Goal: Information Seeking & Learning: Learn about a topic

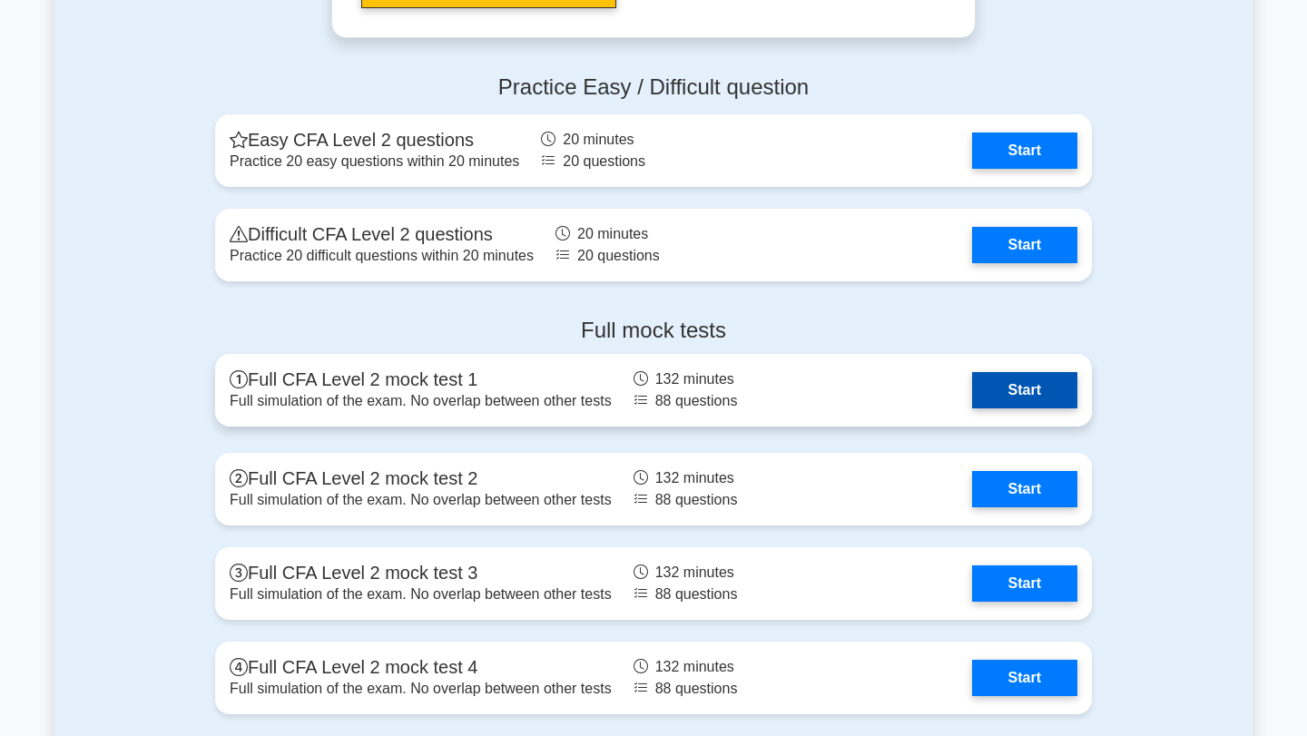
click at [1021, 391] on link "Start" at bounding box center [1024, 390] width 105 height 36
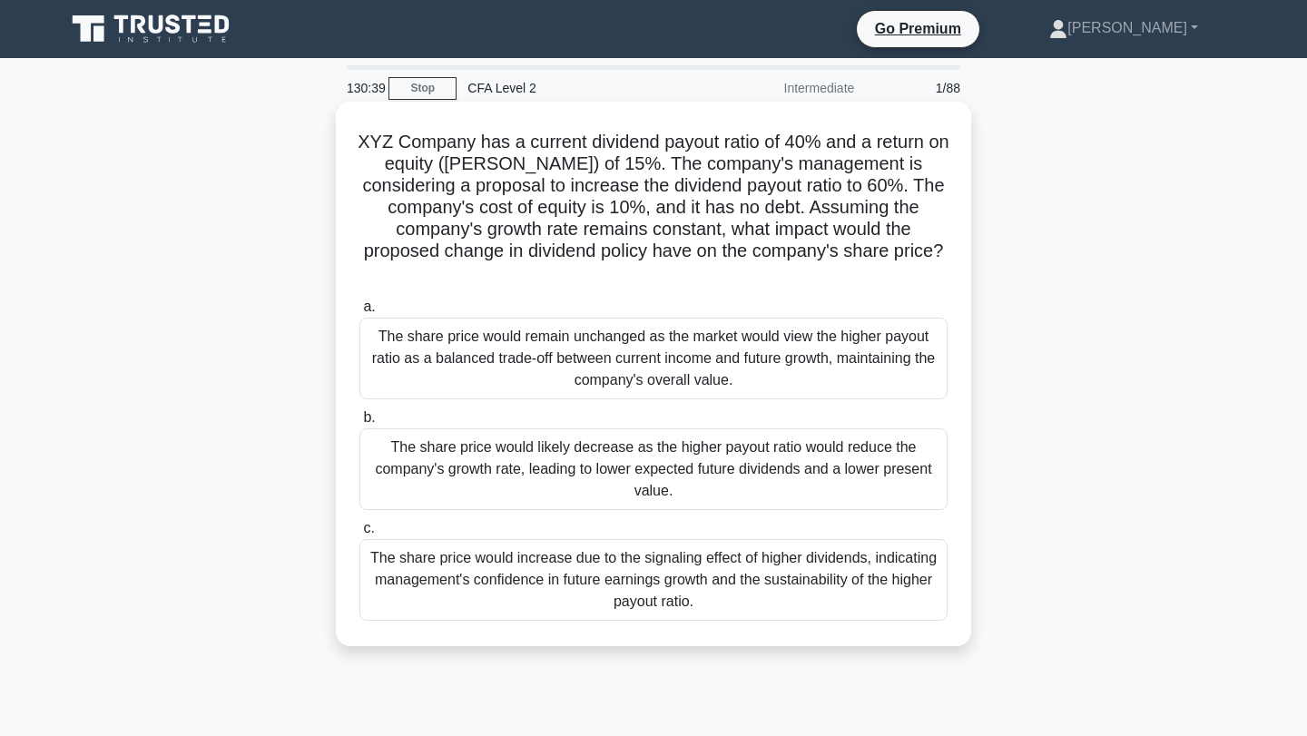
click at [719, 456] on div "The share price would likely decrease as the higher payout ratio would reduce t…" at bounding box center [653, 469] width 588 height 82
click at [359, 424] on input "b. The share price would likely decrease as the higher payout ratio would reduc…" at bounding box center [359, 418] width 0 height 12
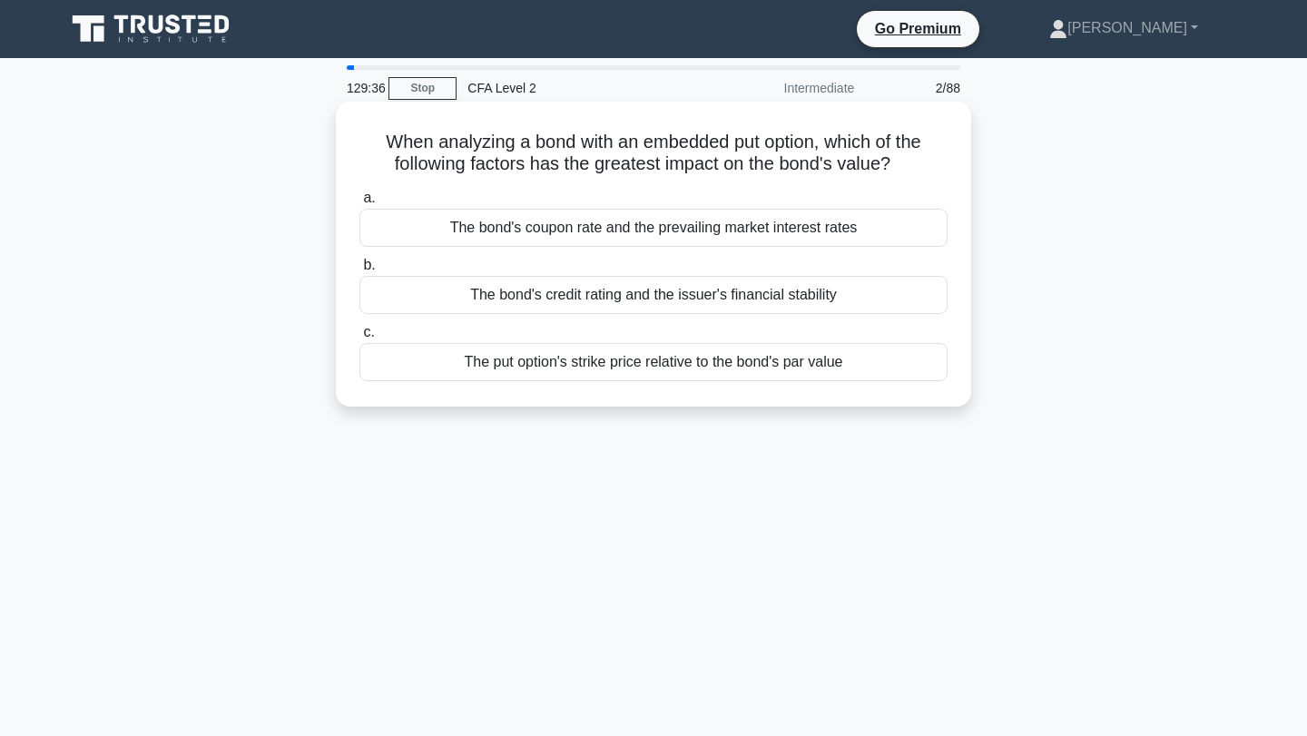
click at [660, 227] on div "The bond's coupon rate and the prevailing market interest rates" at bounding box center [653, 228] width 588 height 38
click at [359, 204] on input "a. The bond's coupon rate and the prevailing market interest rates" at bounding box center [359, 198] width 0 height 12
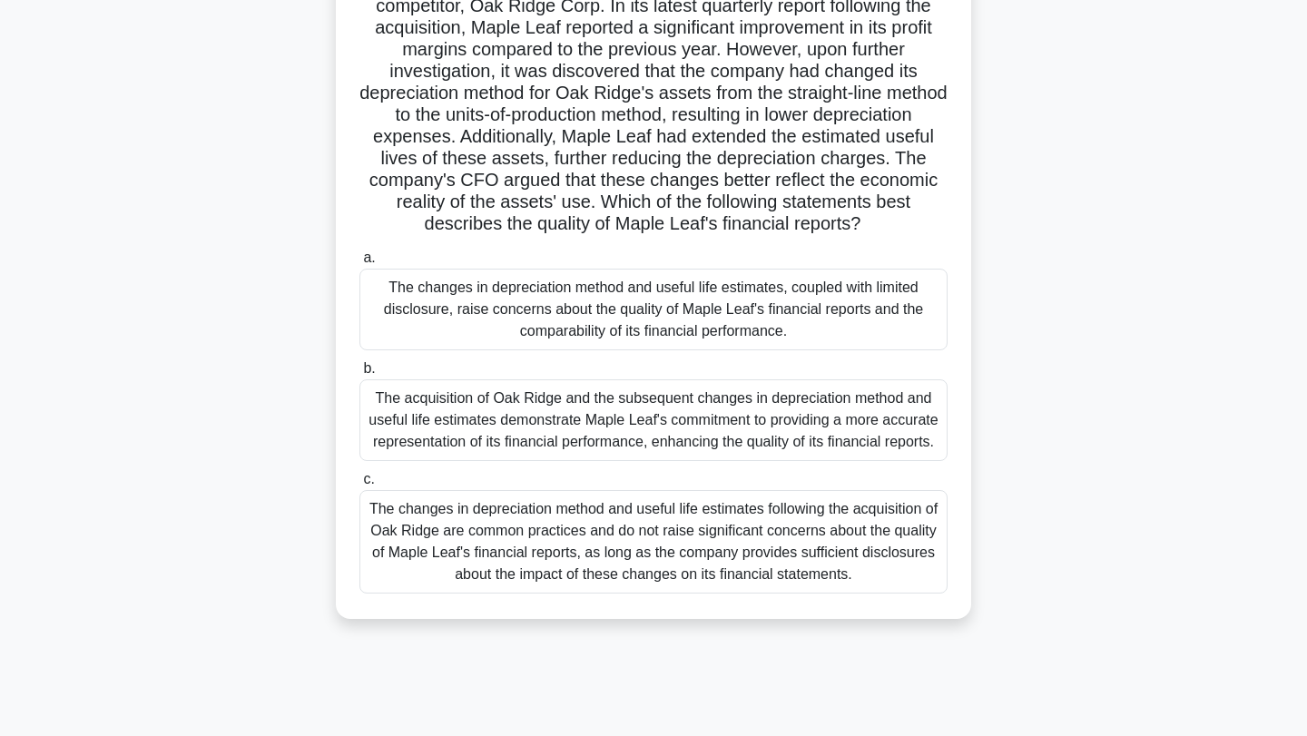
scroll to position [137, 0]
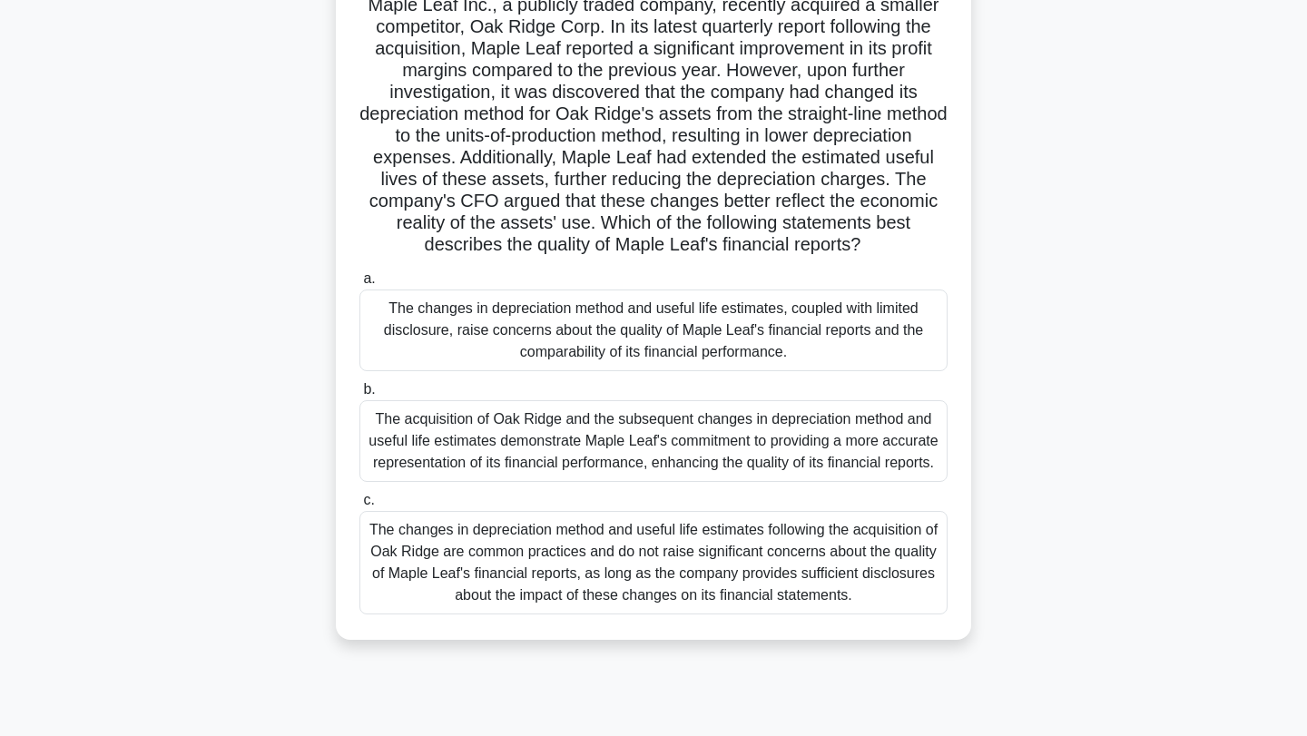
click at [740, 339] on div "The changes in depreciation method and useful life estimates, coupled with limi…" at bounding box center [653, 330] width 588 height 82
click at [359, 285] on input "a. The changes in depreciation method and useful life estimates, coupled with l…" at bounding box center [359, 279] width 0 height 12
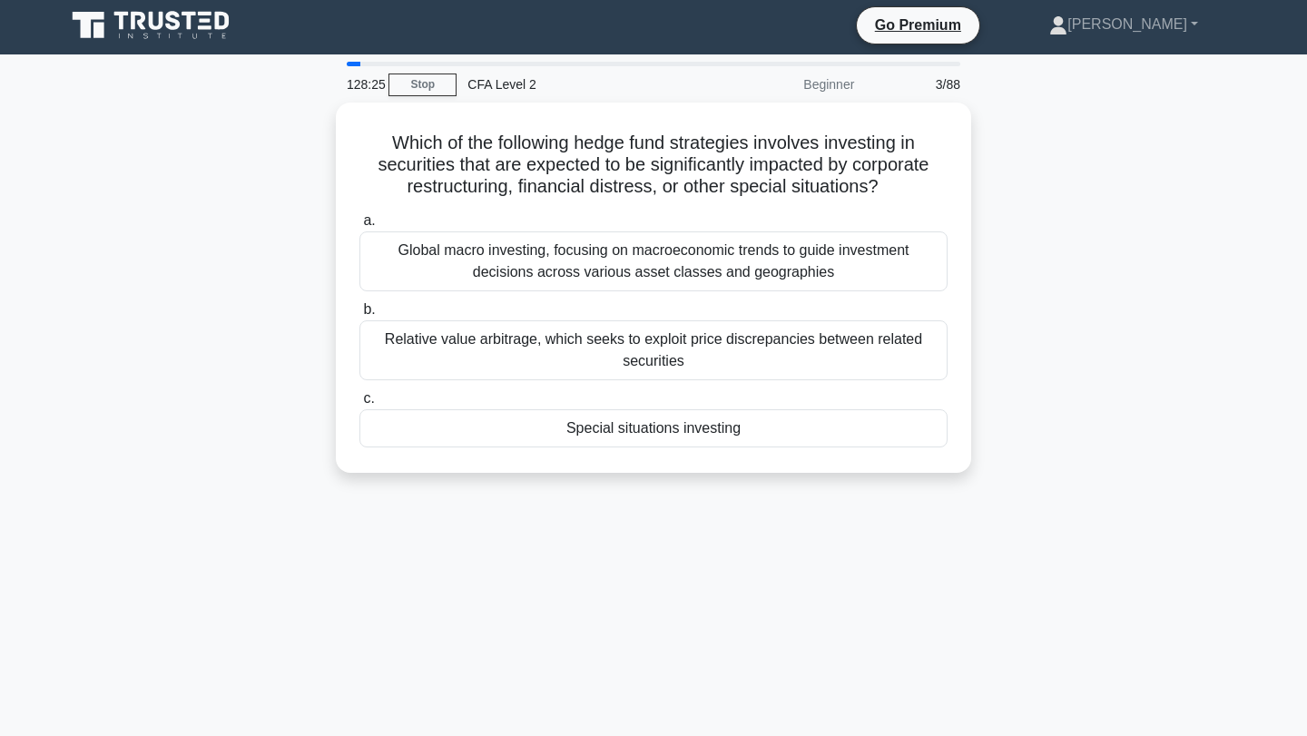
scroll to position [0, 0]
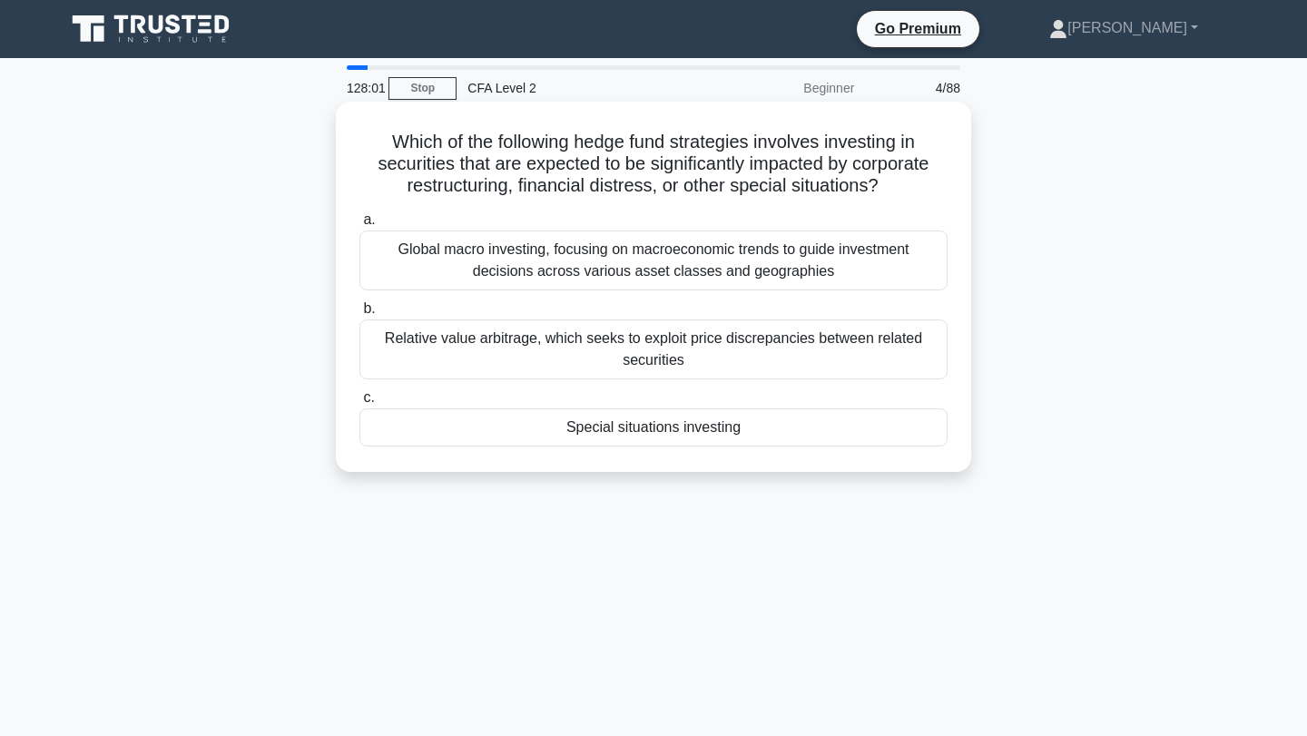
click at [748, 421] on div "Special situations investing" at bounding box center [653, 427] width 588 height 38
click at [359, 404] on input "c. Special situations investing" at bounding box center [359, 398] width 0 height 12
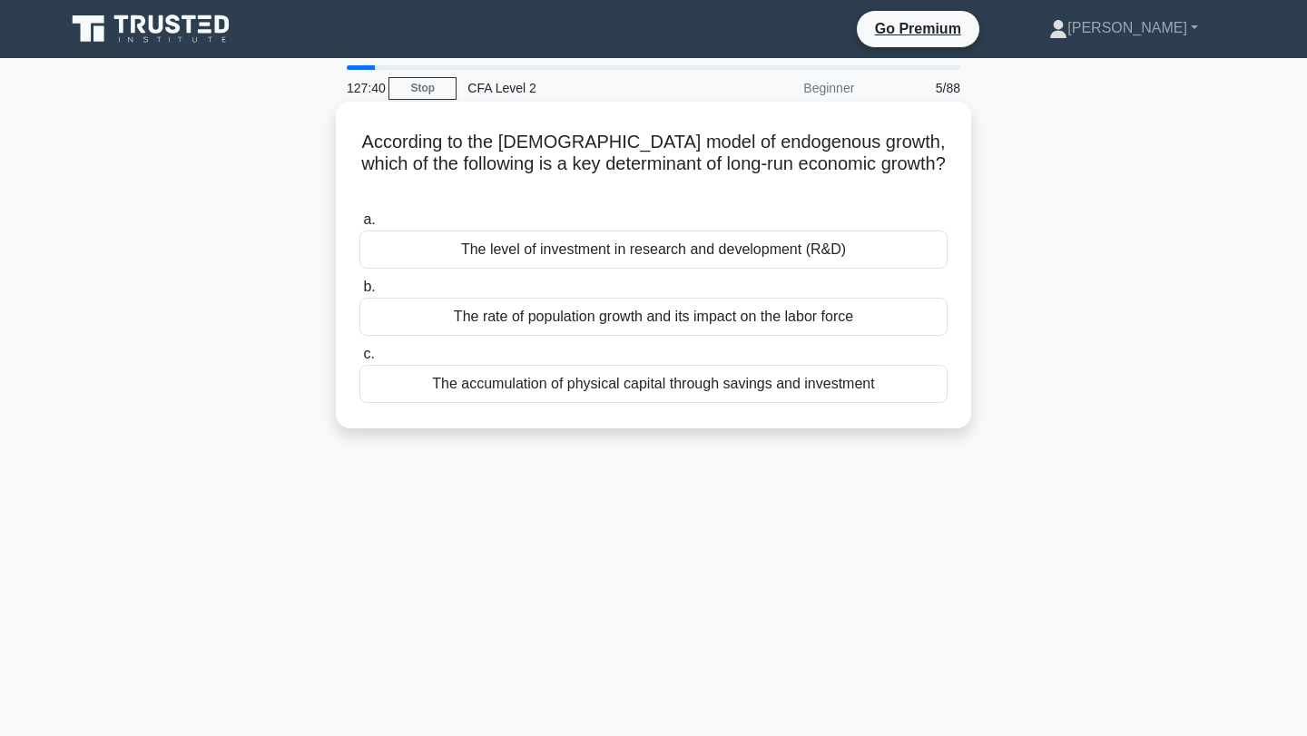
click at [573, 230] on div "The level of investment in research and development (R&D)" at bounding box center [653, 249] width 588 height 38
click at [359, 225] on input "a. The level of investment in research and development (R&D)" at bounding box center [359, 220] width 0 height 12
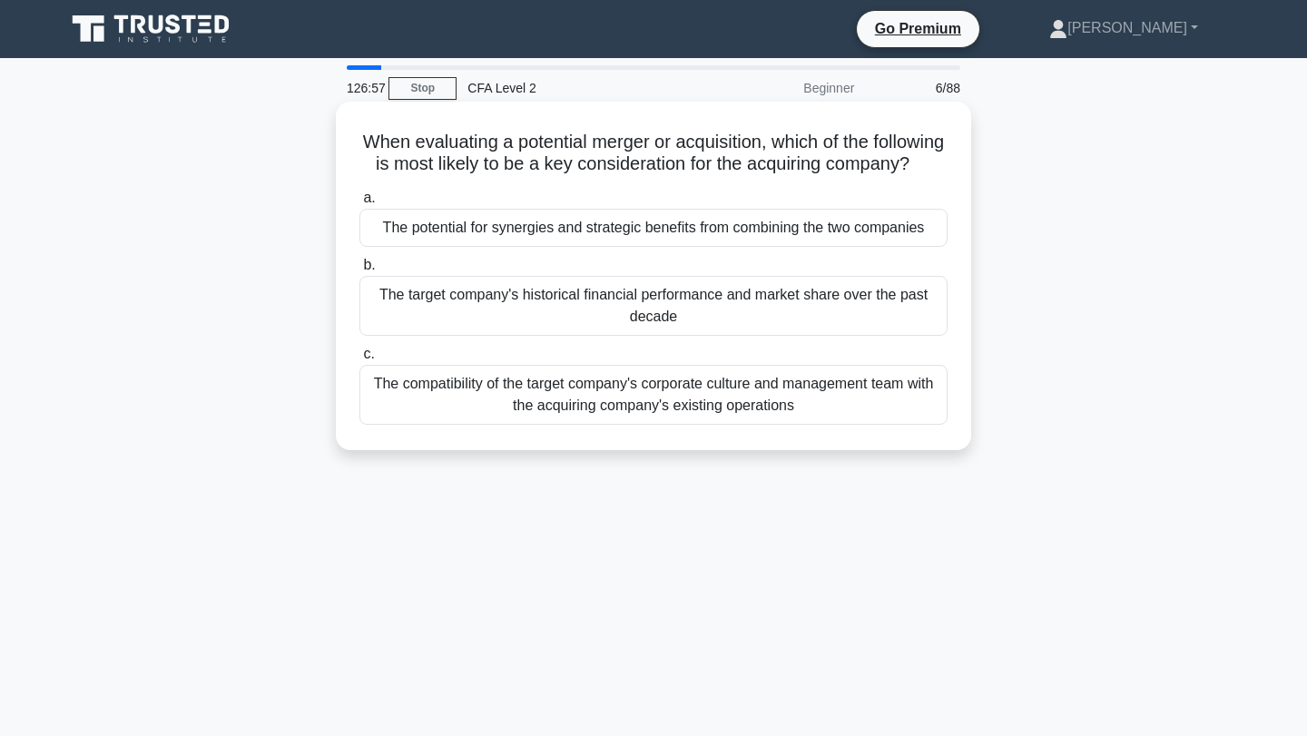
click at [616, 227] on div "The potential for synergies and strategic benefits from combining the two compa…" at bounding box center [653, 228] width 588 height 38
click at [359, 204] on input "a. The potential for synergies and strategic benefits from combining the two co…" at bounding box center [359, 198] width 0 height 12
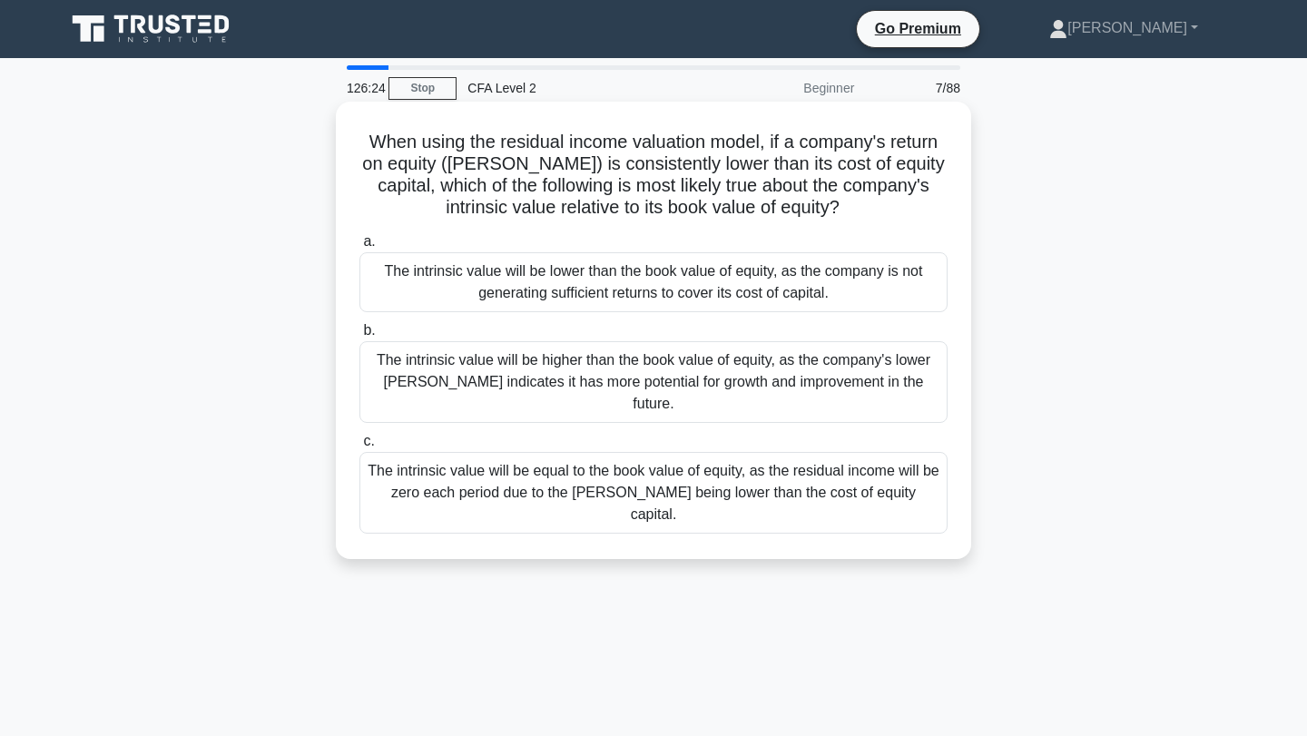
click at [580, 280] on div "The intrinsic value will be lower than the book value of equity, as the company…" at bounding box center [653, 282] width 588 height 60
click at [359, 248] on input "a. The intrinsic value will be lower than the book value of equity, as the comp…" at bounding box center [359, 242] width 0 height 12
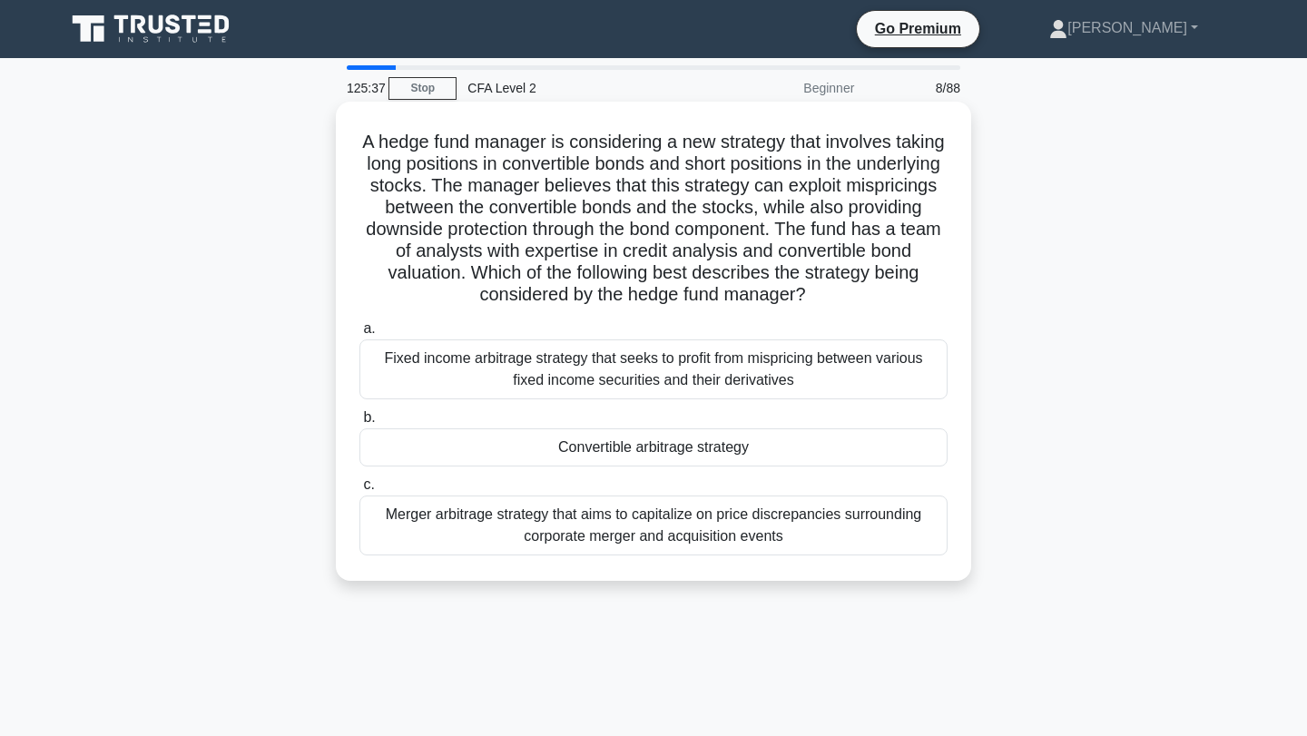
click at [544, 444] on div "Convertible arbitrage strategy" at bounding box center [653, 447] width 588 height 38
click at [359, 424] on input "b. Convertible arbitrage strategy" at bounding box center [359, 418] width 0 height 12
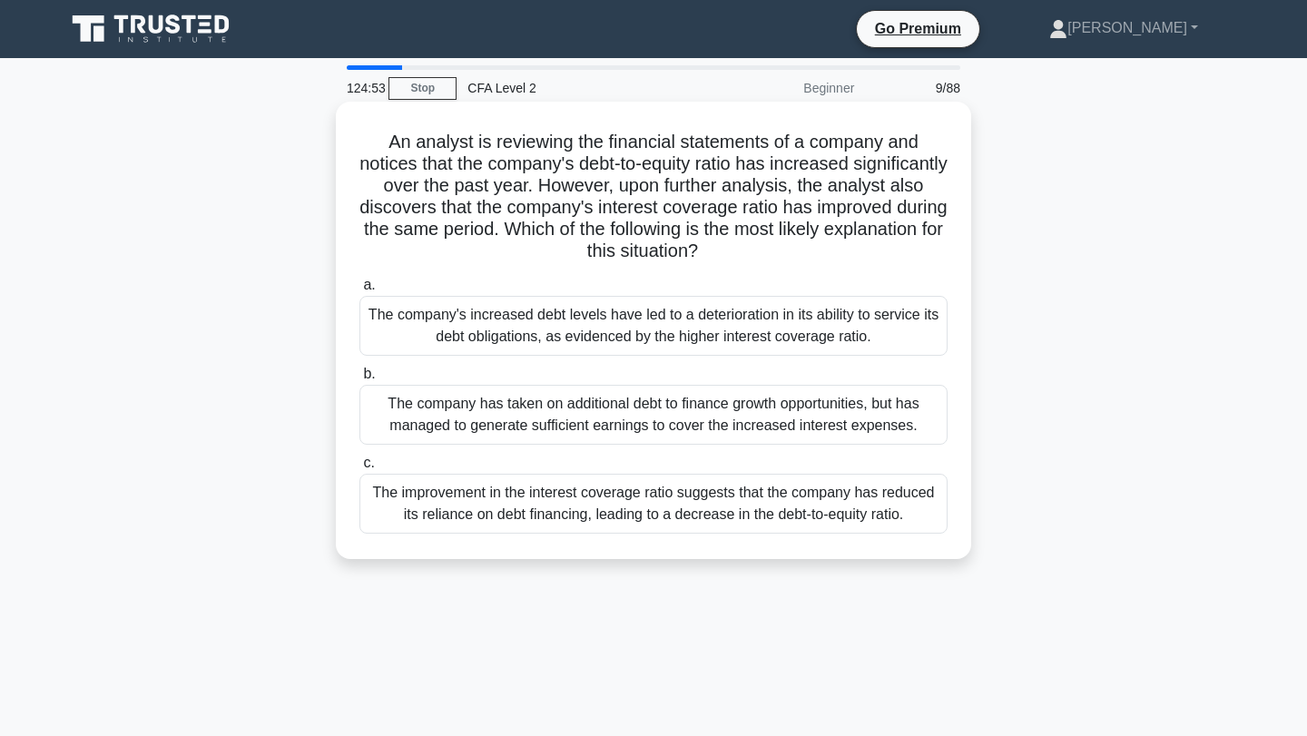
click at [605, 407] on div "The company has taken on additional debt to finance growth opportunities, but h…" at bounding box center [653, 415] width 588 height 60
click at [359, 380] on input "b. The company has taken on additional debt to finance growth opportunities, bu…" at bounding box center [359, 374] width 0 height 12
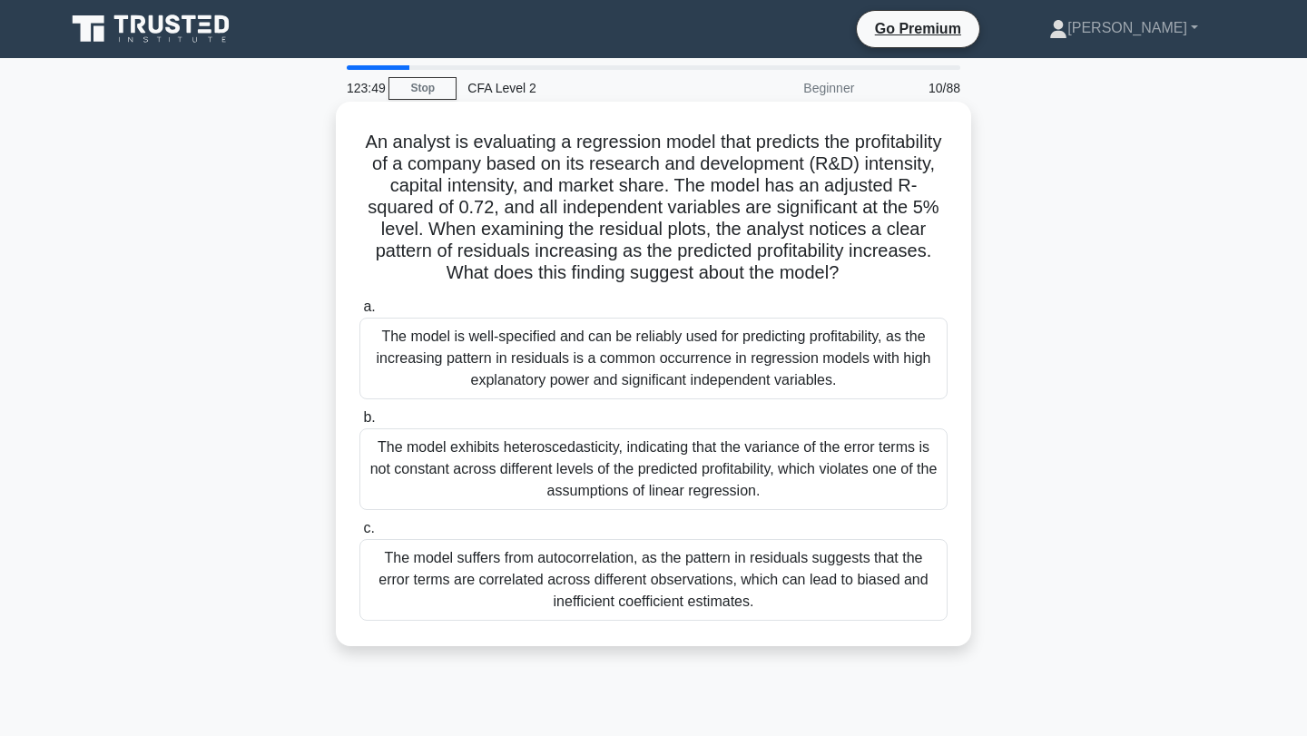
click at [700, 590] on div "The model suffers from autocorrelation, as the pattern in residuals suggests th…" at bounding box center [653, 580] width 588 height 82
click at [359, 534] on input "c. The model suffers from autocorrelation, as the pattern in residuals suggests…" at bounding box center [359, 529] width 0 height 12
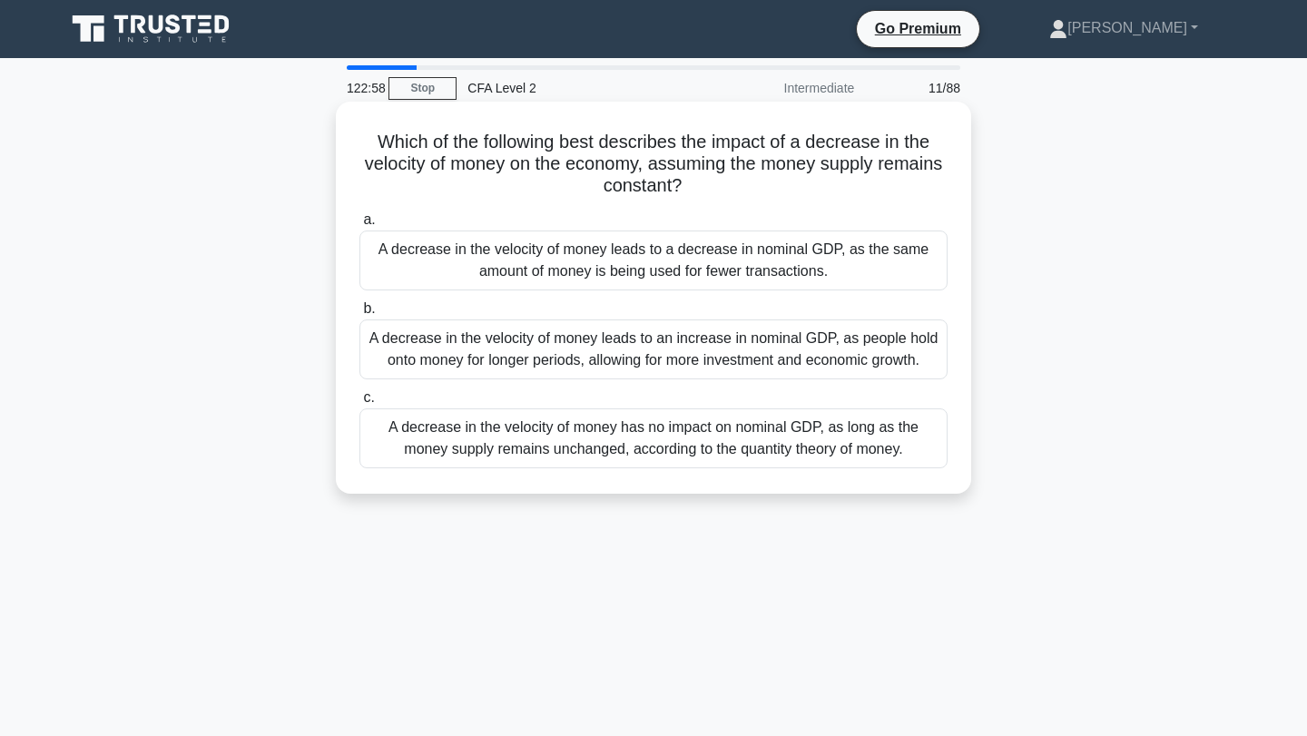
click at [666, 444] on div "A decrease in the velocity of money has no impact on nominal GDP, as long as th…" at bounding box center [653, 438] width 588 height 60
click at [359, 404] on input "c. A decrease in the velocity of money has no impact on nominal GDP, as long as…" at bounding box center [359, 398] width 0 height 12
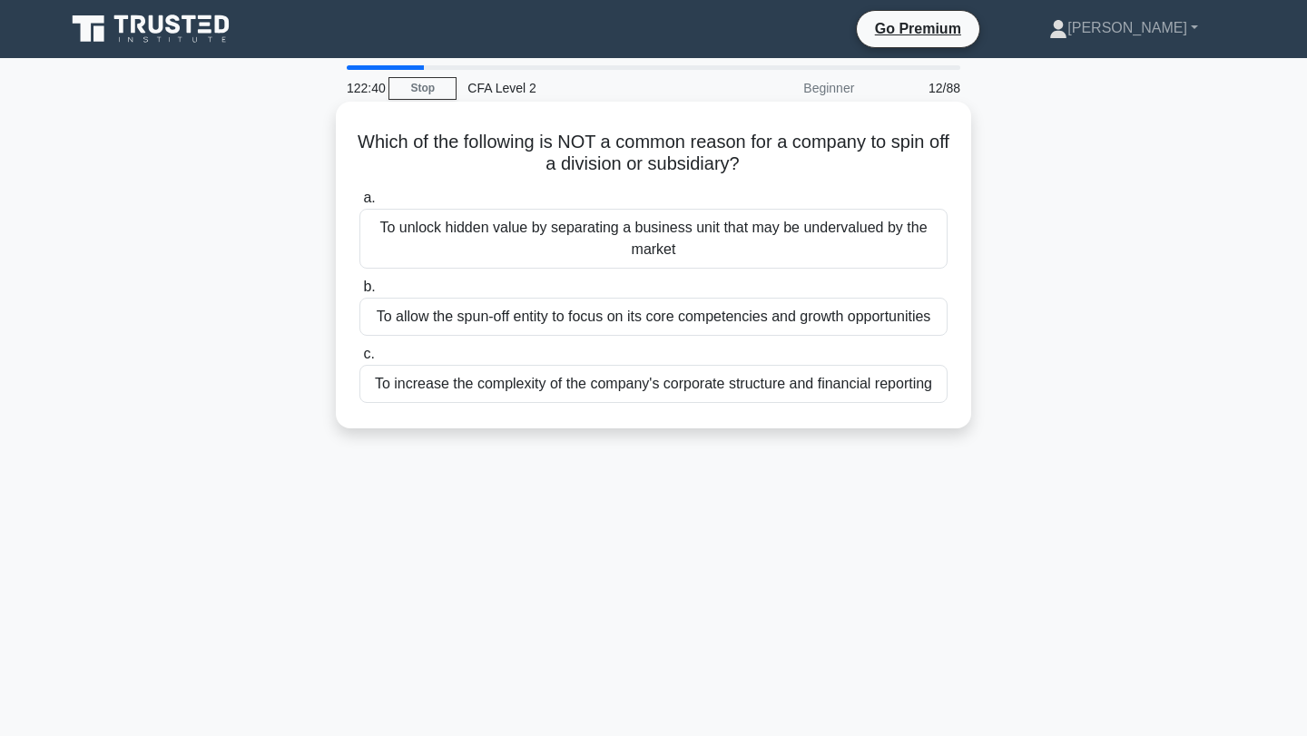
click at [662, 392] on div "To increase the complexity of the company's corporate structure and financial r…" at bounding box center [653, 384] width 588 height 38
click at [359, 360] on input "c. To increase the complexity of the company's corporate structure and financia…" at bounding box center [359, 354] width 0 height 12
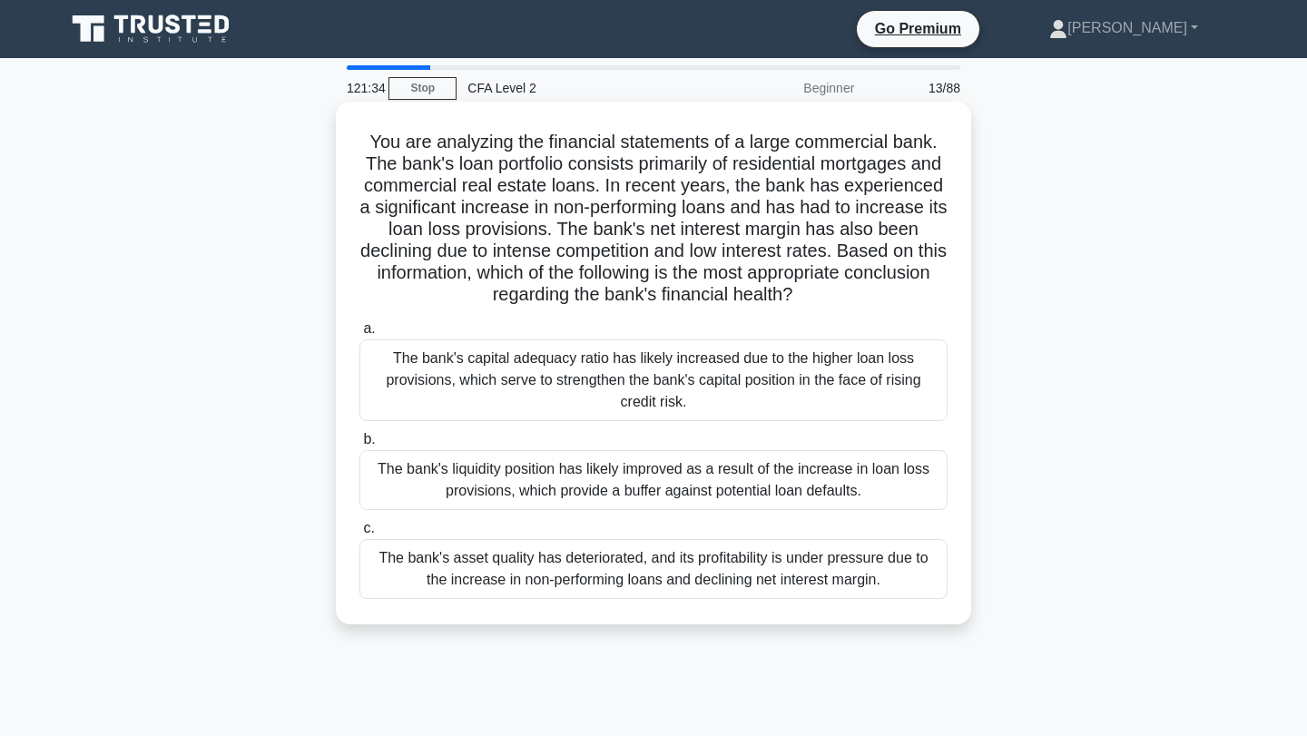
click at [488, 588] on div "The bank's asset quality has deteriorated, and its profitability is under press…" at bounding box center [653, 569] width 588 height 60
click at [359, 534] on input "c. The bank's asset quality has deteriorated, and its profitability is under pr…" at bounding box center [359, 529] width 0 height 12
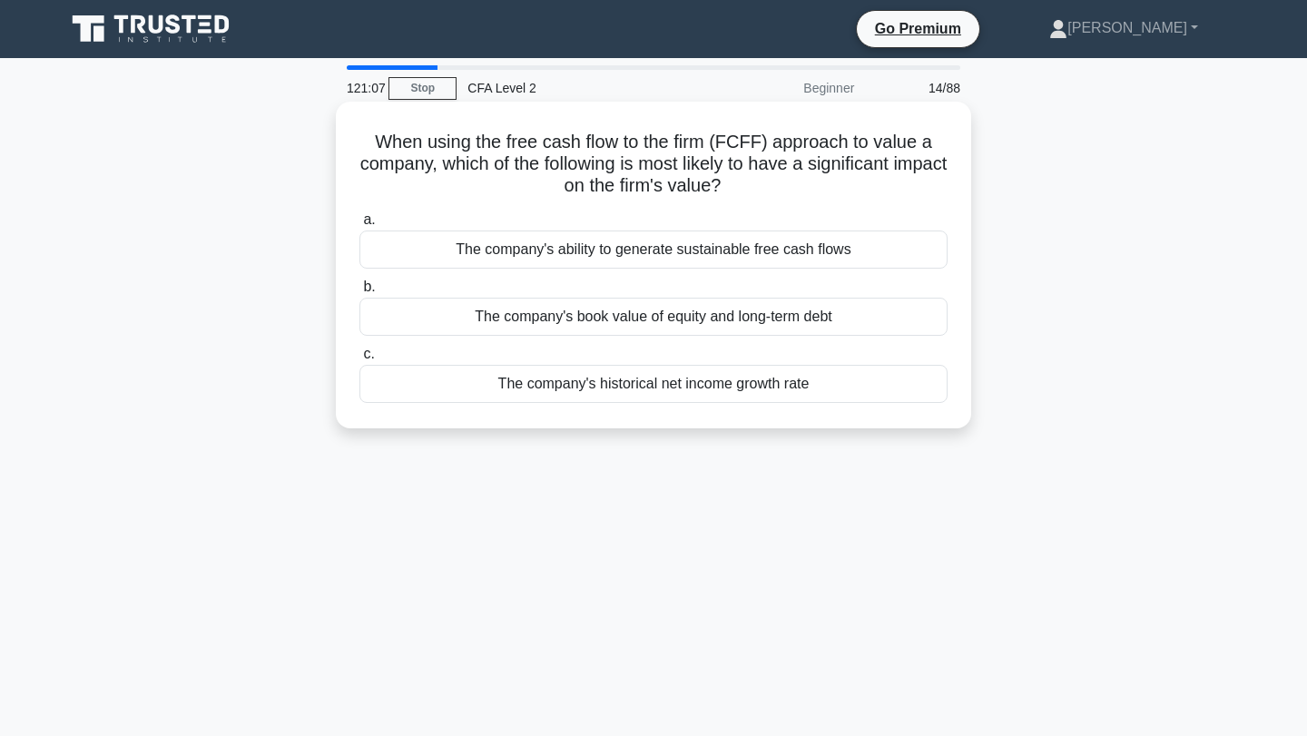
click at [591, 251] on div "The company's ability to generate sustainable free cash flows" at bounding box center [653, 249] width 588 height 38
click at [359, 226] on input "a. The company's ability to generate sustainable free cash flows" at bounding box center [359, 220] width 0 height 12
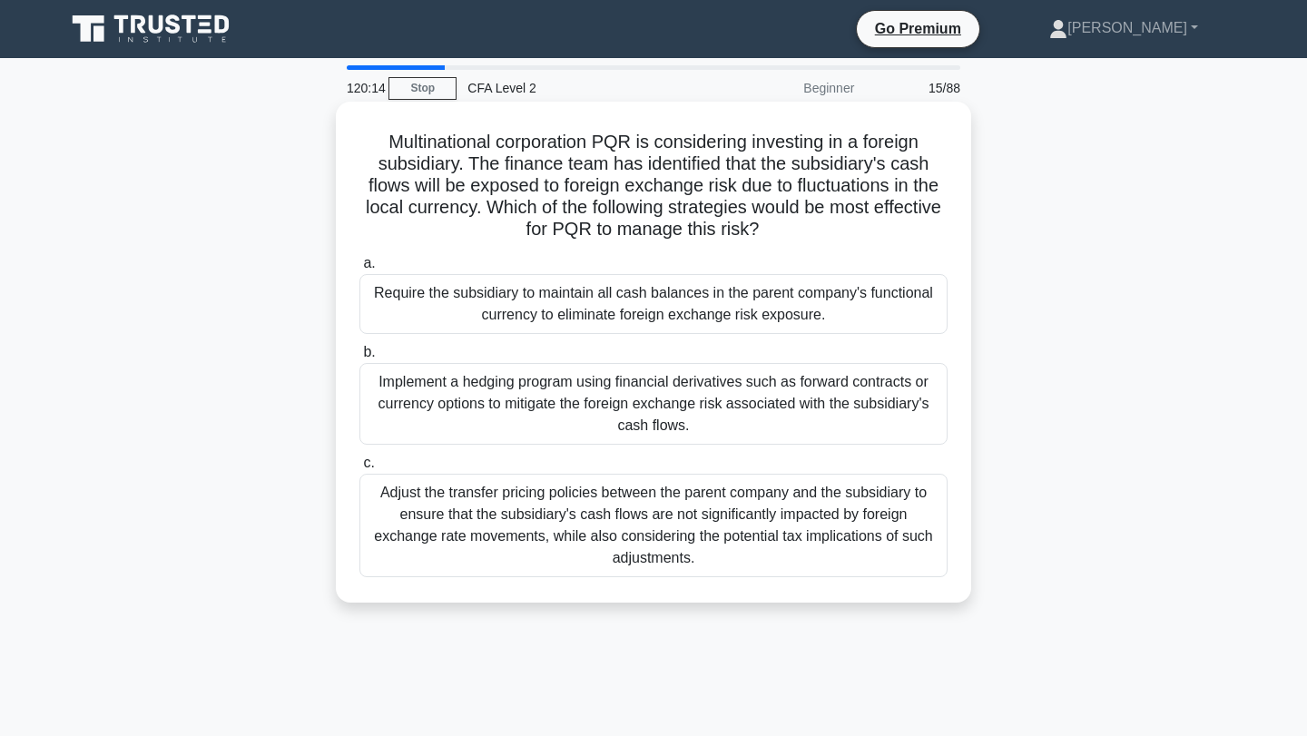
click at [684, 397] on div "Implement a hedging program using financial derivatives such as forward contrac…" at bounding box center [653, 404] width 588 height 82
click at [359, 358] on input "b. Implement a hedging program using financial derivatives such as forward cont…" at bounding box center [359, 353] width 0 height 12
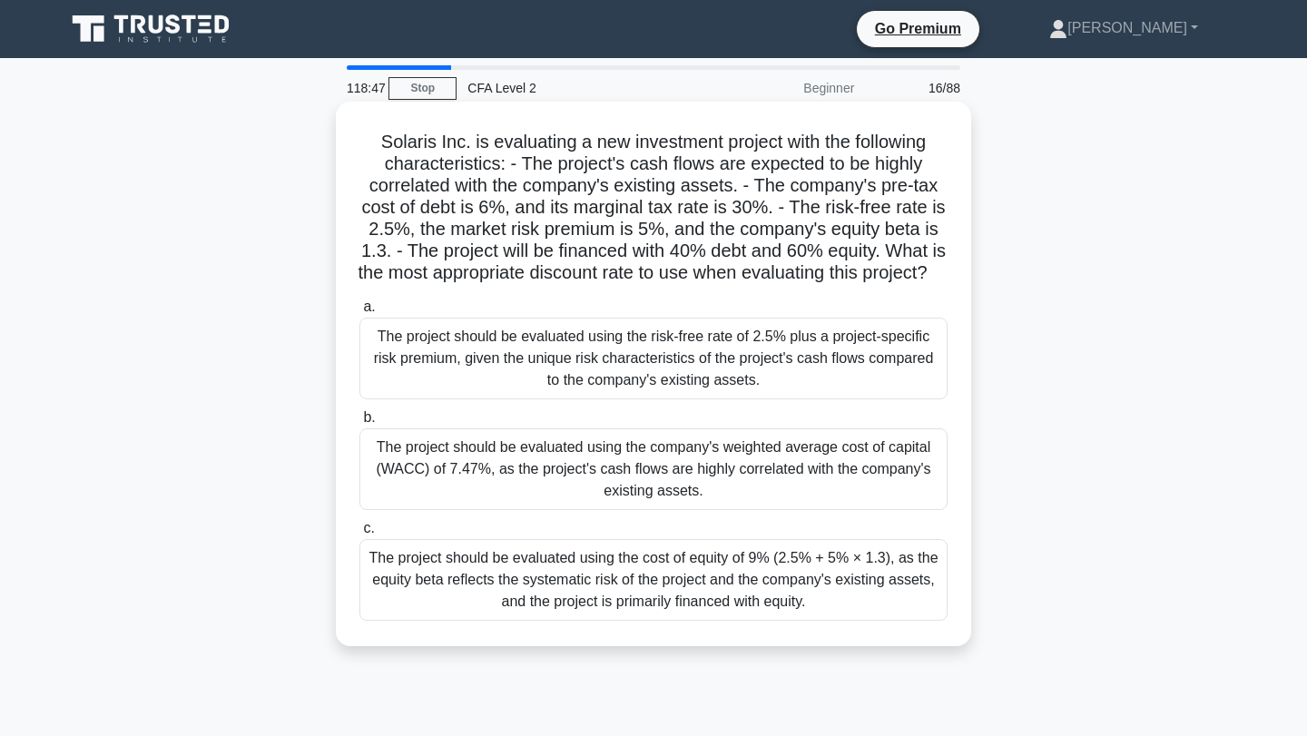
click at [558, 487] on div "The project should be evaluated using the company's weighted average cost of ca…" at bounding box center [653, 469] width 588 height 82
click at [359, 424] on input "b. The project should be evaluated using the company's weighted average cost of…" at bounding box center [359, 418] width 0 height 12
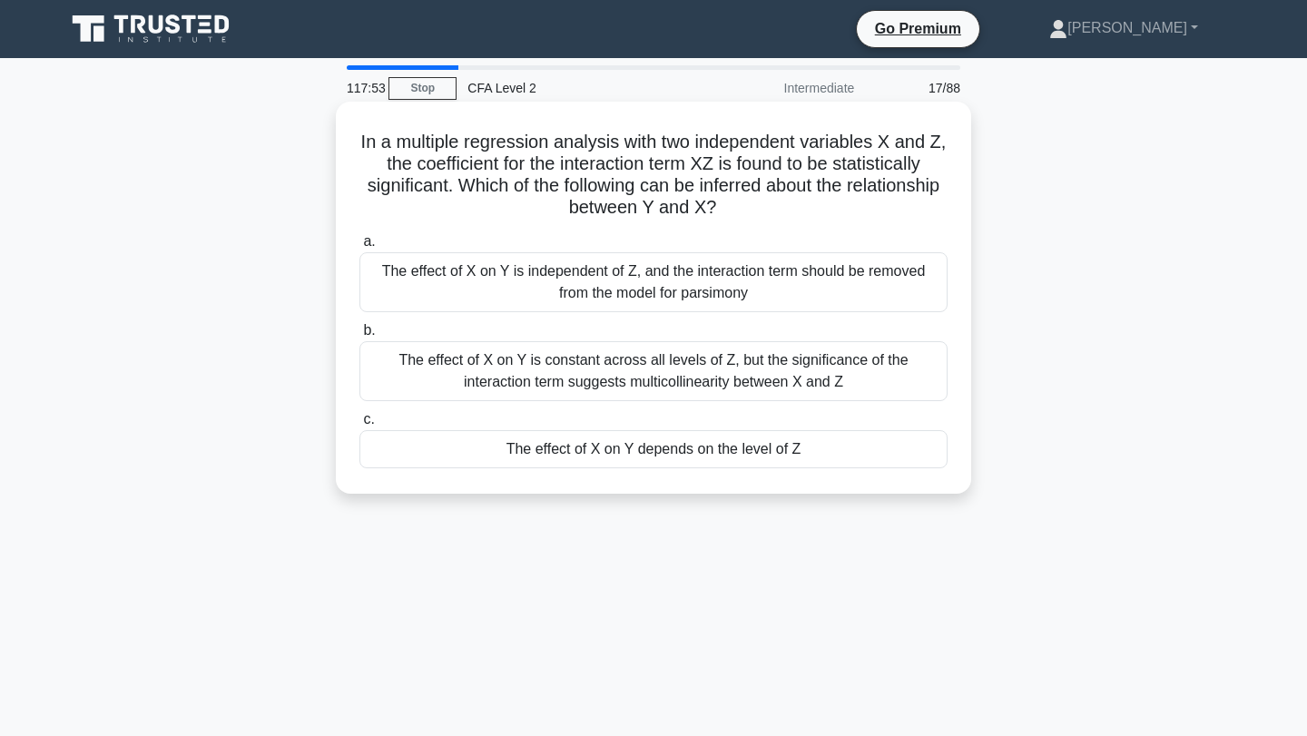
click at [477, 382] on div "The effect of X on Y is constant across all levels of Z, but the significance o…" at bounding box center [653, 371] width 588 height 60
click at [359, 337] on input "b. The effect of X on Y is constant across all levels of Z, but the significanc…" at bounding box center [359, 331] width 0 height 12
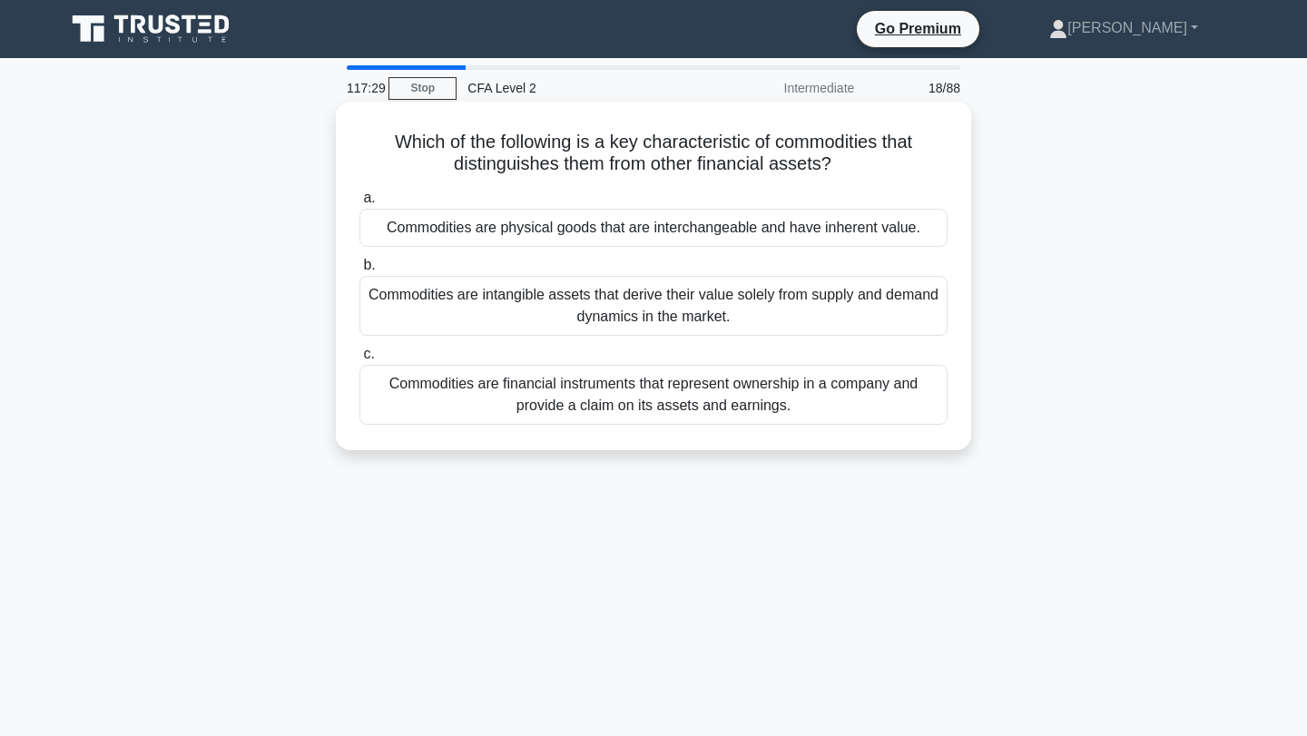
click at [416, 229] on div "Commodities are physical goods that are interchangeable and have inherent value." at bounding box center [653, 228] width 588 height 38
click at [359, 204] on input "a. Commodities are physical goods that are interchangeable and have inherent va…" at bounding box center [359, 198] width 0 height 12
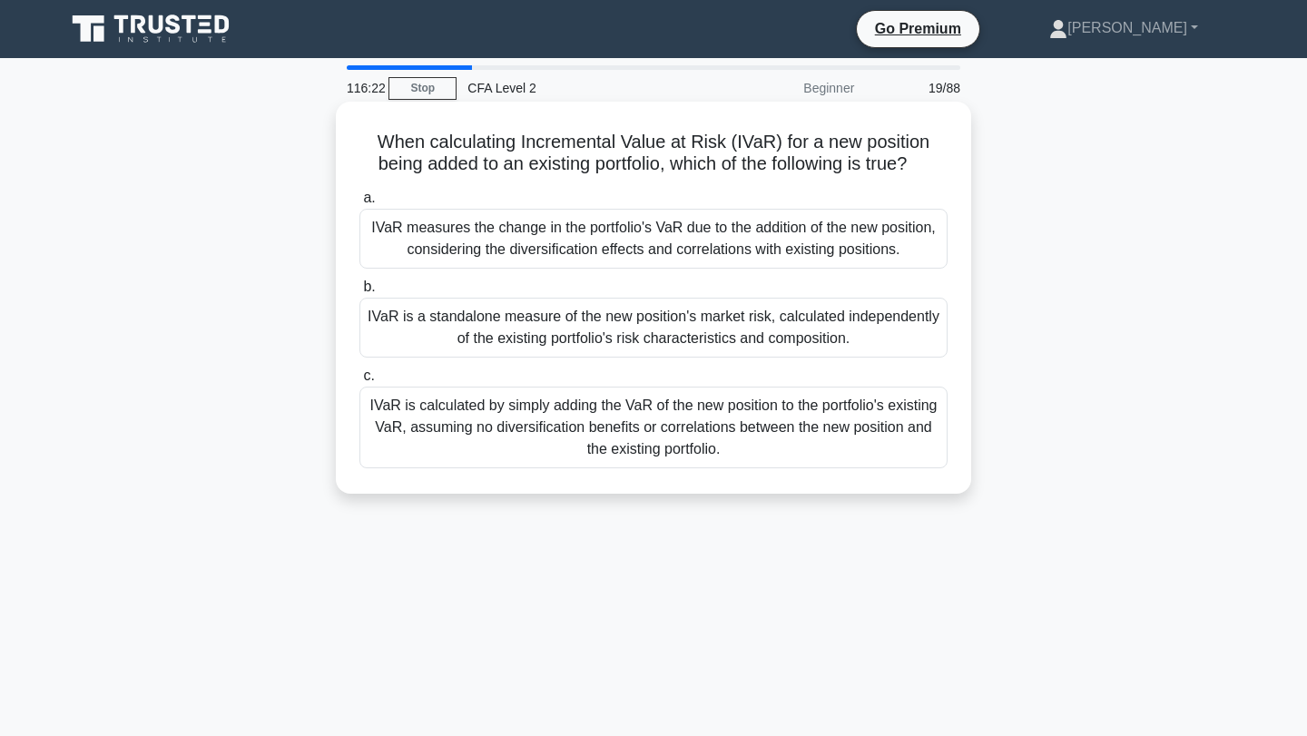
click at [479, 224] on div "IVaR measures the change in the portfolio's VaR due to the addition of the new …" at bounding box center [653, 239] width 588 height 60
click at [359, 204] on input "a. IVaR measures the change in the portfolio's VaR due to the addition of the n…" at bounding box center [359, 198] width 0 height 12
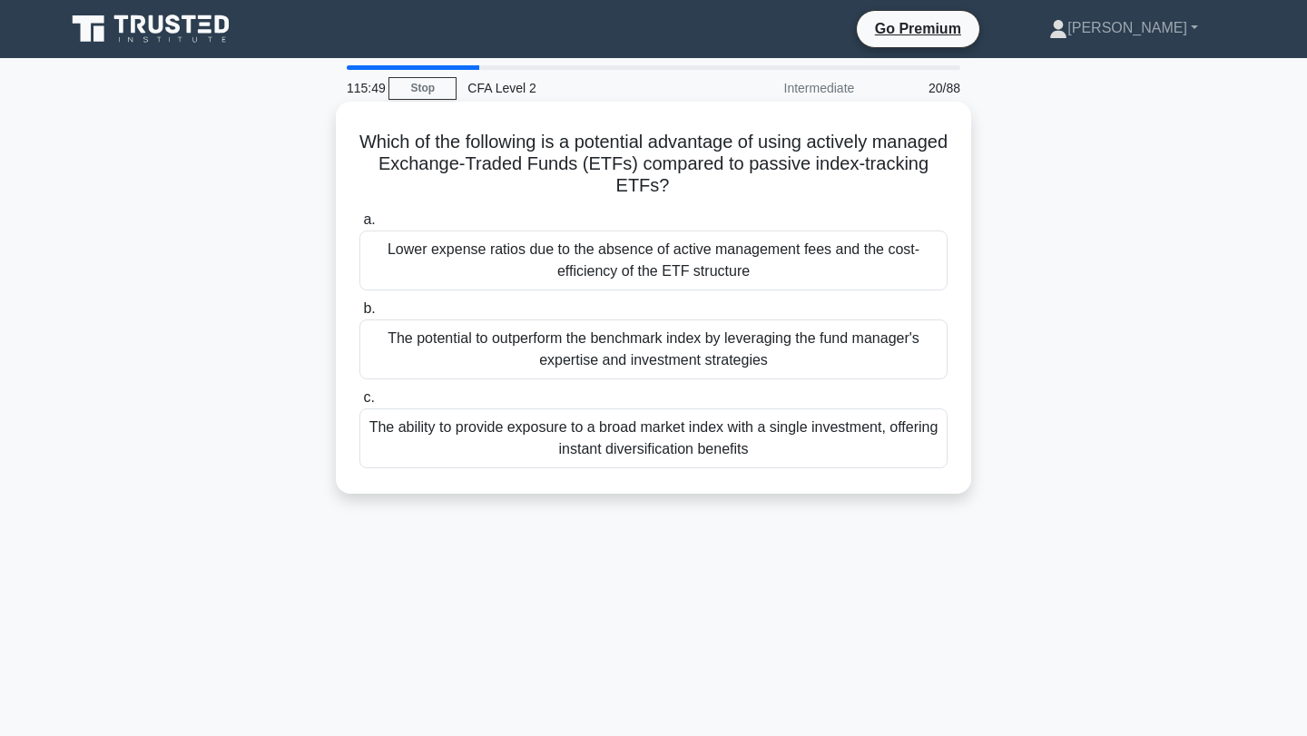
click at [462, 353] on div "The potential to outperform the benchmark index by leveraging the fund manager'…" at bounding box center [653, 349] width 588 height 60
click at [359, 315] on input "b. The potential to outperform the benchmark index by leveraging the fund manag…" at bounding box center [359, 309] width 0 height 12
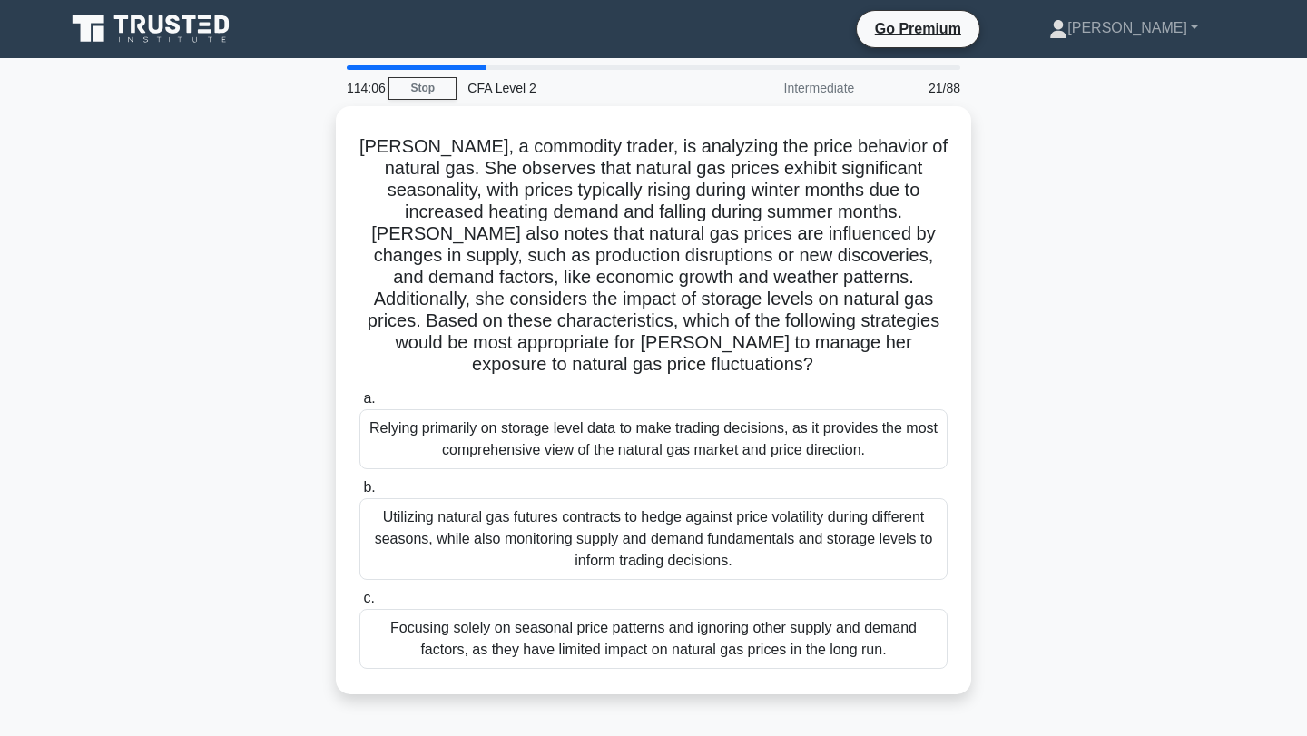
click at [333, 203] on div "Sarah, a commodity trader, is analyzing the price behavior of natural gas. She …" at bounding box center [653, 411] width 1198 height 610
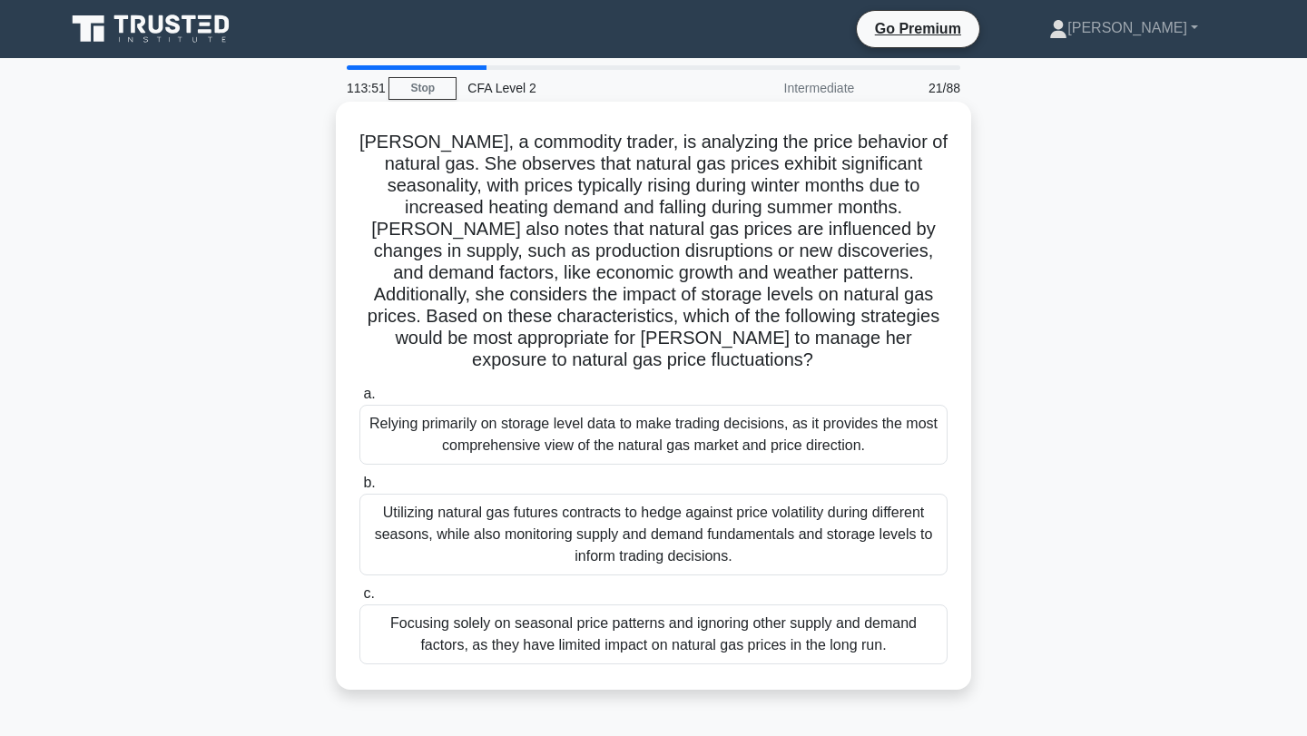
click at [716, 534] on div "Utilizing natural gas futures contracts to hedge against price volatility durin…" at bounding box center [653, 535] width 588 height 82
click at [359, 489] on input "b. Utilizing natural gas futures contracts to hedge against price volatility du…" at bounding box center [359, 483] width 0 height 12
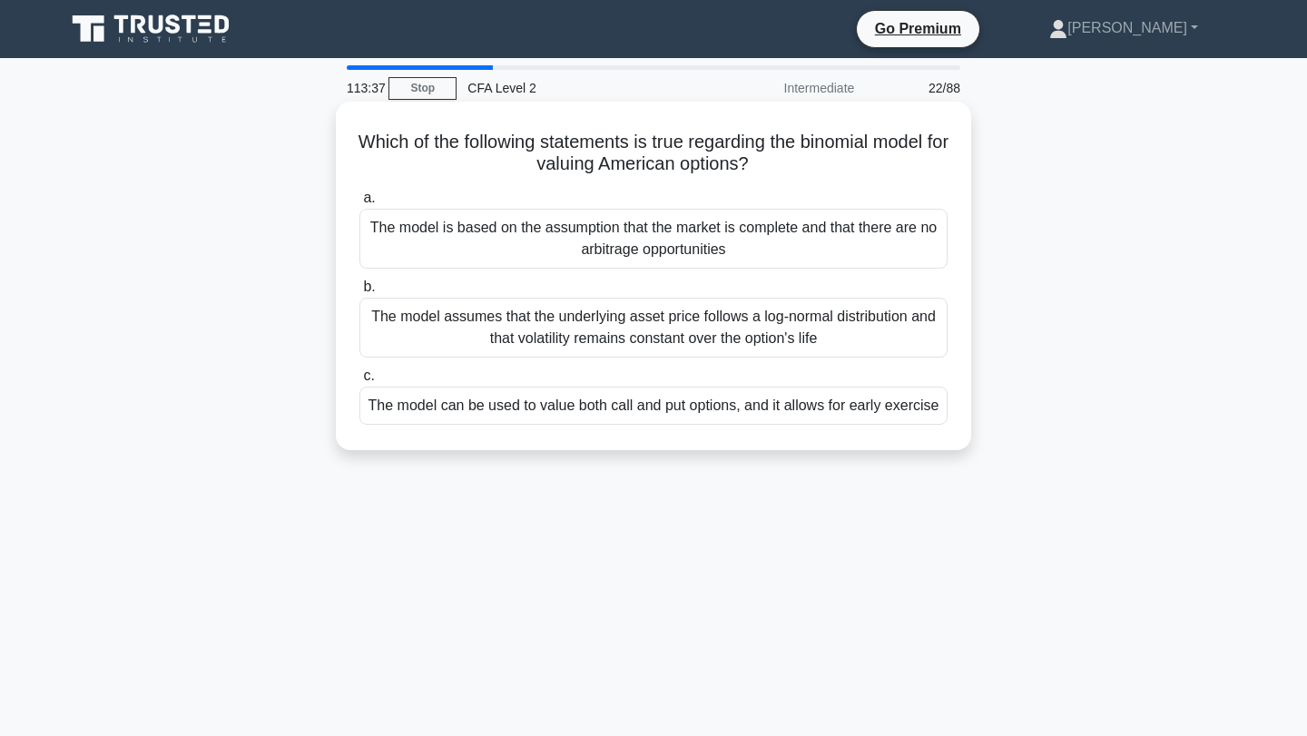
click at [766, 422] on div "The model can be used to value both call and put options, and it allows for ear…" at bounding box center [653, 406] width 588 height 38
click at [359, 382] on input "c. The model can be used to value both call and put options, and it allows for …" at bounding box center [359, 376] width 0 height 12
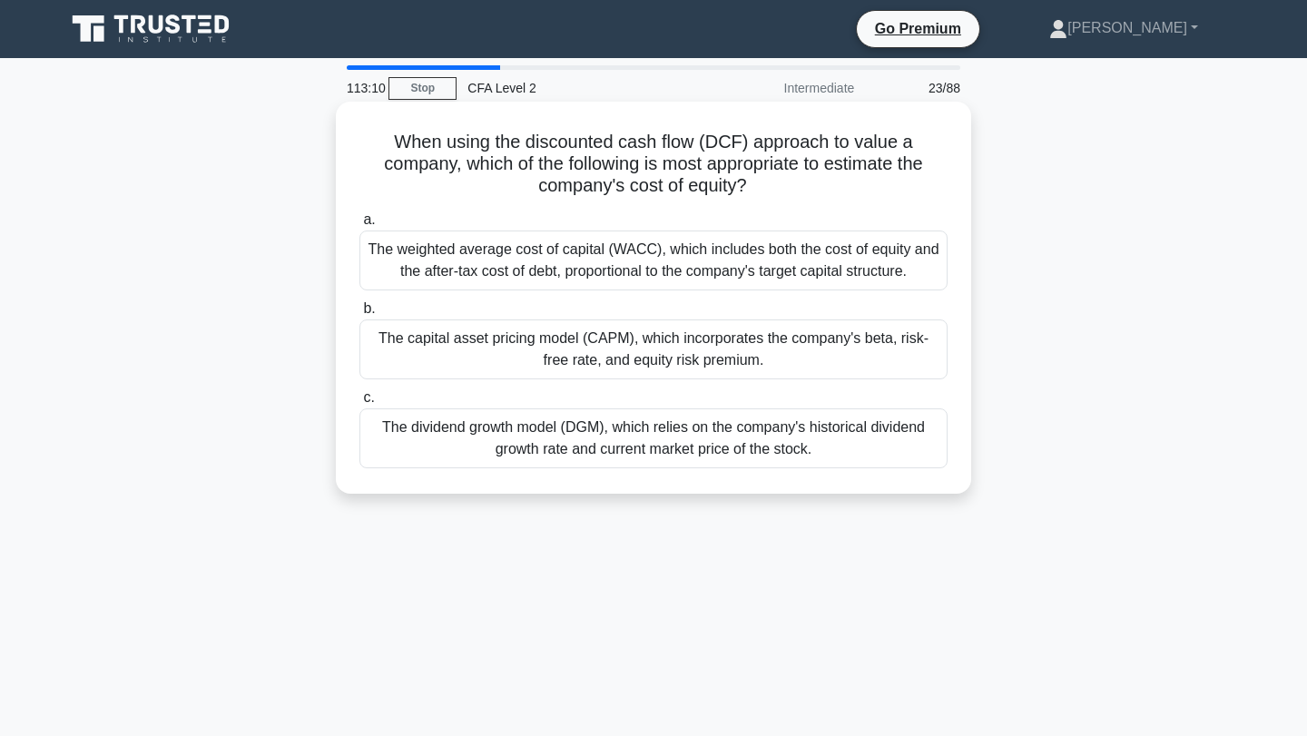
click at [744, 354] on div "The capital asset pricing model (CAPM), which incorporates the company's beta, …" at bounding box center [653, 349] width 588 height 60
click at [359, 315] on input "b. The capital asset pricing model (CAPM), which incorporates the company's bet…" at bounding box center [359, 309] width 0 height 12
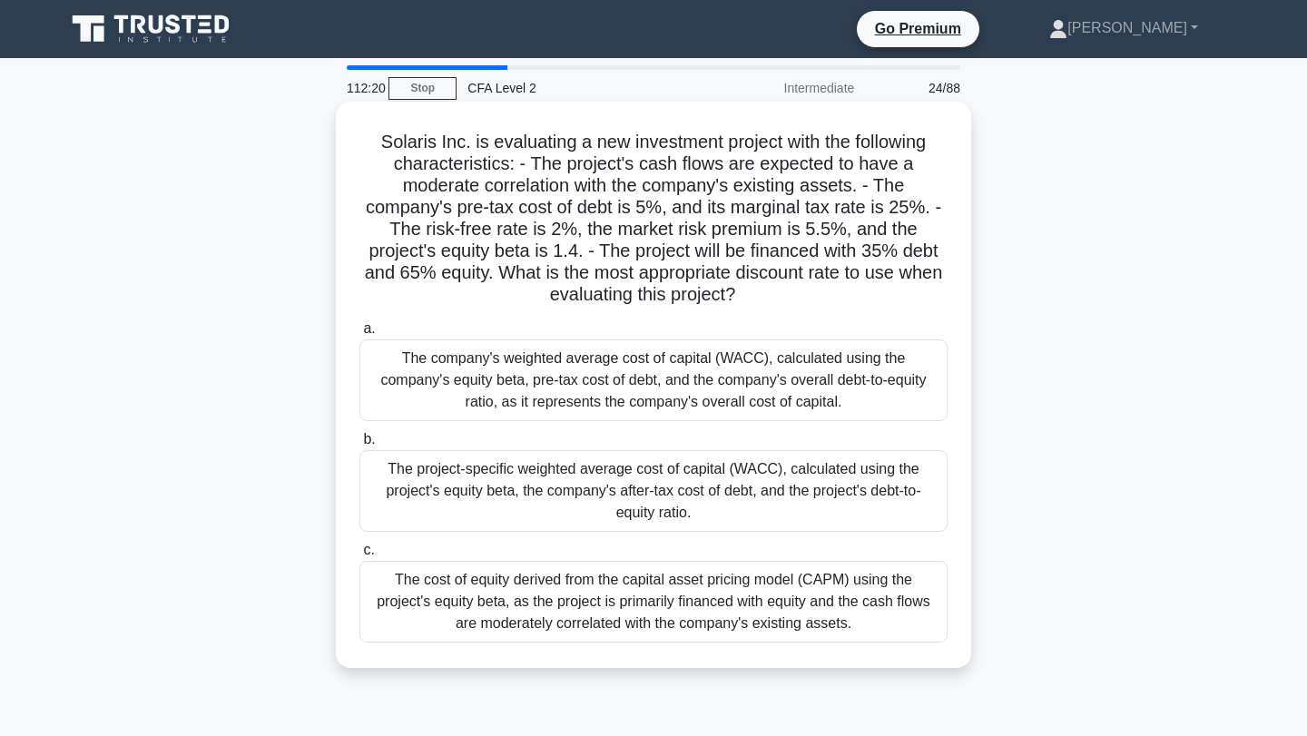
click at [821, 493] on div "The project-specific weighted average cost of capital (WACC), calculated using …" at bounding box center [653, 491] width 588 height 82
click at [359, 446] on input "b. The project-specific weighted average cost of capital (WACC), calculated usi…" at bounding box center [359, 440] width 0 height 12
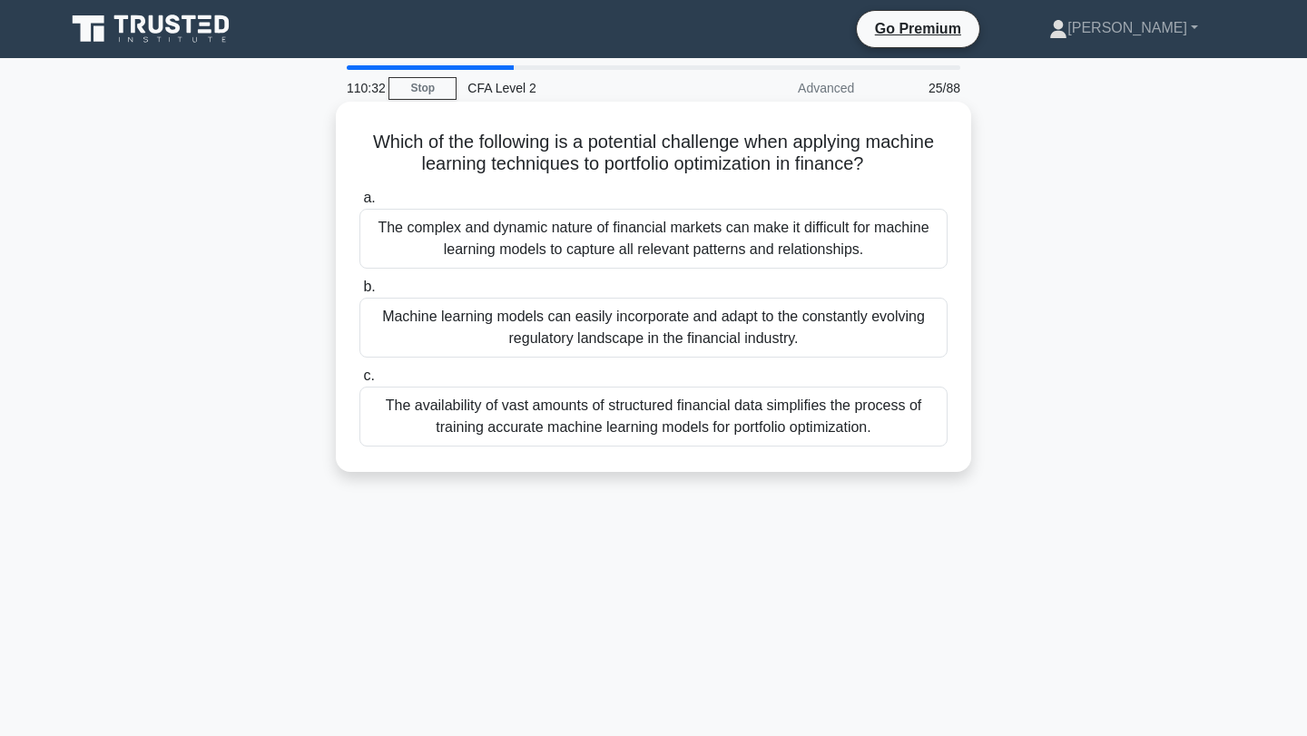
click at [823, 433] on div "The availability of vast amounts of structured financial data simplifies the pr…" at bounding box center [653, 417] width 588 height 60
click at [359, 382] on input "c. The availability of vast amounts of structured financial data simplifies the…" at bounding box center [359, 376] width 0 height 12
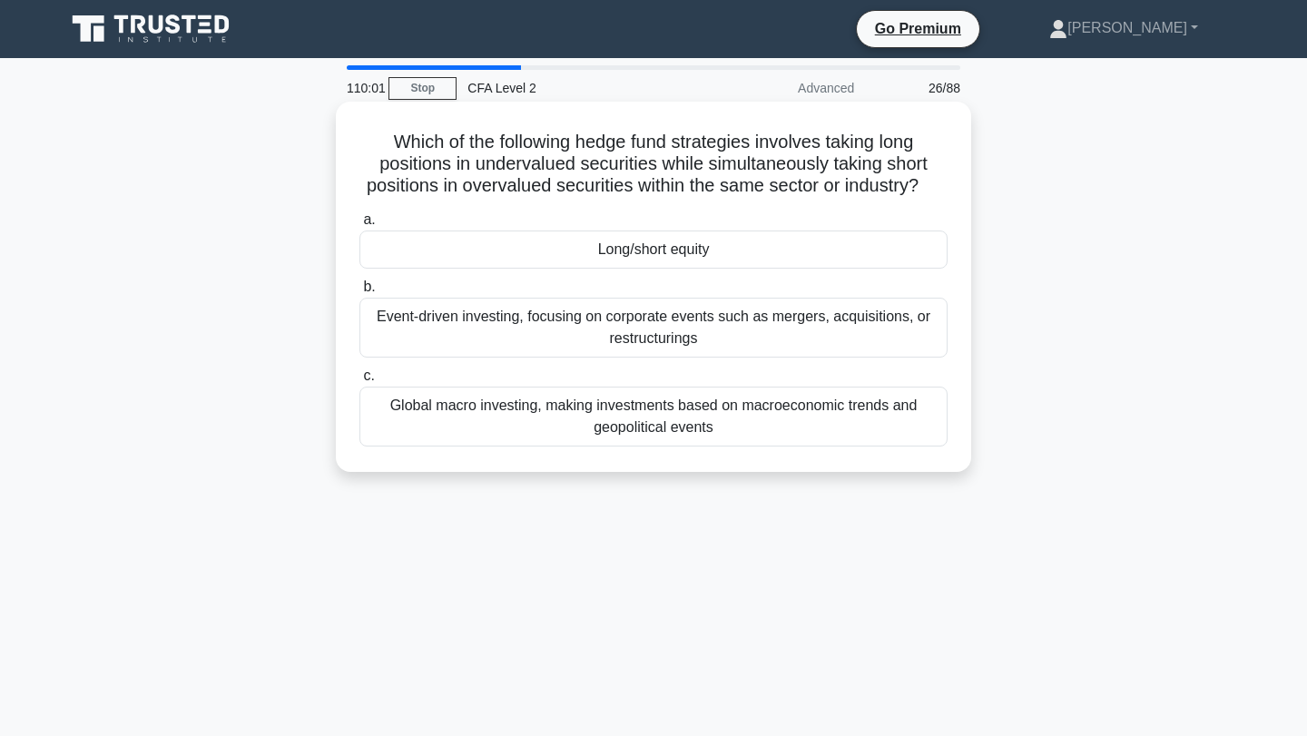
click at [760, 238] on div "Long/short equity" at bounding box center [653, 249] width 588 height 38
click at [359, 226] on input "a. Long/short equity" at bounding box center [359, 220] width 0 height 12
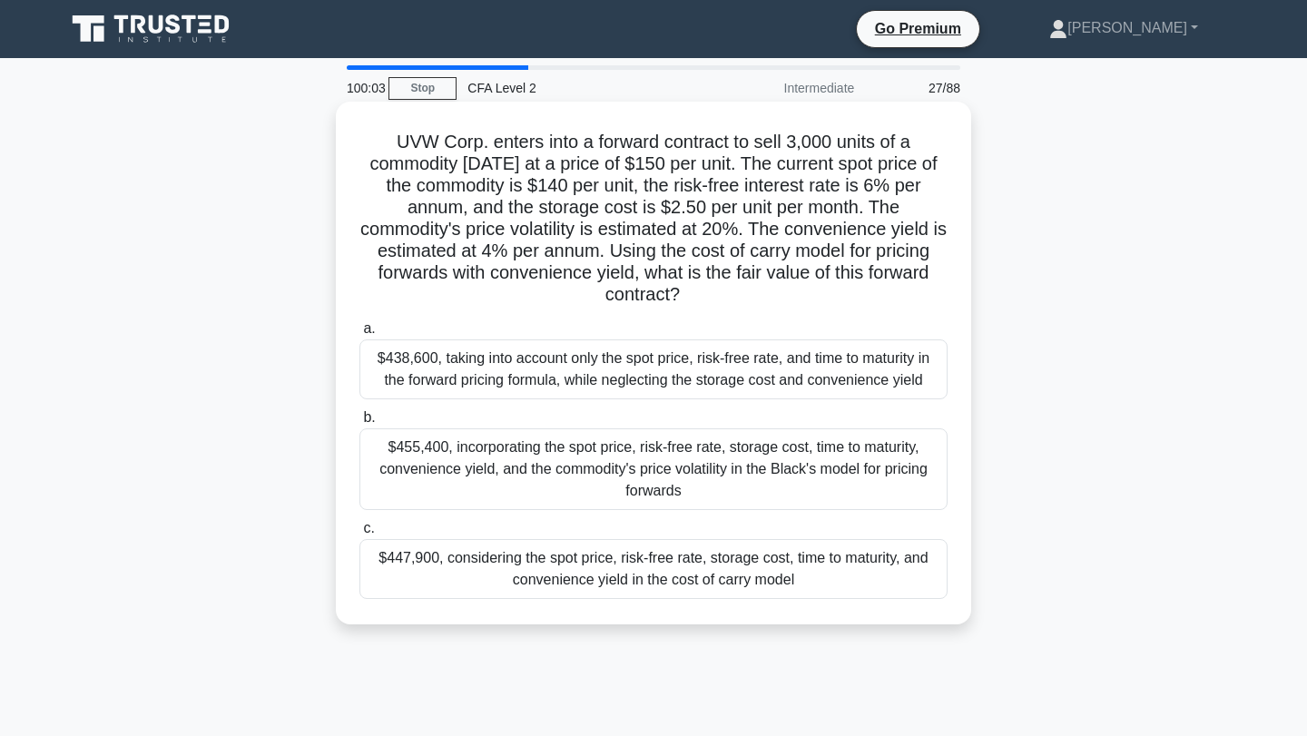
click at [828, 450] on div "$455,400, incorporating the spot price, risk-free rate, storage cost, time to m…" at bounding box center [653, 469] width 588 height 82
click at [359, 424] on input "b. $455,400, incorporating the spot price, risk-free rate, storage cost, time t…" at bounding box center [359, 418] width 0 height 12
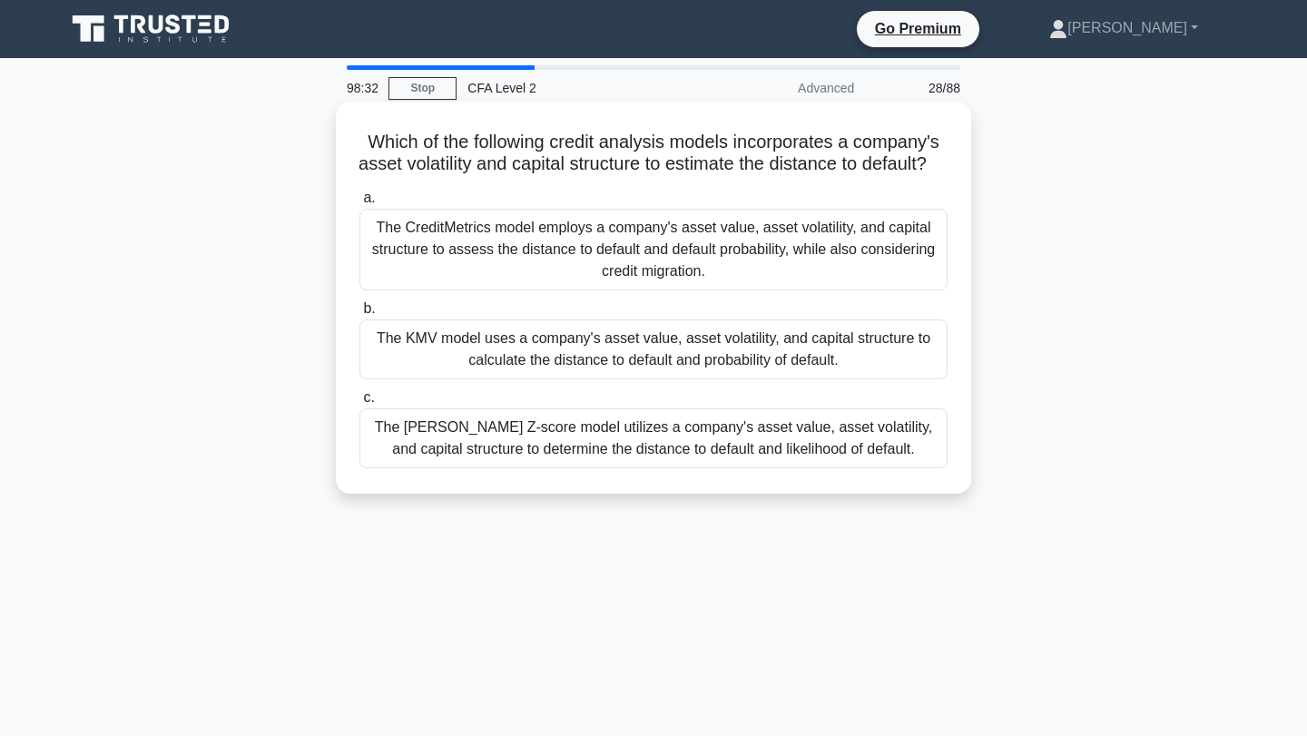
click at [881, 369] on div "The KMV model uses a company's asset value, asset volatility, and capital struc…" at bounding box center [653, 349] width 588 height 60
click at [359, 315] on input "b. The KMV model uses a company's asset value, asset volatility, and capital st…" at bounding box center [359, 309] width 0 height 12
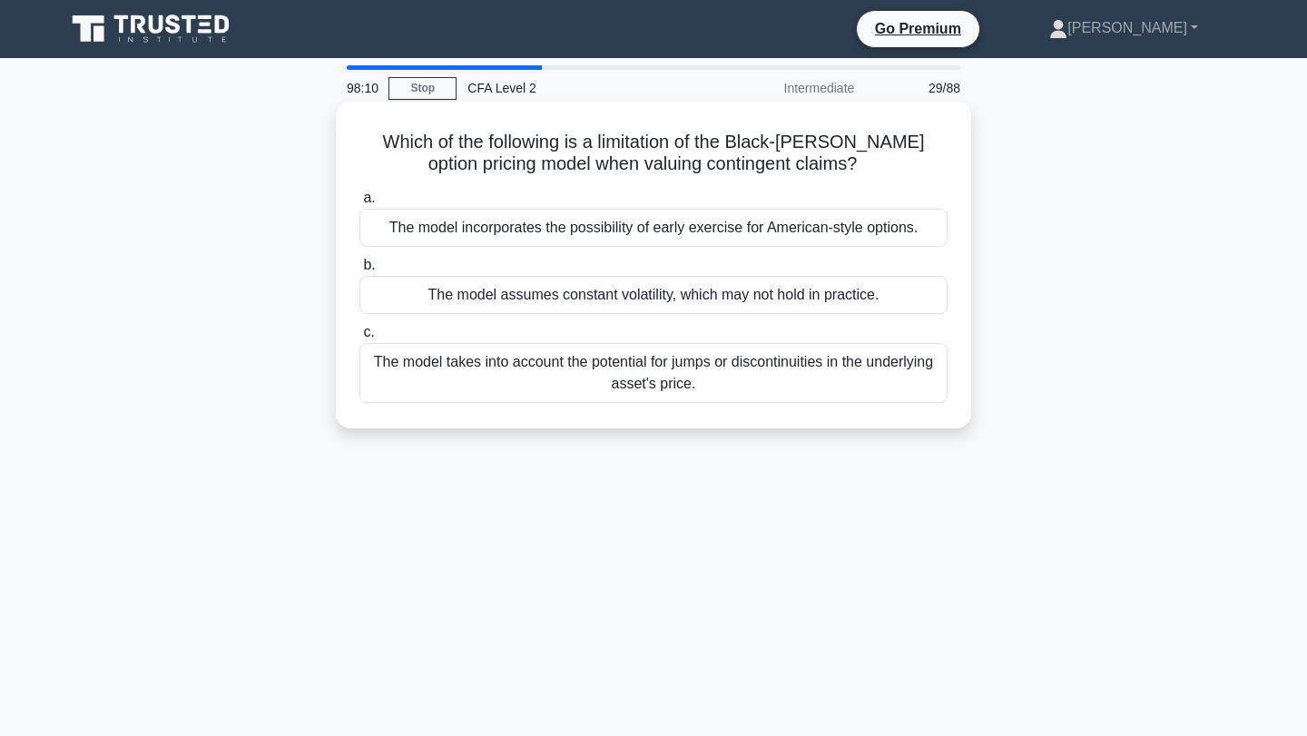
click at [768, 300] on div "The model assumes constant volatility, which may not hold in practice." at bounding box center [653, 295] width 588 height 38
click at [359, 271] on input "b. The model assumes constant volatility, which may not hold in practice." at bounding box center [359, 266] width 0 height 12
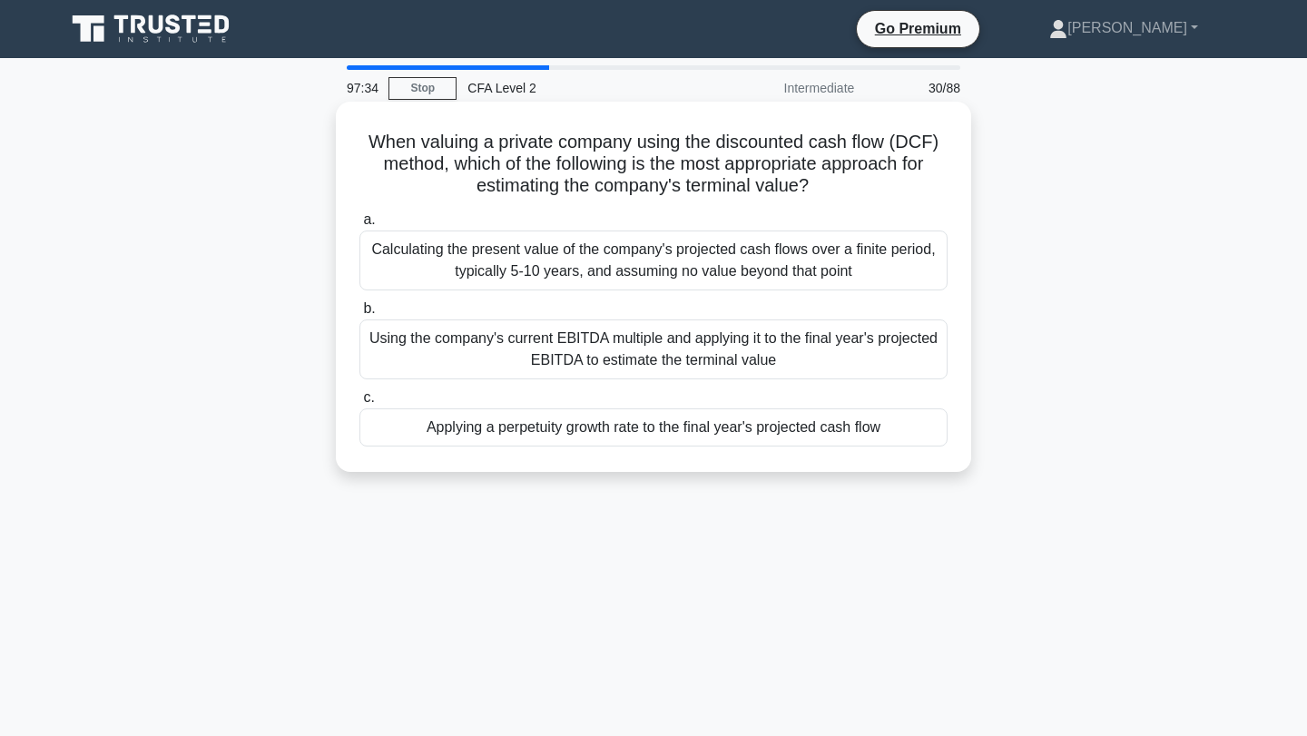
click at [868, 434] on div "Applying a perpetuity growth rate to the final year's projected cash flow" at bounding box center [653, 427] width 588 height 38
click at [359, 404] on input "c. Applying a perpetuity growth rate to the final year's projected cash flow" at bounding box center [359, 398] width 0 height 12
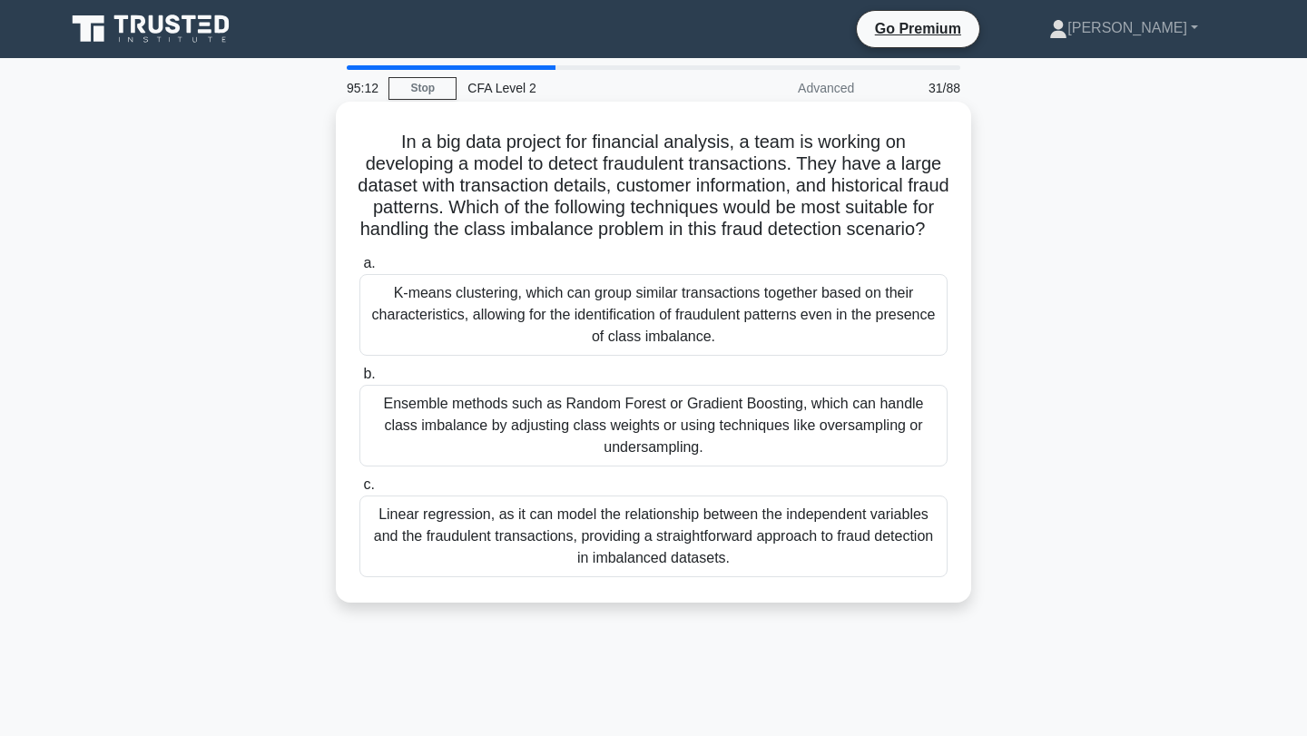
click at [860, 453] on div "Ensemble methods such as Random Forest or Gradient Boosting, which can handle c…" at bounding box center [653, 426] width 588 height 82
click at [359, 380] on input "b. Ensemble methods such as Random Forest or Gradient Boosting, which can handl…" at bounding box center [359, 374] width 0 height 12
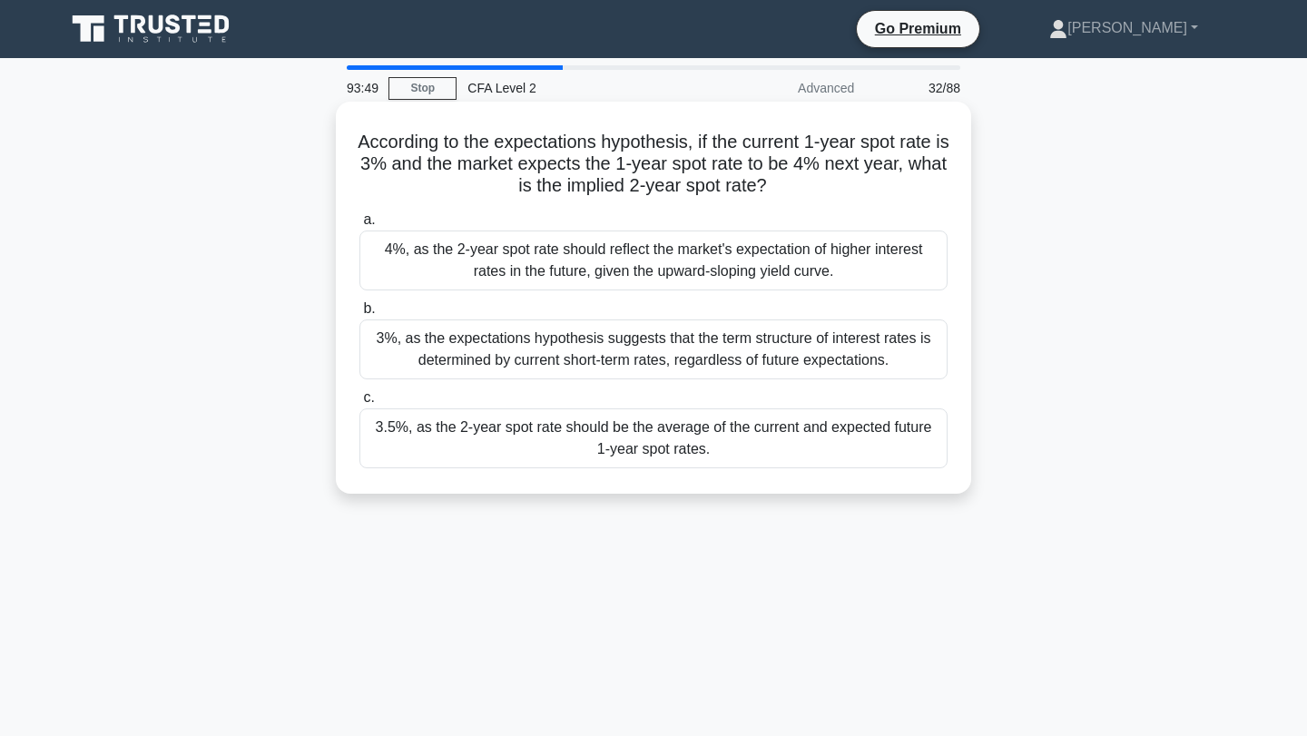
click at [832, 457] on div "3.5%, as the 2-year spot rate should be the average of the current and expected…" at bounding box center [653, 438] width 588 height 60
click at [359, 404] on input "c. 3.5%, as the 2-year spot rate should be the average of the current and expec…" at bounding box center [359, 398] width 0 height 12
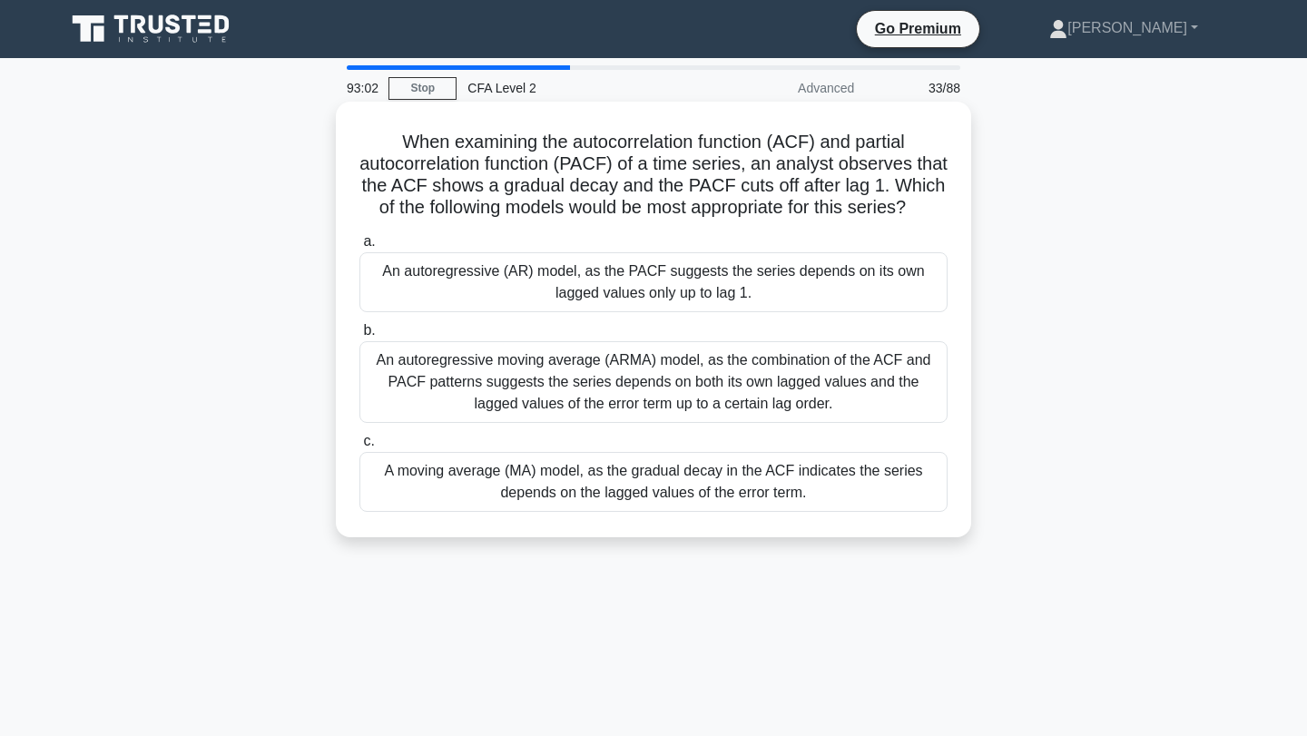
click at [776, 379] on div "An autoregressive moving average (ARMA) model, as the combination of the ACF an…" at bounding box center [653, 382] width 588 height 82
click at [359, 337] on input "b. An autoregressive moving average (ARMA) model, as the combination of the ACF…" at bounding box center [359, 331] width 0 height 12
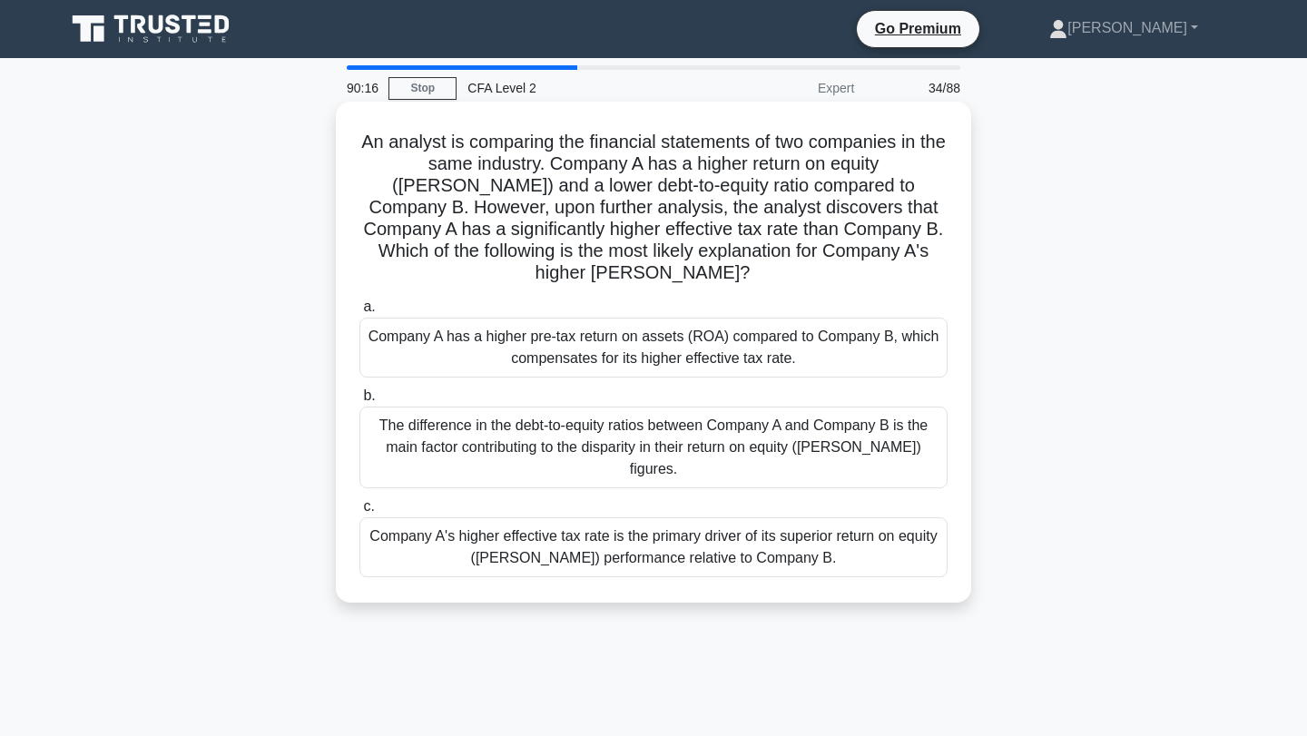
click at [868, 324] on div "Company A has a higher pre-tax return on assets (ROA) compared to Company B, wh…" at bounding box center [653, 348] width 588 height 60
click at [359, 313] on input "a. Company A has a higher pre-tax return on assets (ROA) compared to Company B,…" at bounding box center [359, 307] width 0 height 12
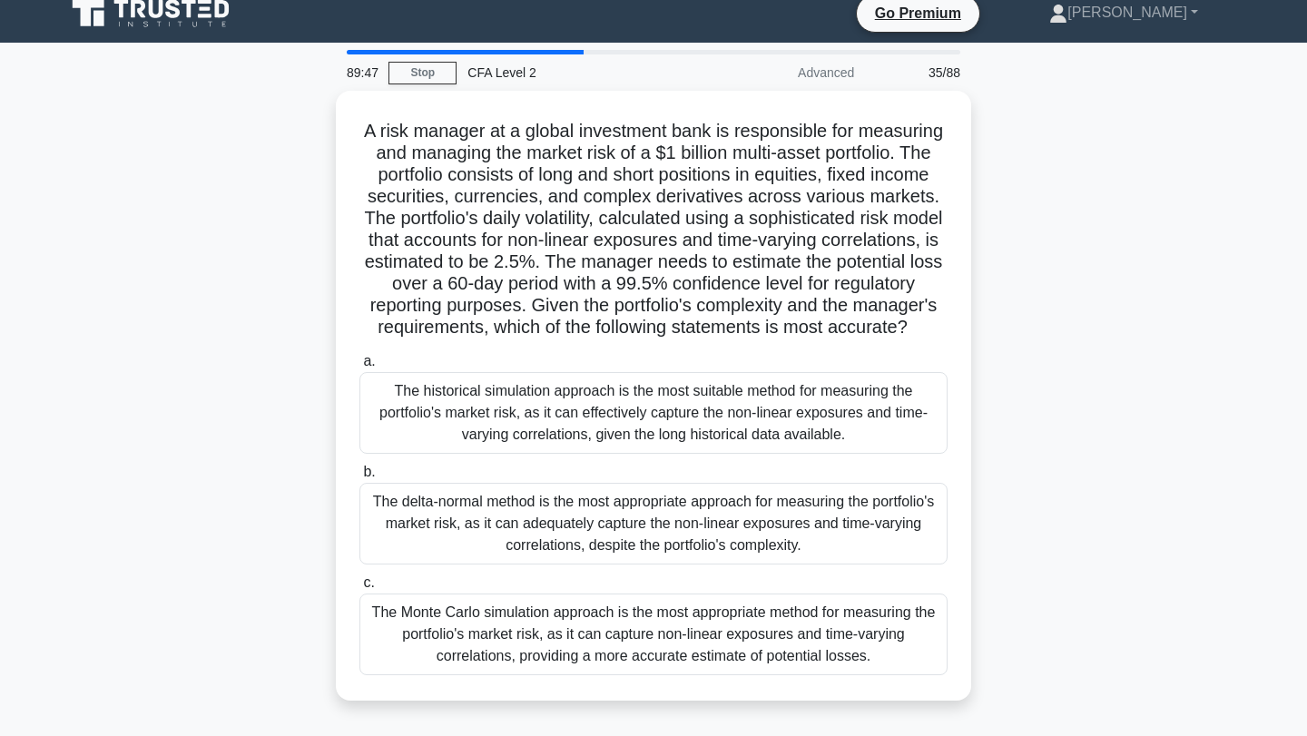
scroll to position [24, 0]
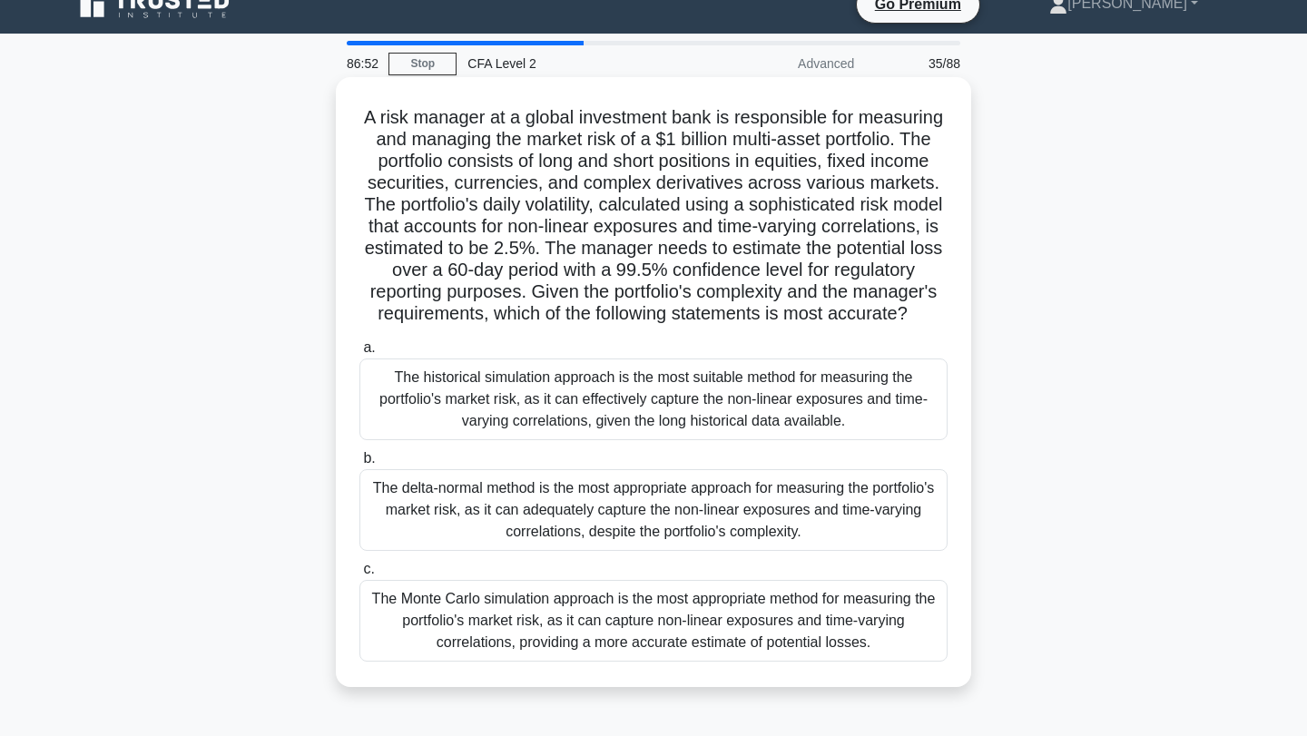
click at [817, 645] on div "The Monte Carlo simulation approach is the most appropriate method for measurin…" at bounding box center [653, 621] width 588 height 82
click at [359, 575] on input "c. The Monte Carlo simulation approach is the most appropriate method for measu…" at bounding box center [359, 569] width 0 height 12
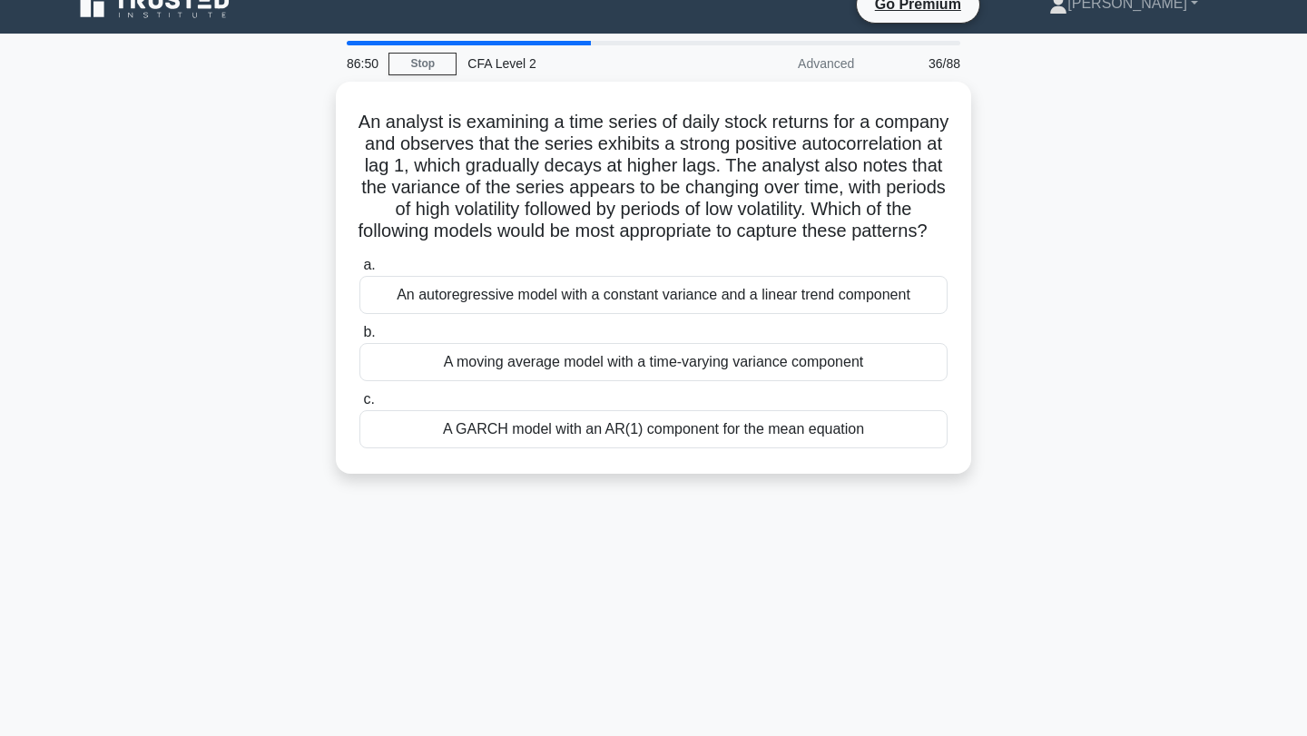
scroll to position [0, 0]
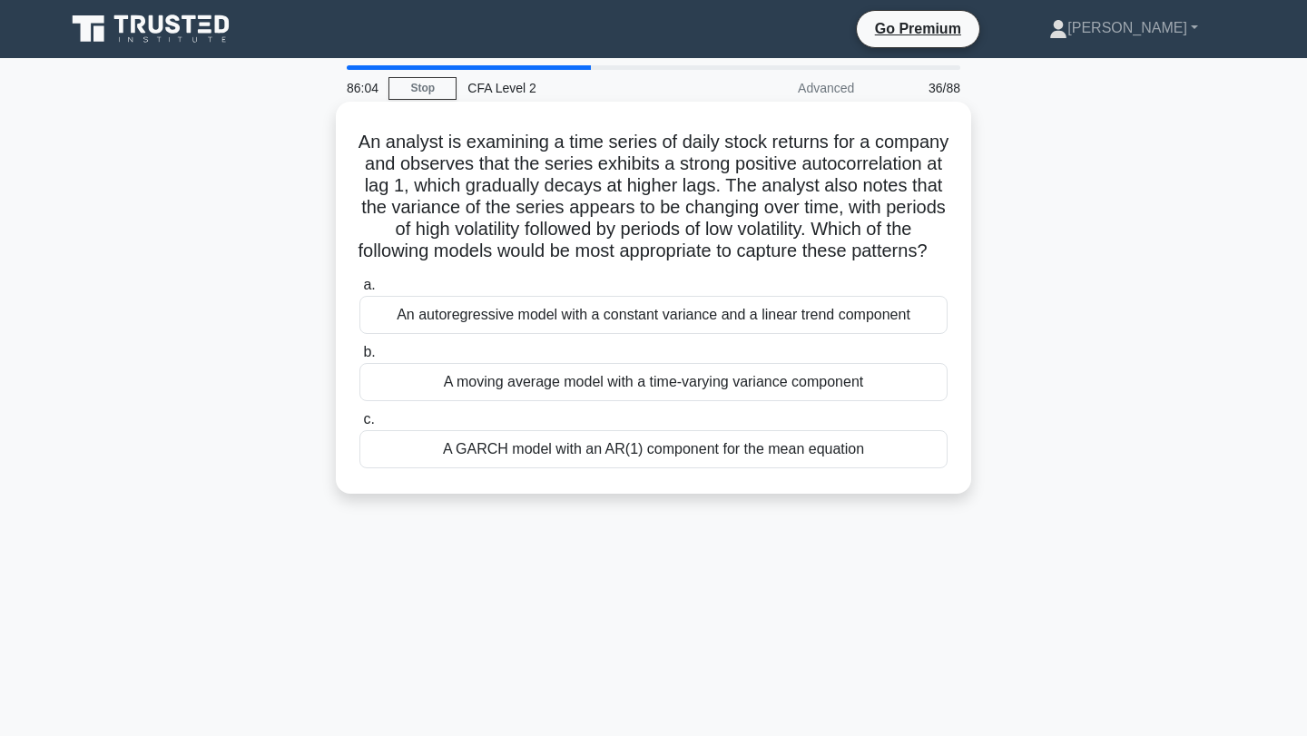
click at [786, 468] on div "A GARCH model with an AR(1) component for the mean equation" at bounding box center [653, 449] width 588 height 38
click at [359, 426] on input "c. A GARCH model with an AR(1) component for the mean equation" at bounding box center [359, 420] width 0 height 12
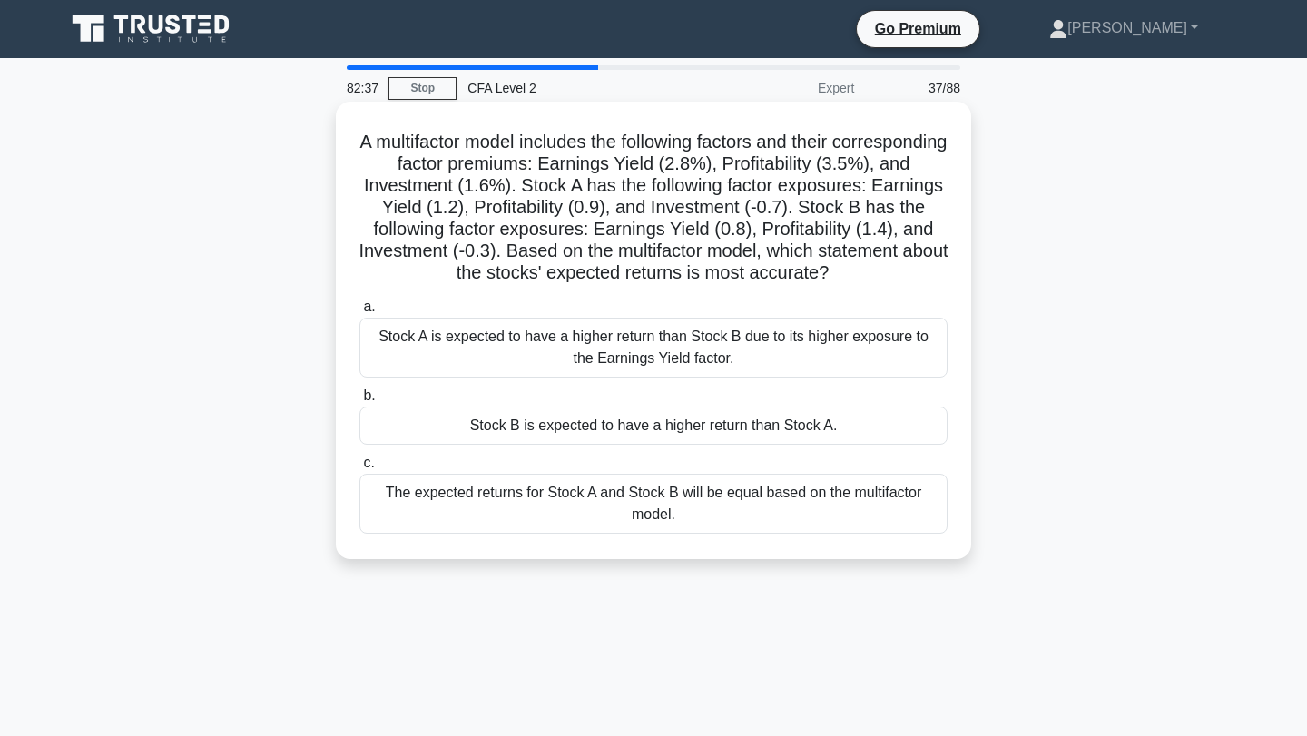
click at [773, 425] on div "Stock B is expected to have a higher return than Stock A." at bounding box center [653, 426] width 588 height 38
click at [359, 402] on input "b. Stock B is expected to have a higher return than Stock A." at bounding box center [359, 396] width 0 height 12
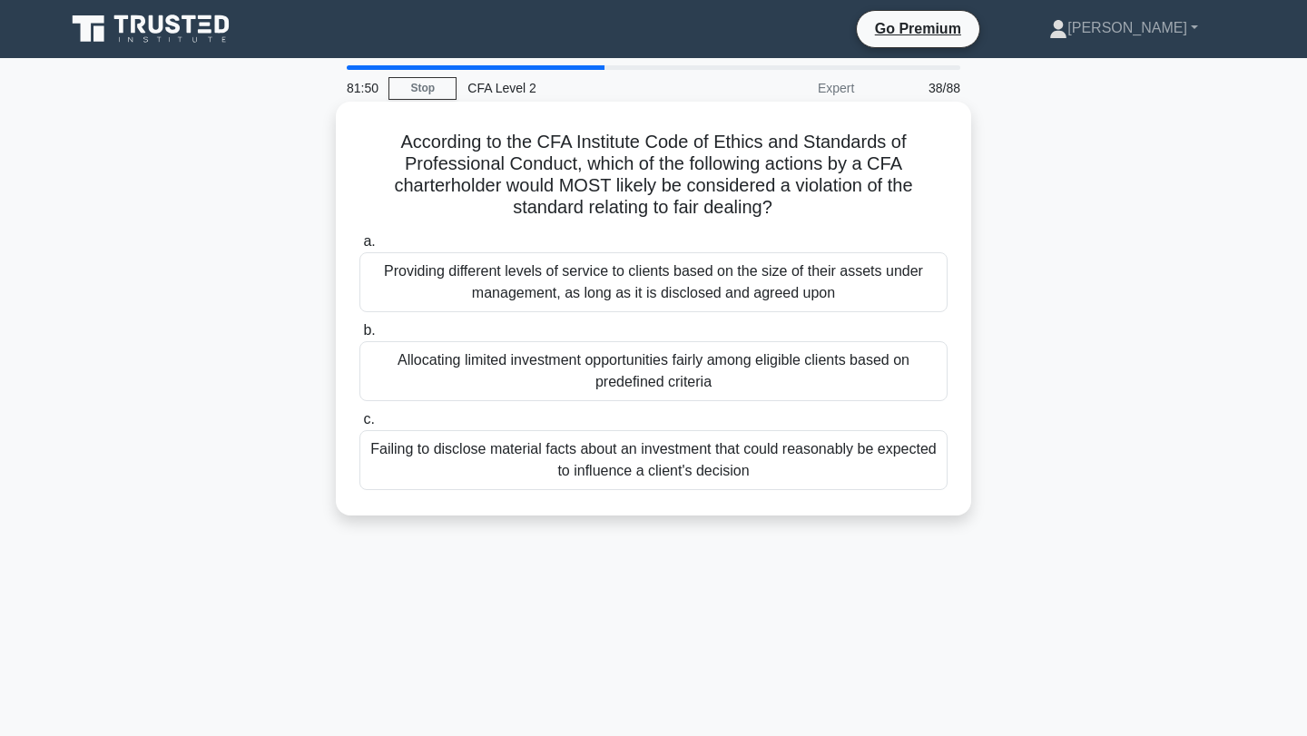
click at [771, 278] on div "Providing different levels of service to clients based on the size of their ass…" at bounding box center [653, 282] width 588 height 60
click at [359, 248] on input "a. Providing different levels of service to clients based on the size of their …" at bounding box center [359, 242] width 0 height 12
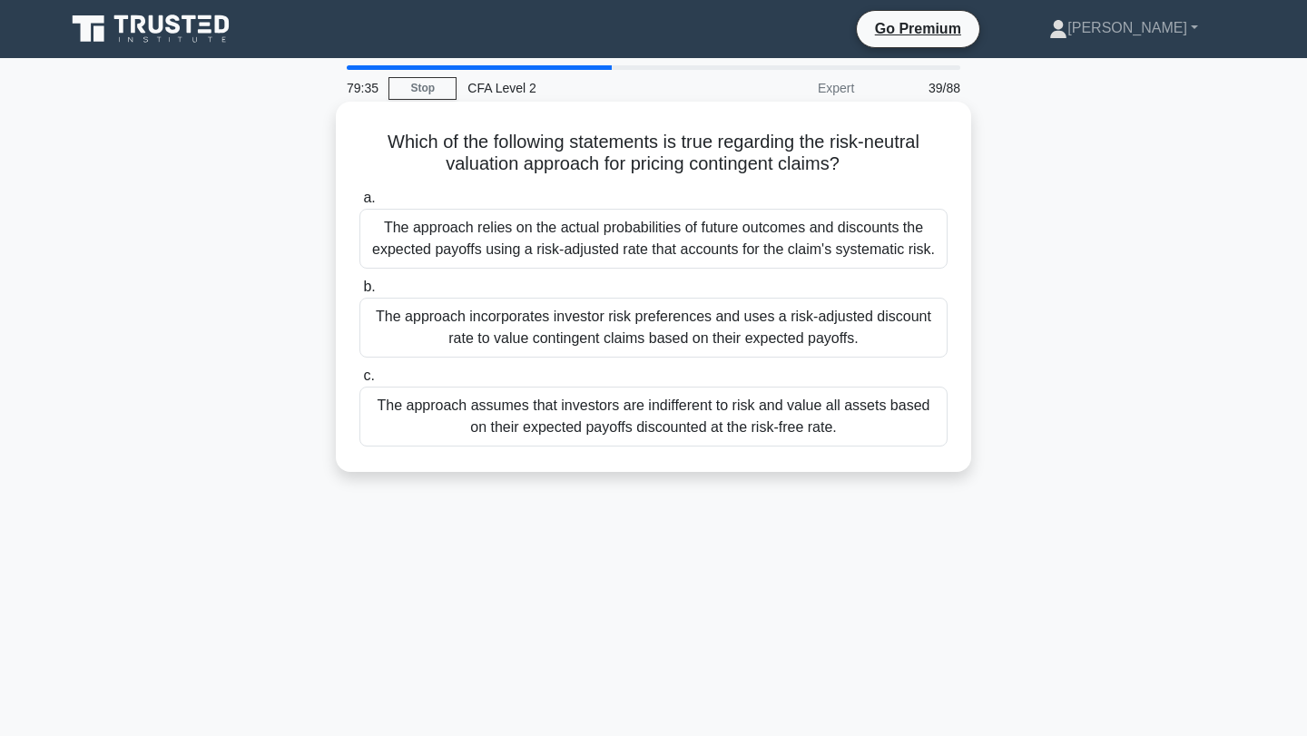
click at [891, 421] on div "The approach assumes that investors are indifferent to risk and value all asset…" at bounding box center [653, 417] width 588 height 60
click at [359, 382] on input "c. The approach assumes that investors are indifferent to risk and value all as…" at bounding box center [359, 376] width 0 height 12
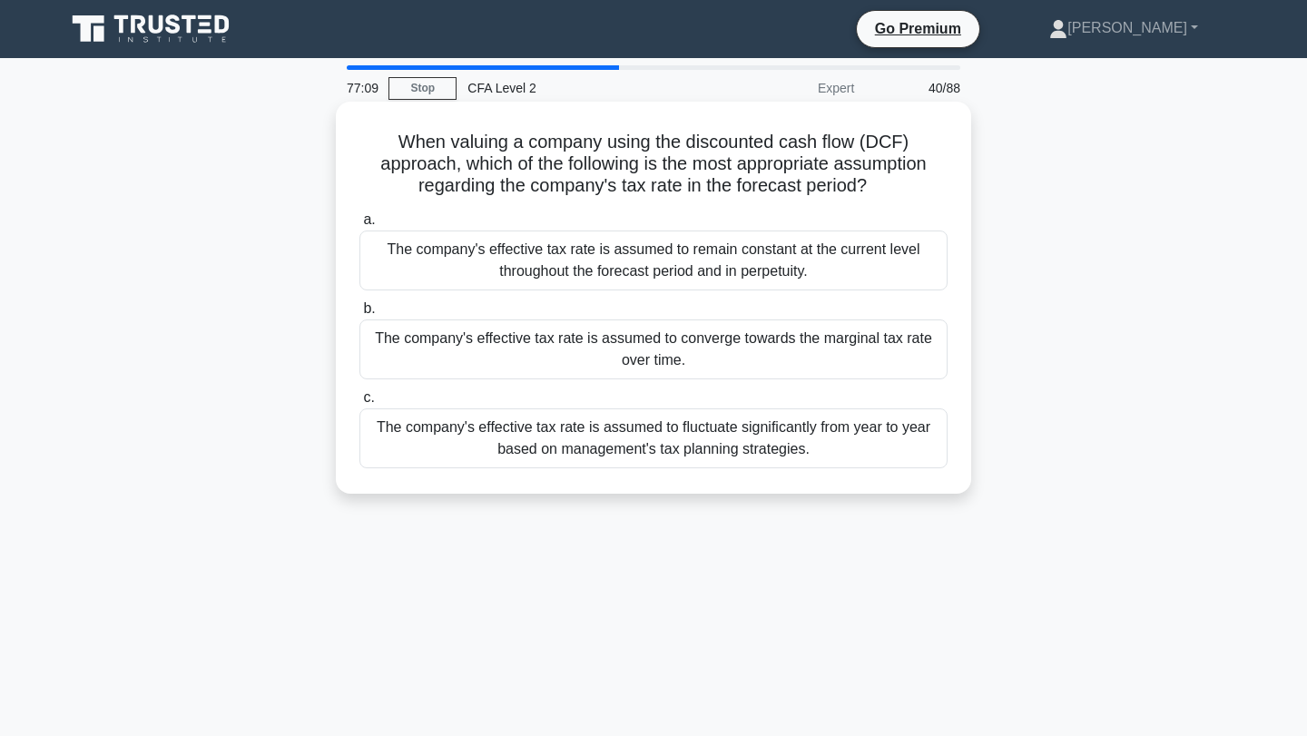
click at [810, 264] on div "The company's effective tax rate is assumed to remain constant at the current l…" at bounding box center [653, 260] width 588 height 60
click at [359, 226] on input "a. The company's effective tax rate is assumed to remain constant at the curren…" at bounding box center [359, 220] width 0 height 12
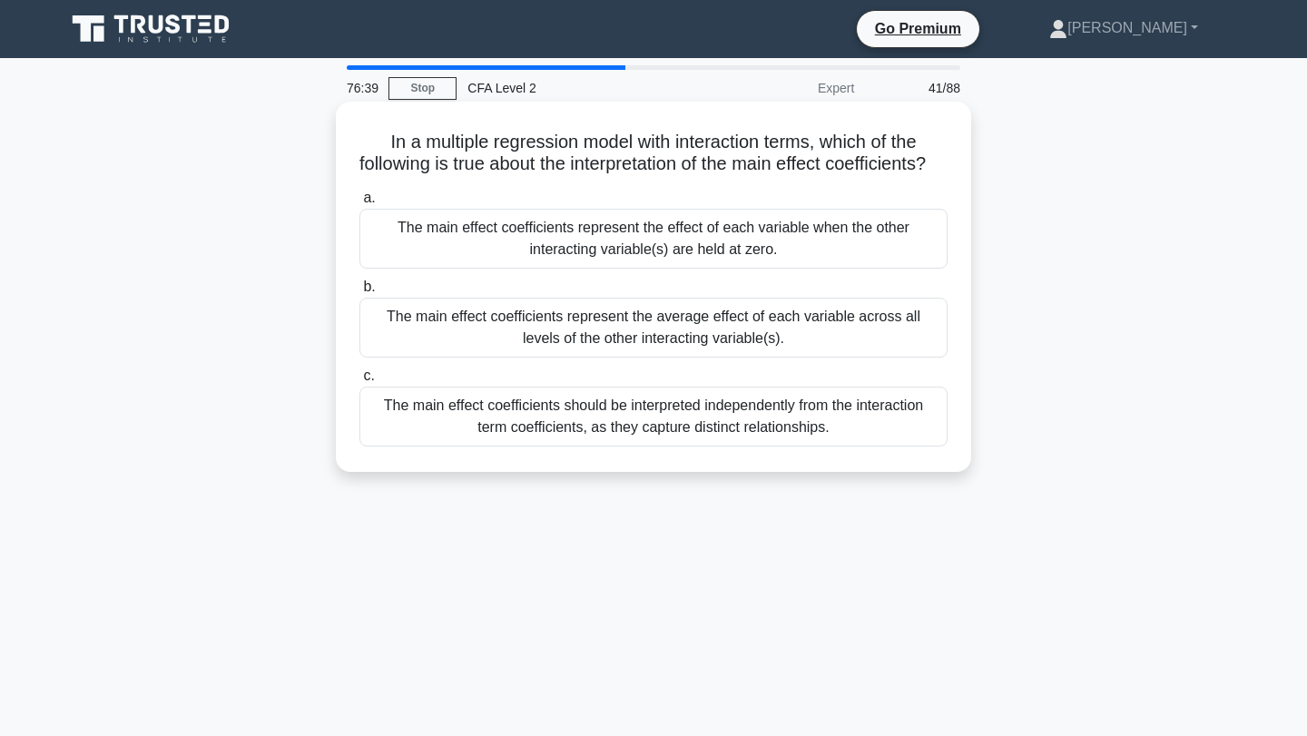
click at [794, 245] on div "The main effect coefficients represent the effect of each variable when the oth…" at bounding box center [653, 239] width 588 height 60
click at [359, 204] on input "a. The main effect coefficients represent the effect of each variable when the …" at bounding box center [359, 198] width 0 height 12
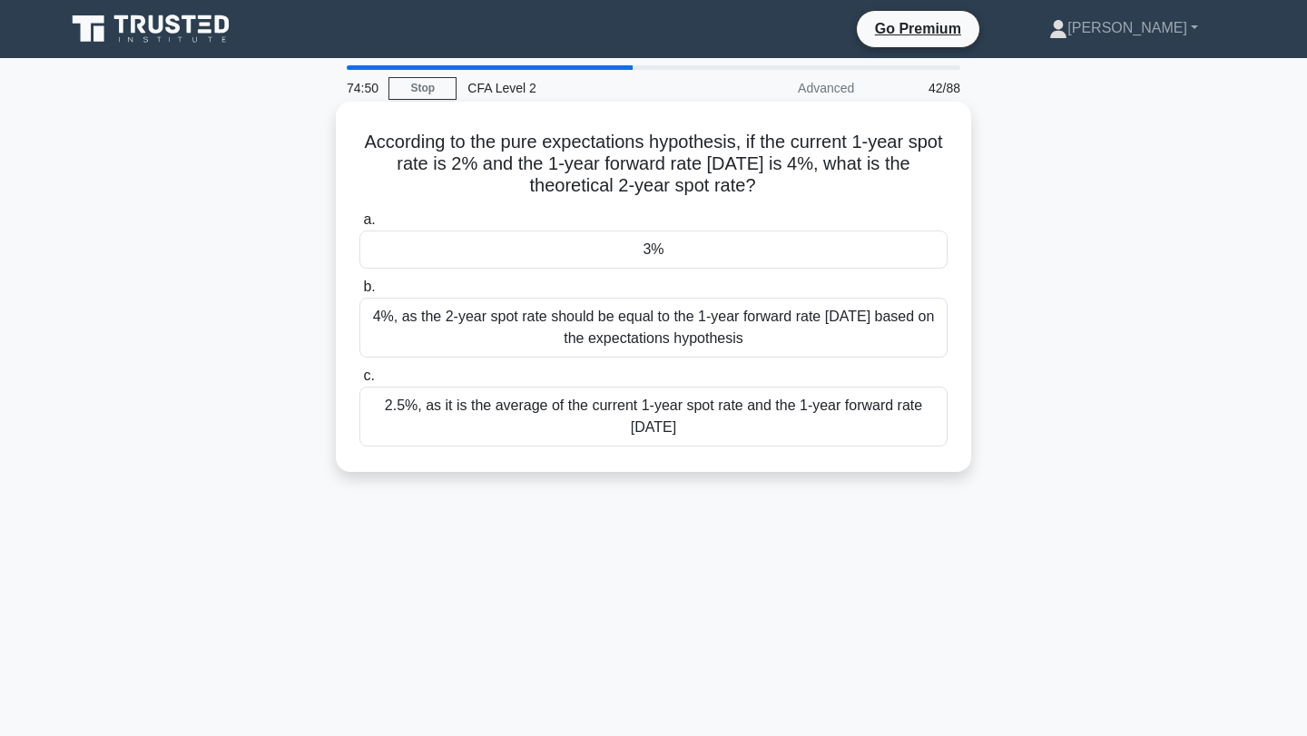
click at [875, 253] on div "3%" at bounding box center [653, 249] width 588 height 38
click at [359, 226] on input "a. 3%" at bounding box center [359, 220] width 0 height 12
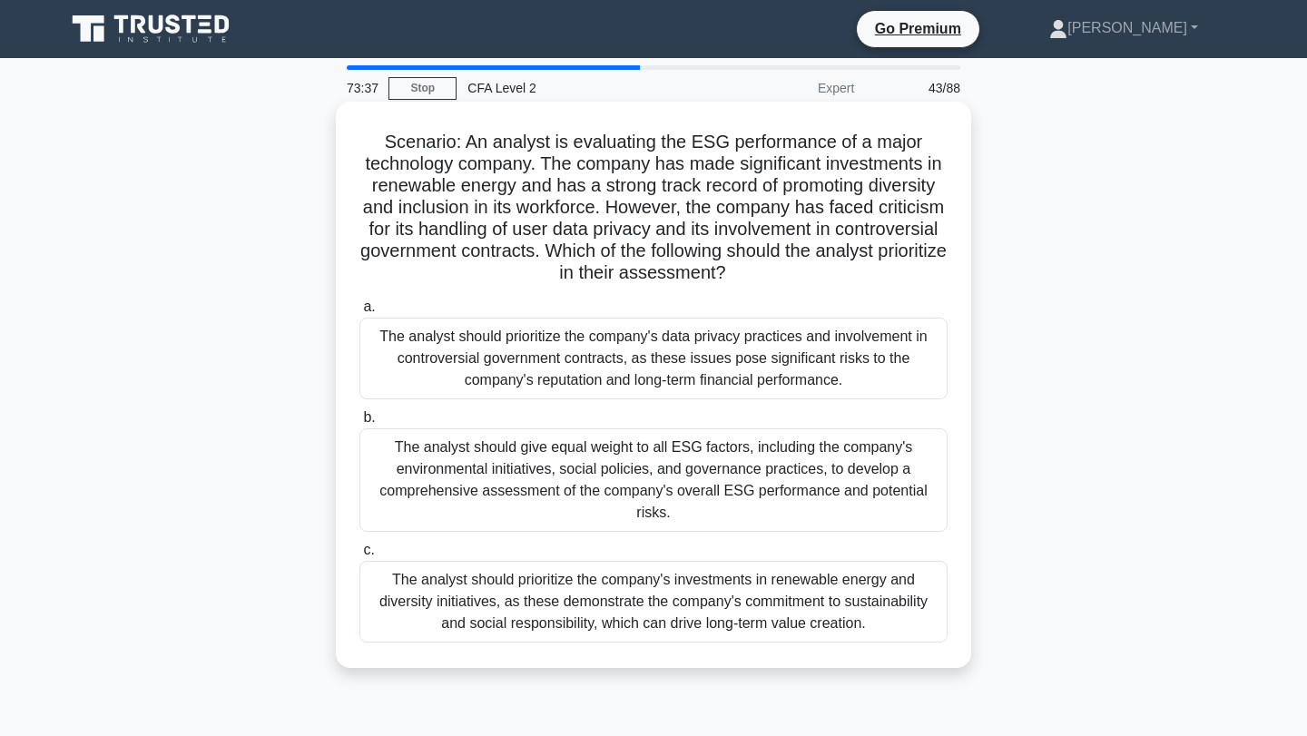
click at [681, 363] on div "The analyst should prioritize the company's data privacy practices and involvem…" at bounding box center [653, 359] width 588 height 82
click at [359, 313] on input "a. The analyst should prioritize the company's data privacy practices and invol…" at bounding box center [359, 307] width 0 height 12
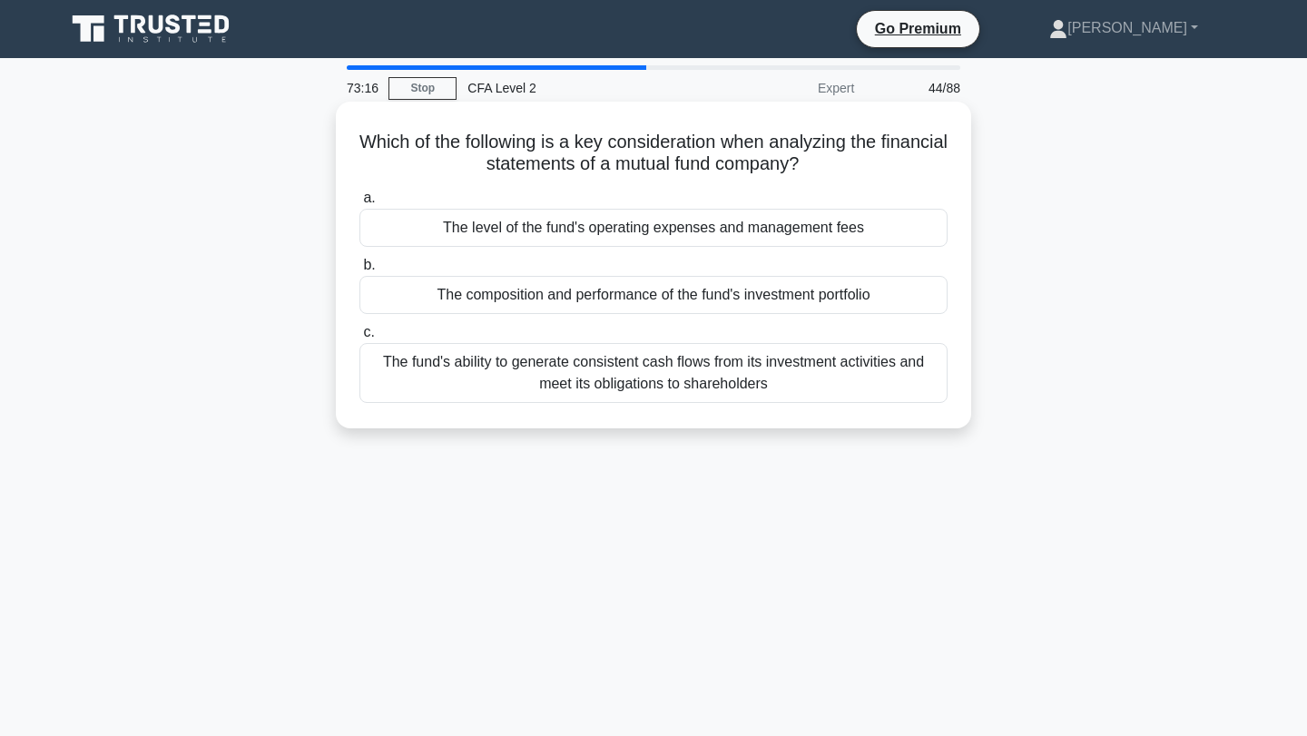
click at [789, 222] on div "The level of the fund's operating expenses and management fees" at bounding box center [653, 228] width 588 height 38
click at [359, 204] on input "a. The level of the fund's operating expenses and management fees" at bounding box center [359, 198] width 0 height 12
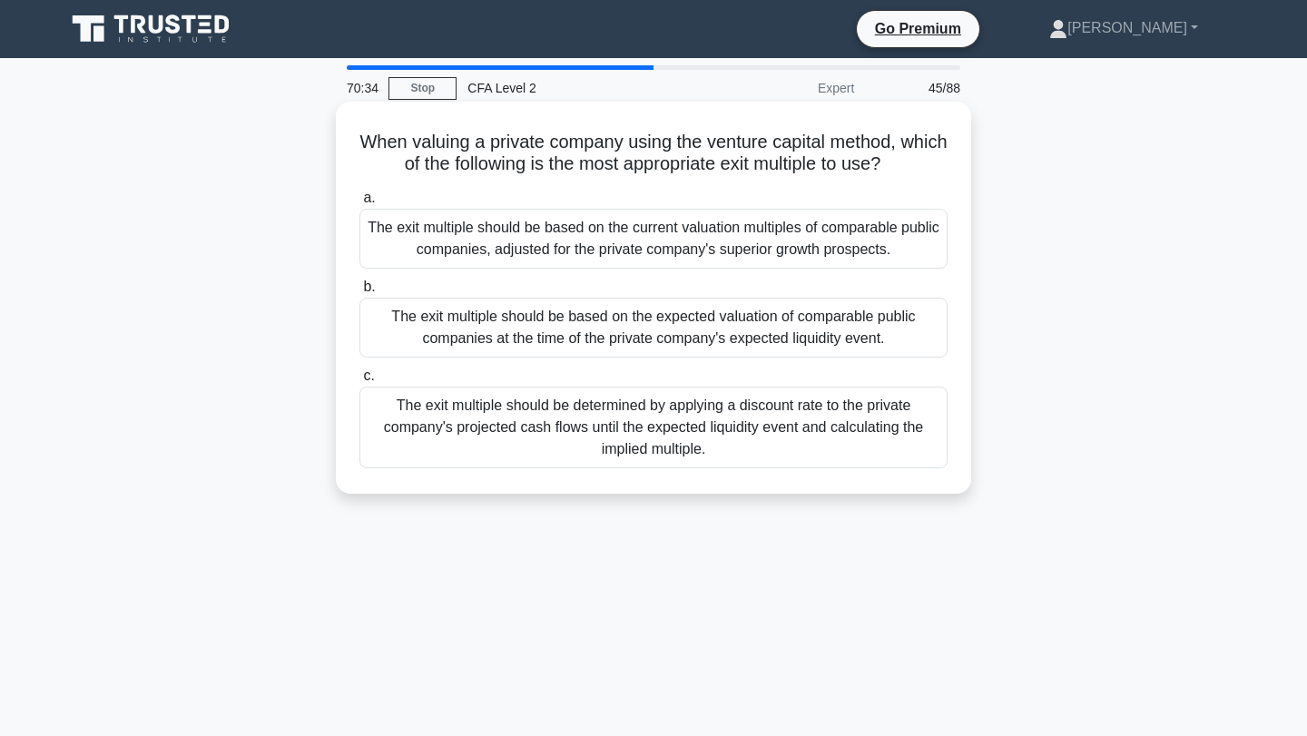
click at [849, 320] on div "The exit multiple should be based on the expected valuation of comparable publi…" at bounding box center [653, 328] width 588 height 60
click at [359, 293] on input "b. The exit multiple should be based on the expected valuation of comparable pu…" at bounding box center [359, 287] width 0 height 12
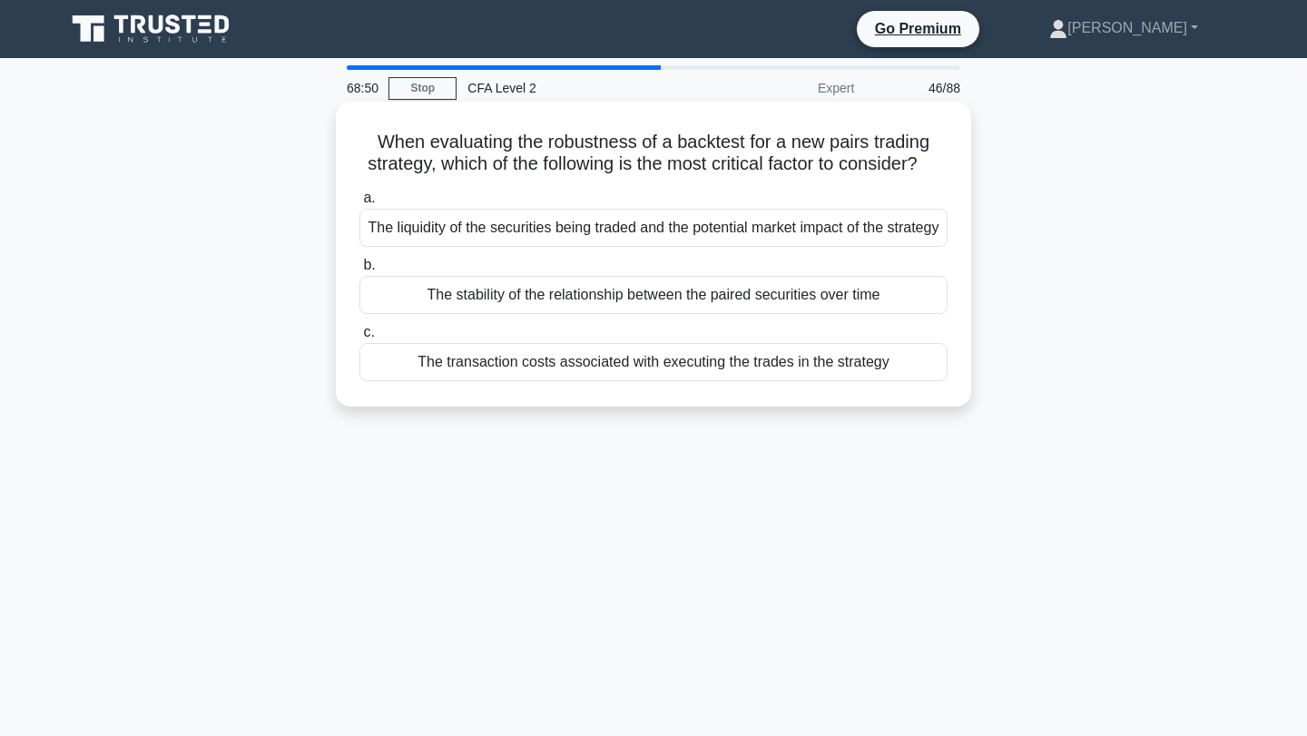
click at [811, 314] on div "The stability of the relationship between the paired securities over time" at bounding box center [653, 295] width 588 height 38
click at [359, 271] on input "b. The stability of the relationship between the paired securities over time" at bounding box center [359, 266] width 0 height 12
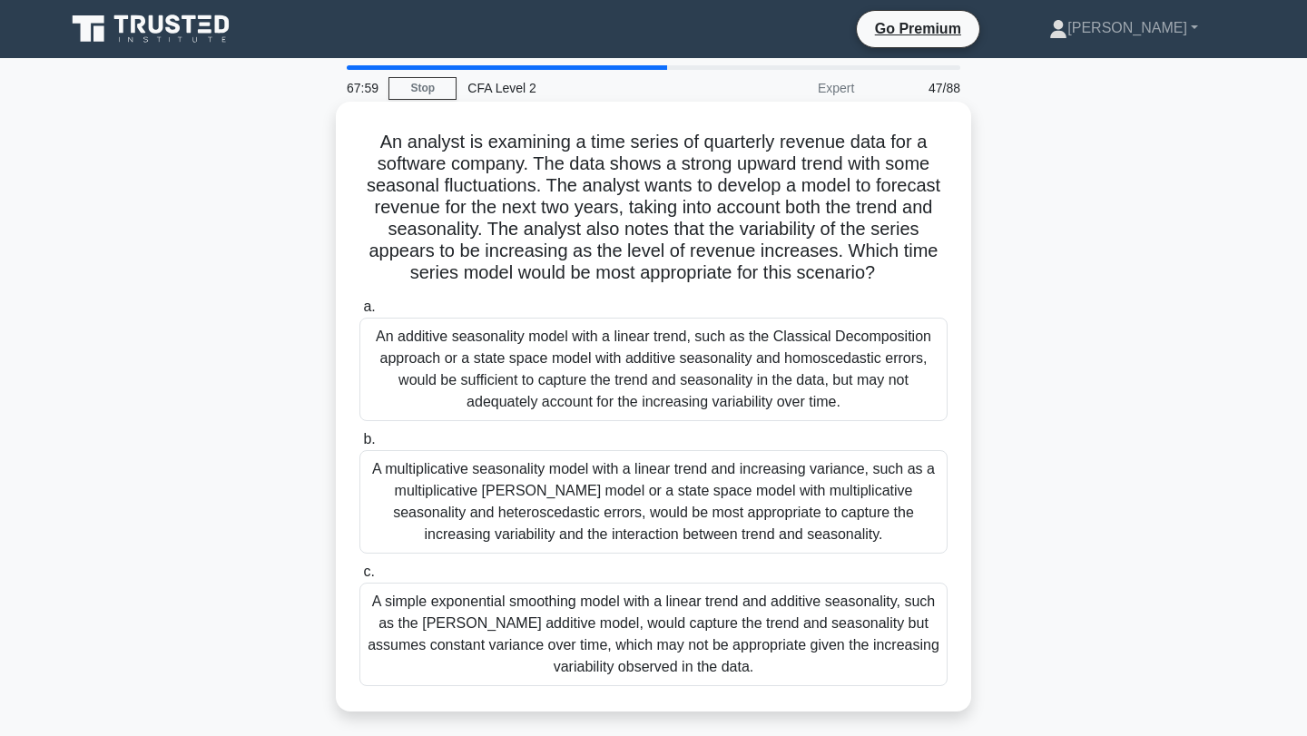
click at [813, 637] on div "A simple exponential smoothing model with a linear trend and additive seasonali…" at bounding box center [653, 634] width 588 height 103
click at [359, 578] on input "c. A simple exponential smoothing model with a linear trend and additive season…" at bounding box center [359, 572] width 0 height 12
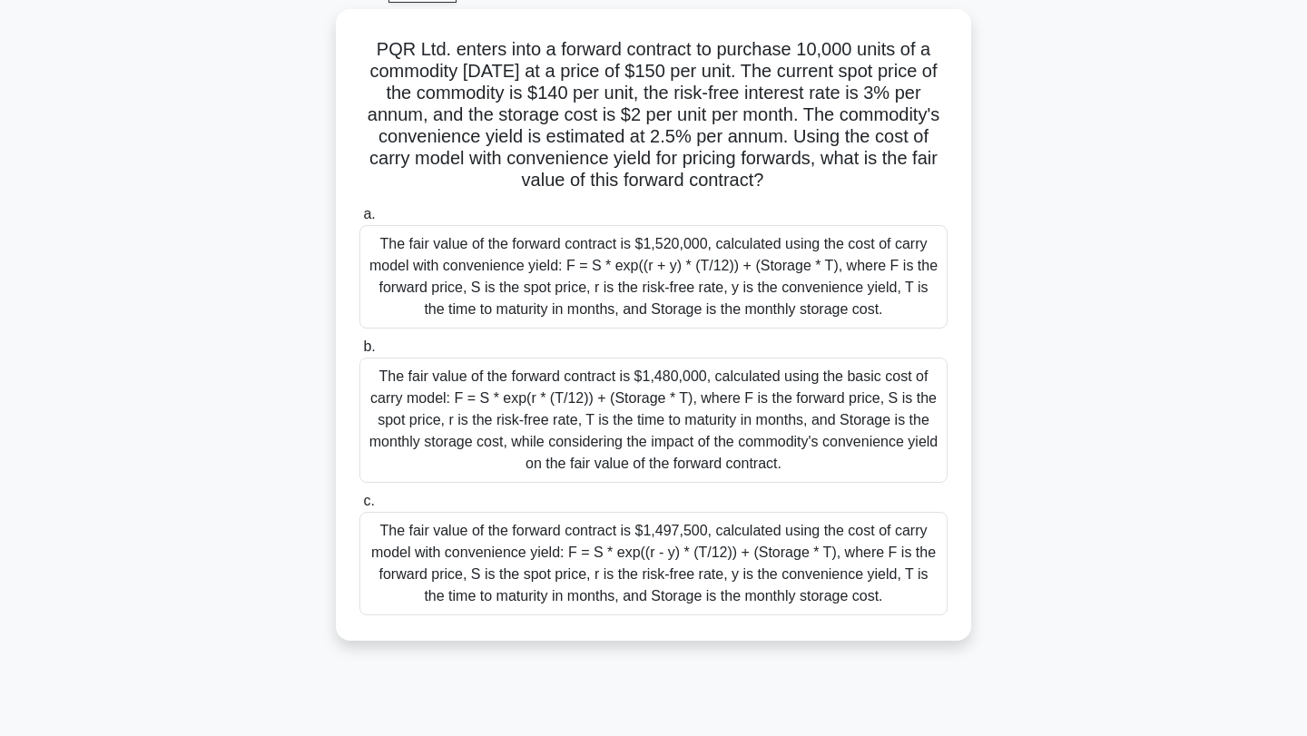
scroll to position [91, 0]
click at [793, 587] on div "The fair value of the forward contract is $1,497,500, calculated using the cost…" at bounding box center [653, 565] width 588 height 103
click at [359, 509] on input "c. The fair value of the forward contract is $1,497,500, calculated using the c…" at bounding box center [359, 503] width 0 height 12
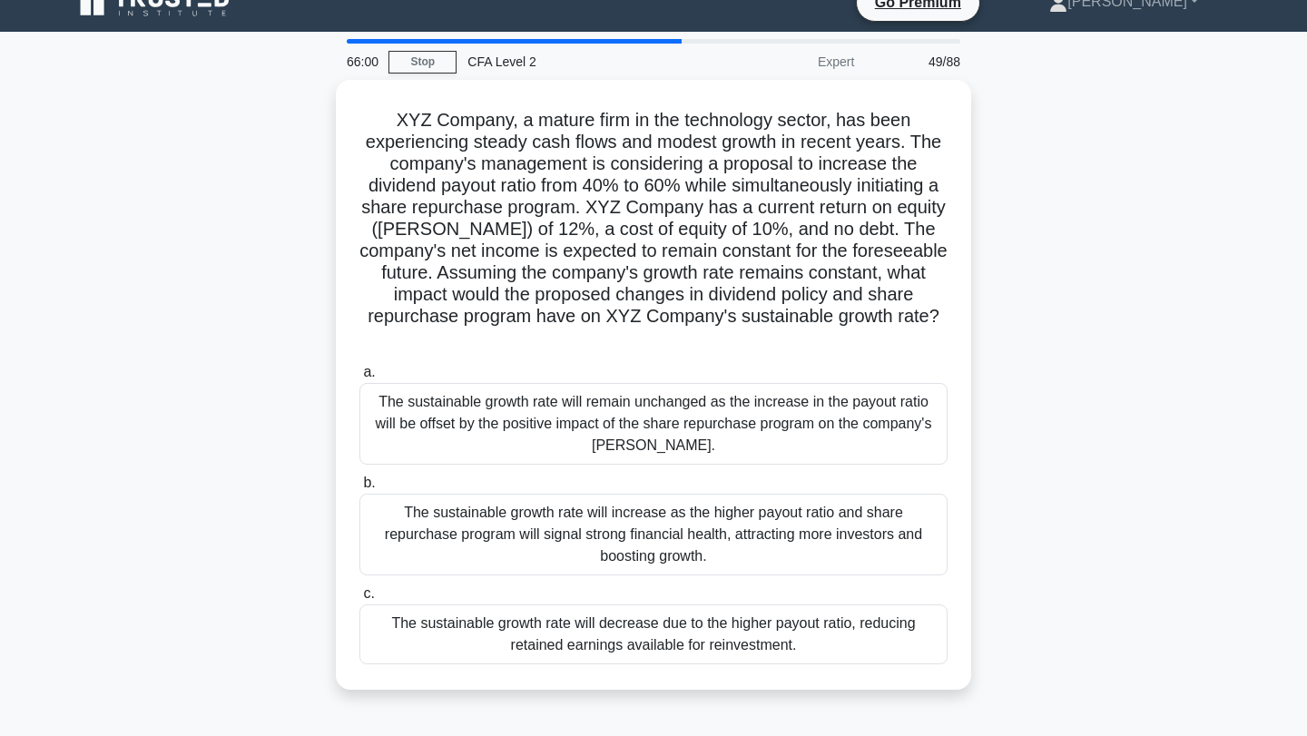
scroll to position [33, 0]
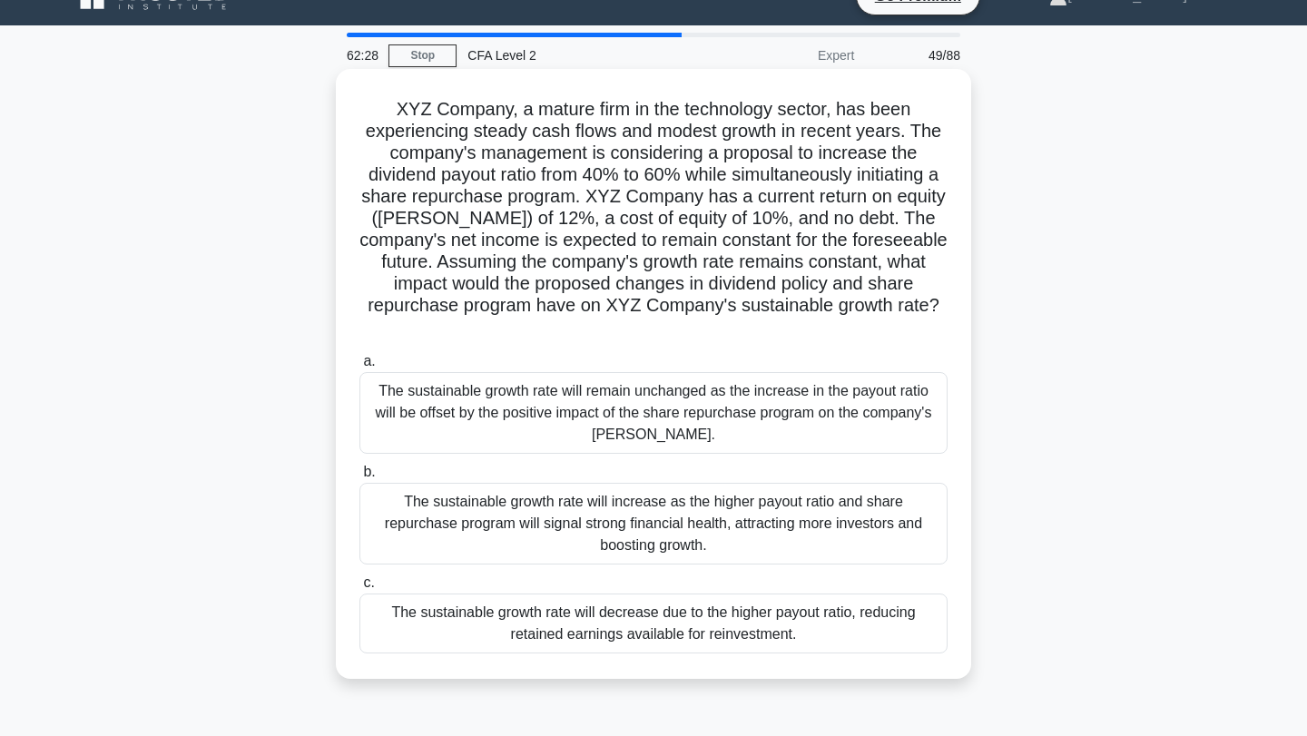
click at [747, 383] on div "The sustainable growth rate will remain unchanged as the increase in the payout…" at bounding box center [653, 413] width 588 height 82
click at [359, 367] on input "a. The sustainable growth rate will remain unchanged as the increase in the pay…" at bounding box center [359, 362] width 0 height 12
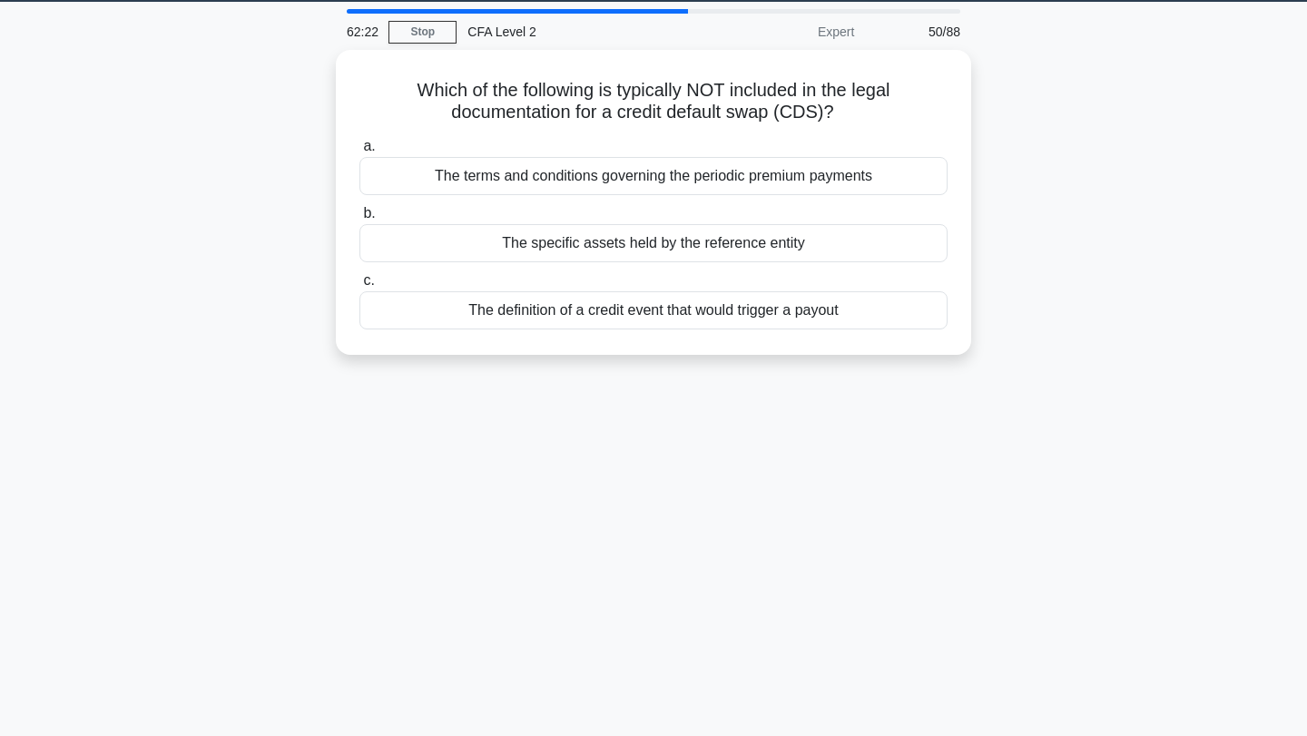
scroll to position [57, 0]
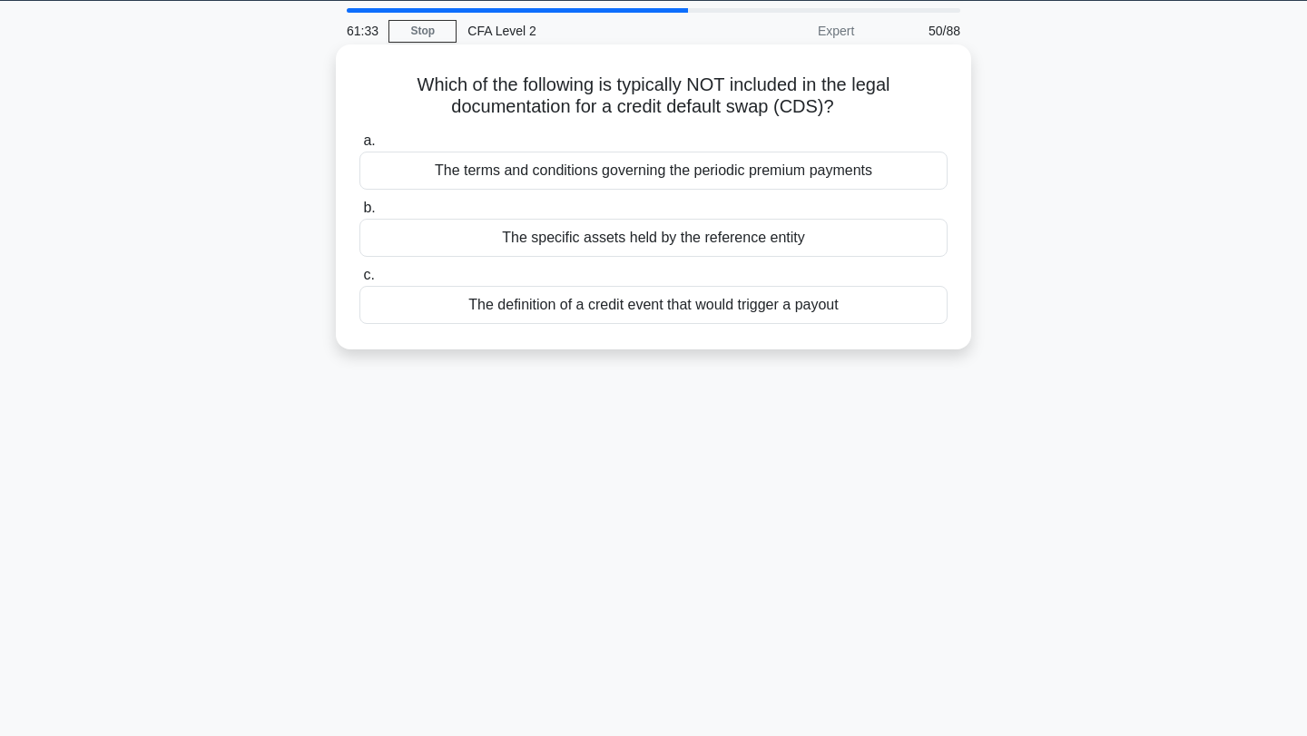
click at [686, 240] on div "The specific assets held by the reference entity" at bounding box center [653, 238] width 588 height 38
click at [359, 214] on input "b. The specific assets held by the reference entity" at bounding box center [359, 208] width 0 height 12
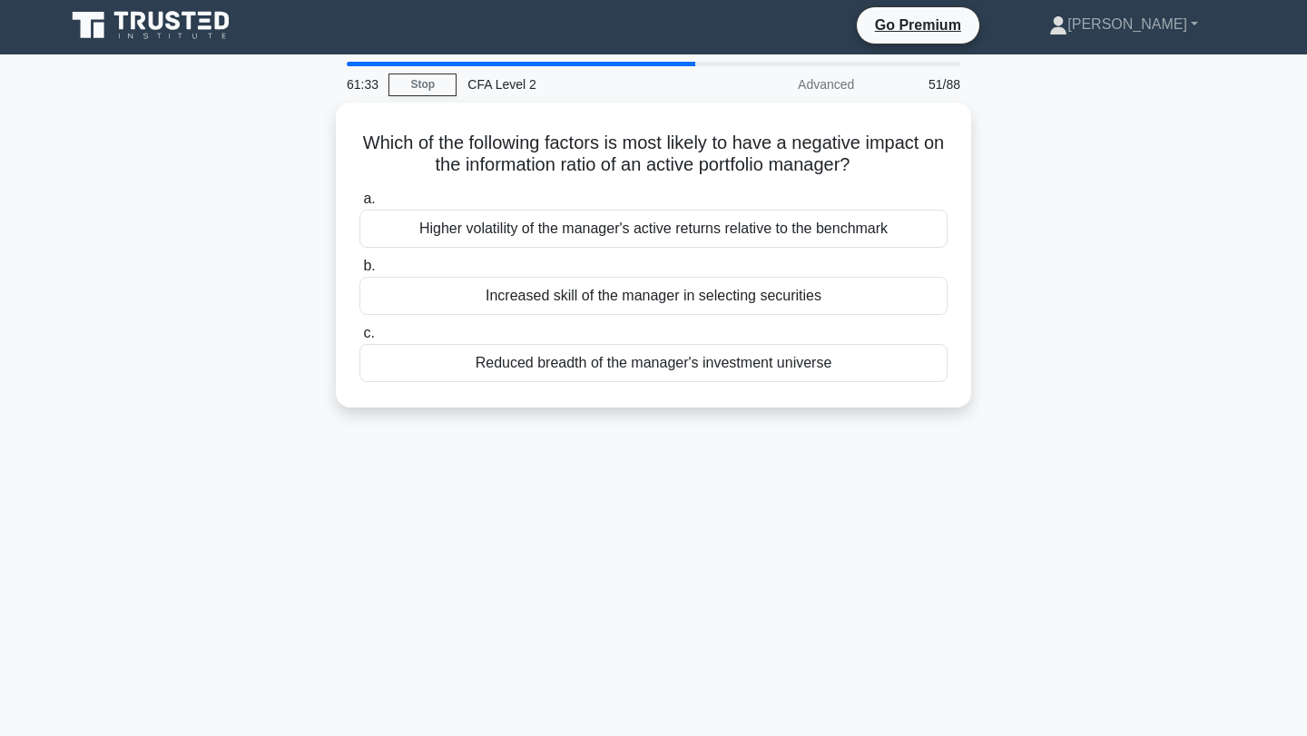
scroll to position [0, 0]
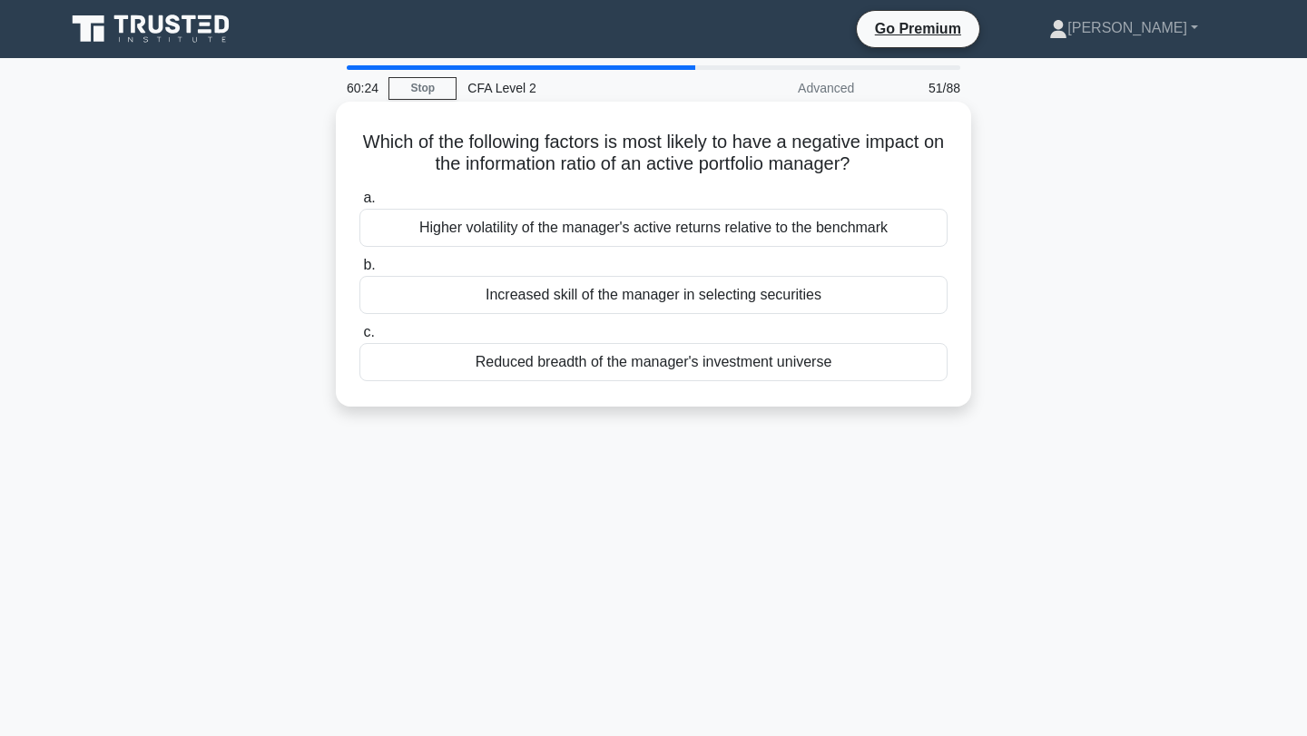
click at [867, 228] on div "Higher volatility of the manager's active returns relative to the benchmark" at bounding box center [653, 228] width 588 height 38
click at [359, 204] on input "a. Higher volatility of the manager's active returns relative to the benchmark" at bounding box center [359, 198] width 0 height 12
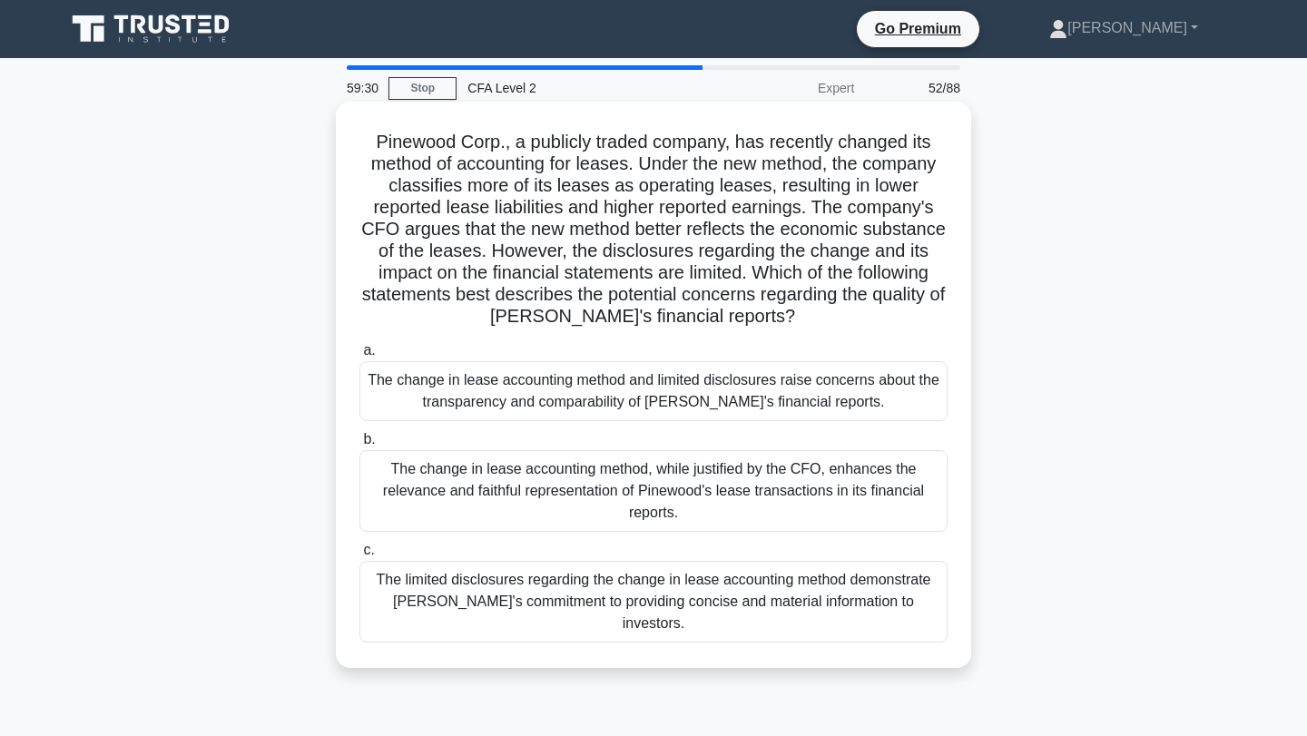
click at [874, 398] on div "The change in lease accounting method and limited disclosures raise concerns ab…" at bounding box center [653, 391] width 588 height 60
click at [359, 357] on input "a. The change in lease accounting method and limited disclosures raise concerns…" at bounding box center [359, 351] width 0 height 12
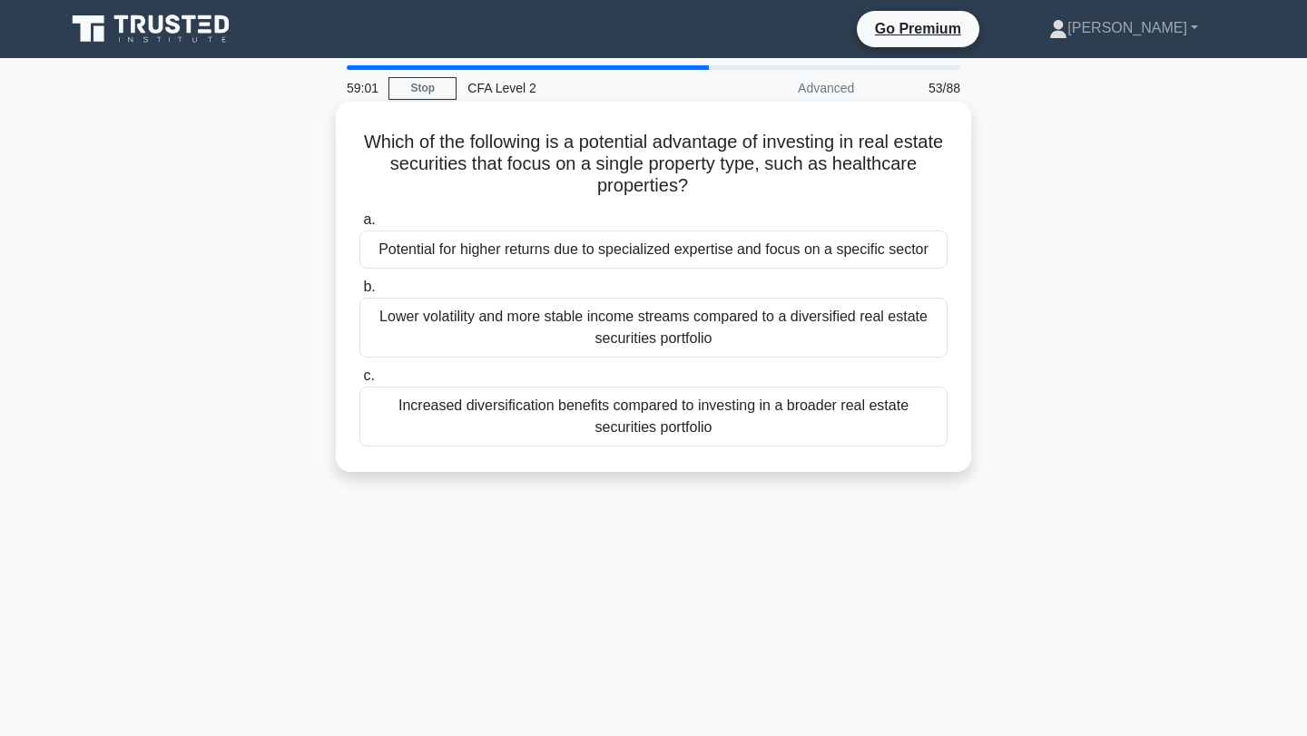
click at [862, 240] on div "Potential for higher returns due to specialized expertise and focus on a specif…" at bounding box center [653, 249] width 588 height 38
click at [359, 226] on input "a. Potential for higher returns due to specialized expertise and focus on a spe…" at bounding box center [359, 220] width 0 height 12
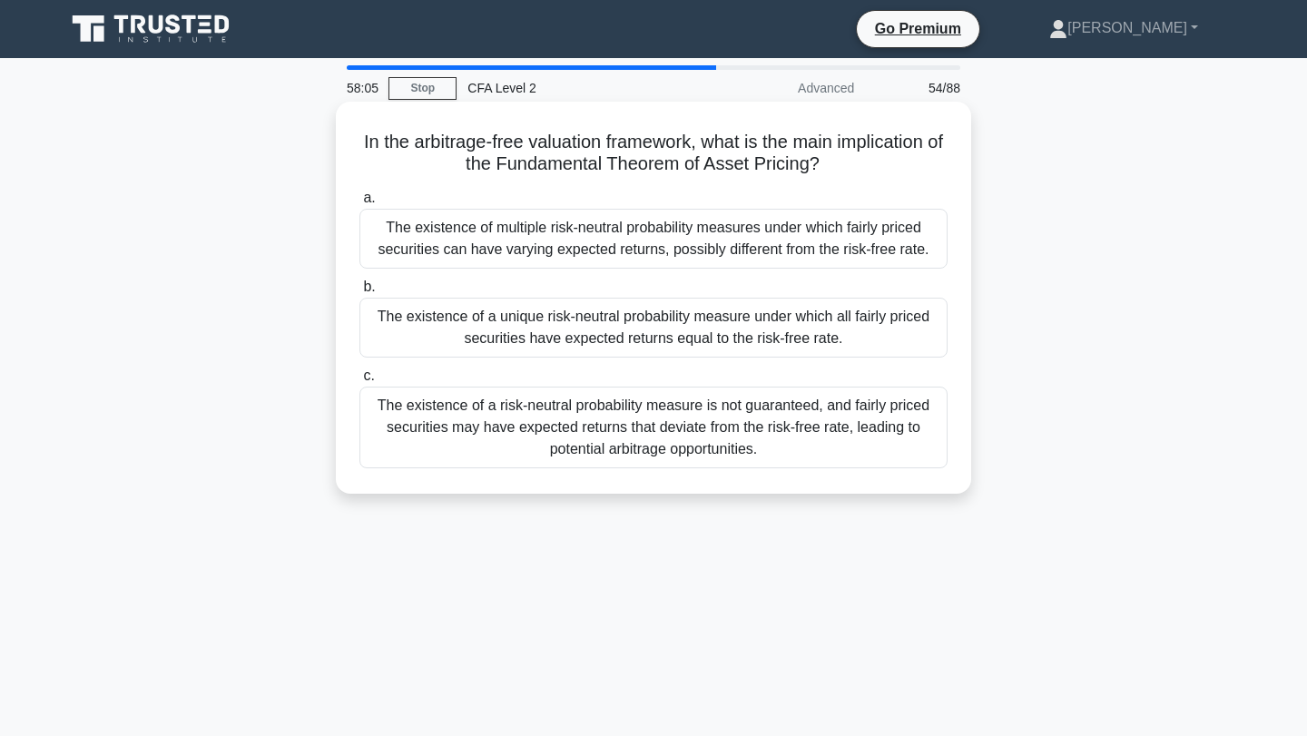
click at [744, 324] on div "The existence of a unique risk-neutral probability measure under which all fair…" at bounding box center [653, 328] width 588 height 60
click at [359, 293] on input "b. The existence of a unique risk-neutral probability measure under which all f…" at bounding box center [359, 287] width 0 height 12
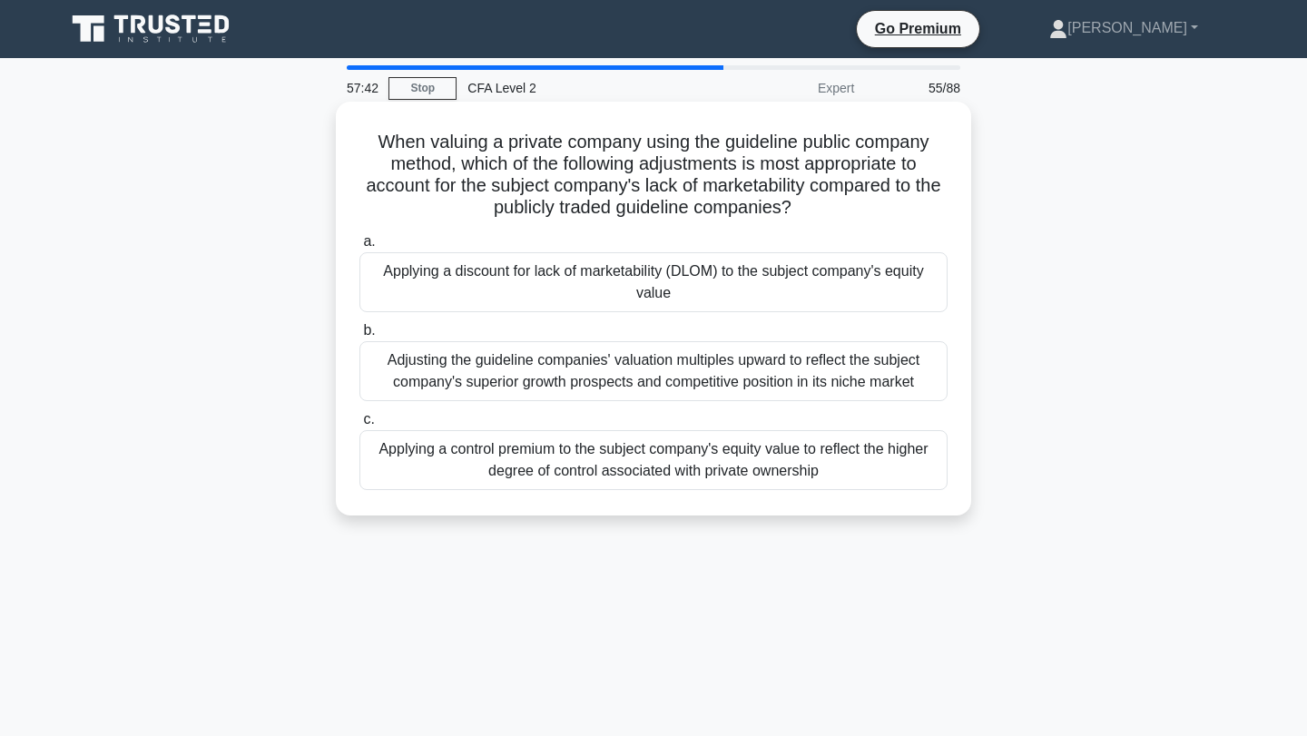
click at [964, 233] on div "When valuing a private company using the guideline public company method, which…" at bounding box center [653, 309] width 635 height 414
click at [880, 264] on div "Applying a discount for lack of marketability (DLOM) to the subject company's e…" at bounding box center [653, 282] width 588 height 60
click at [359, 248] on input "a. Applying a discount for lack of marketability (DLOM) to the subject company'…" at bounding box center [359, 242] width 0 height 12
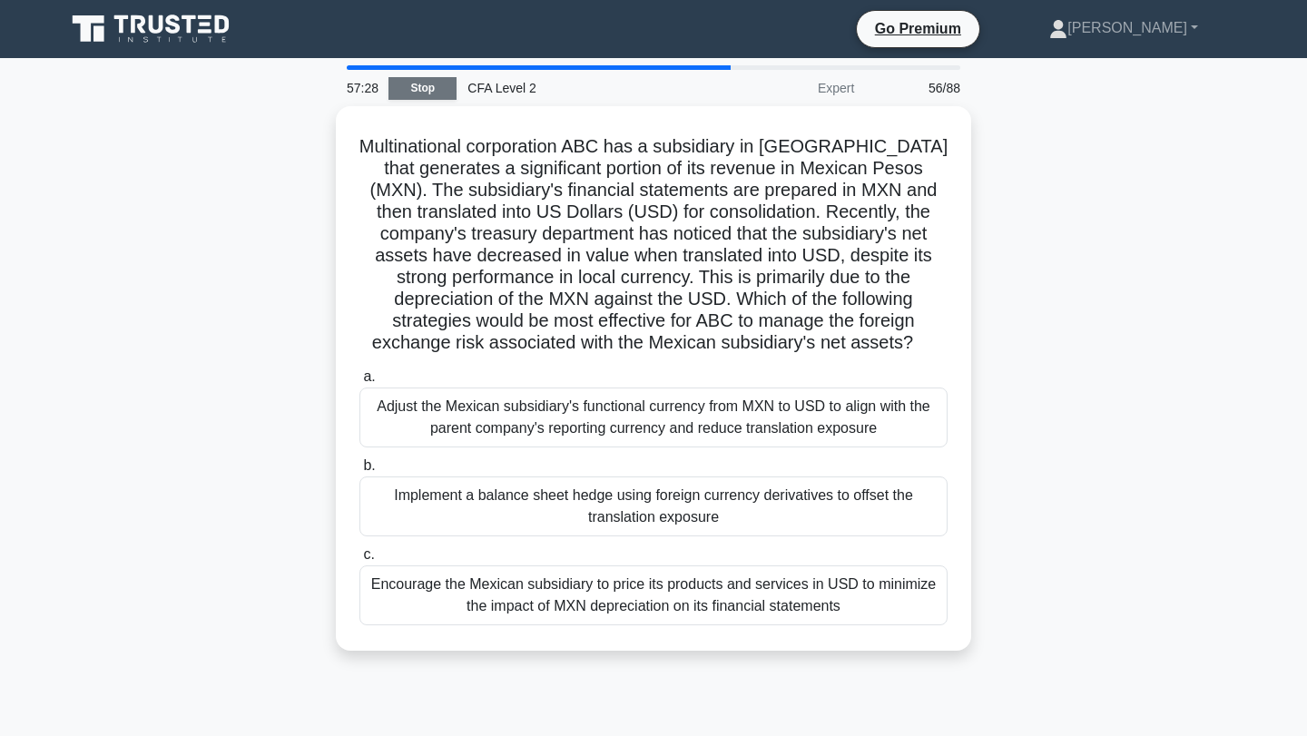
click at [434, 83] on link "Stop" at bounding box center [422, 88] width 68 height 23
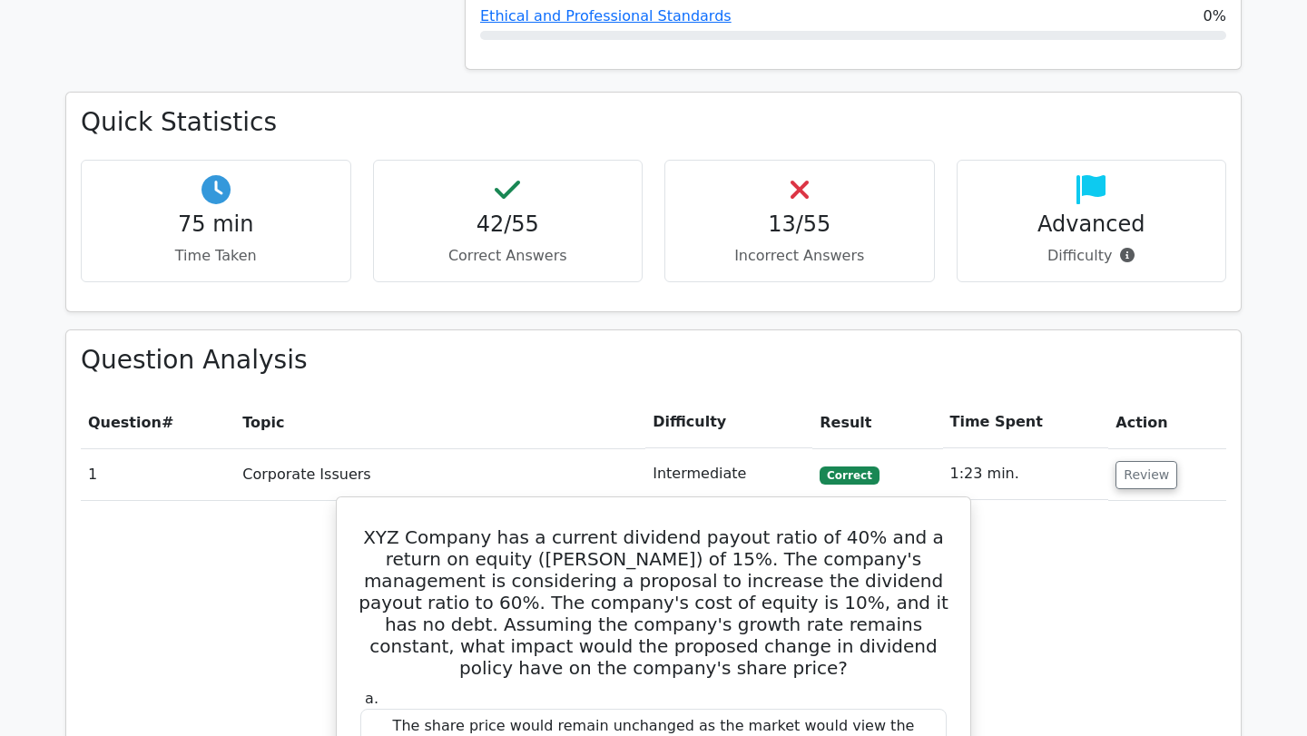
scroll to position [1122, 0]
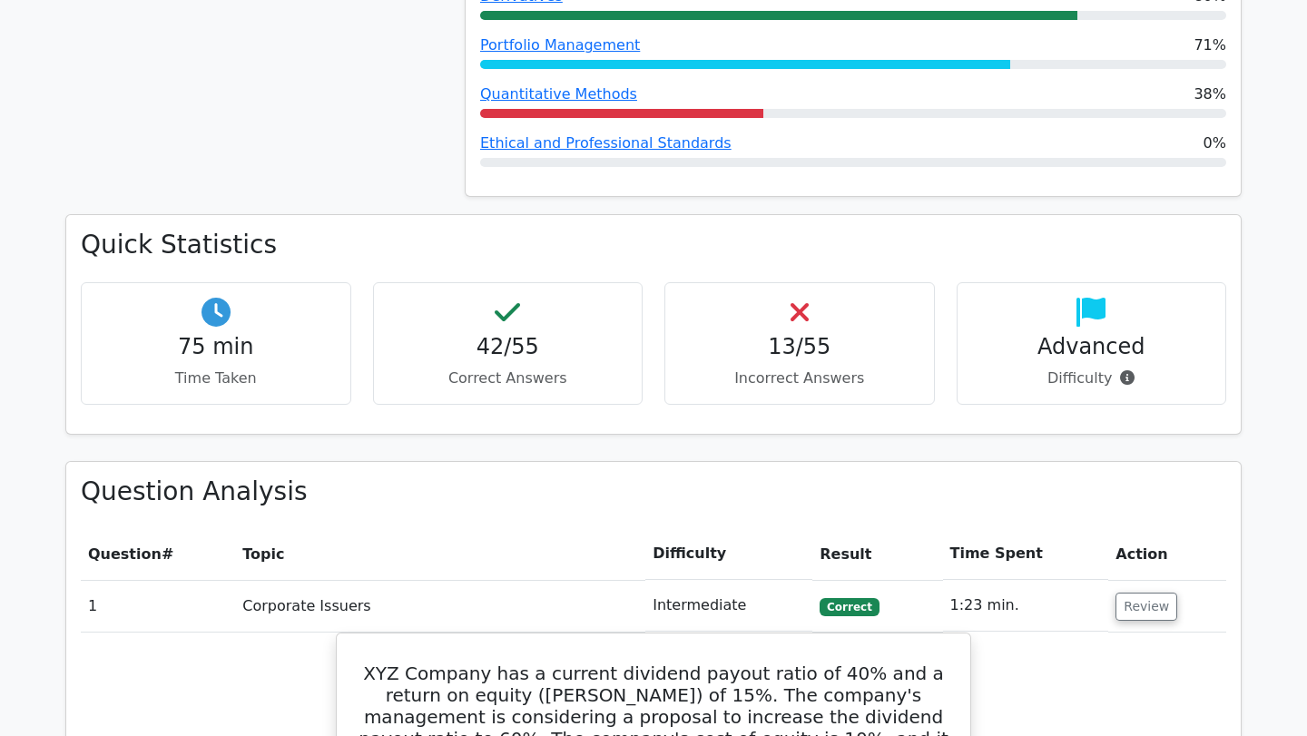
click at [788, 334] on h4 "13/55" at bounding box center [800, 347] width 240 height 26
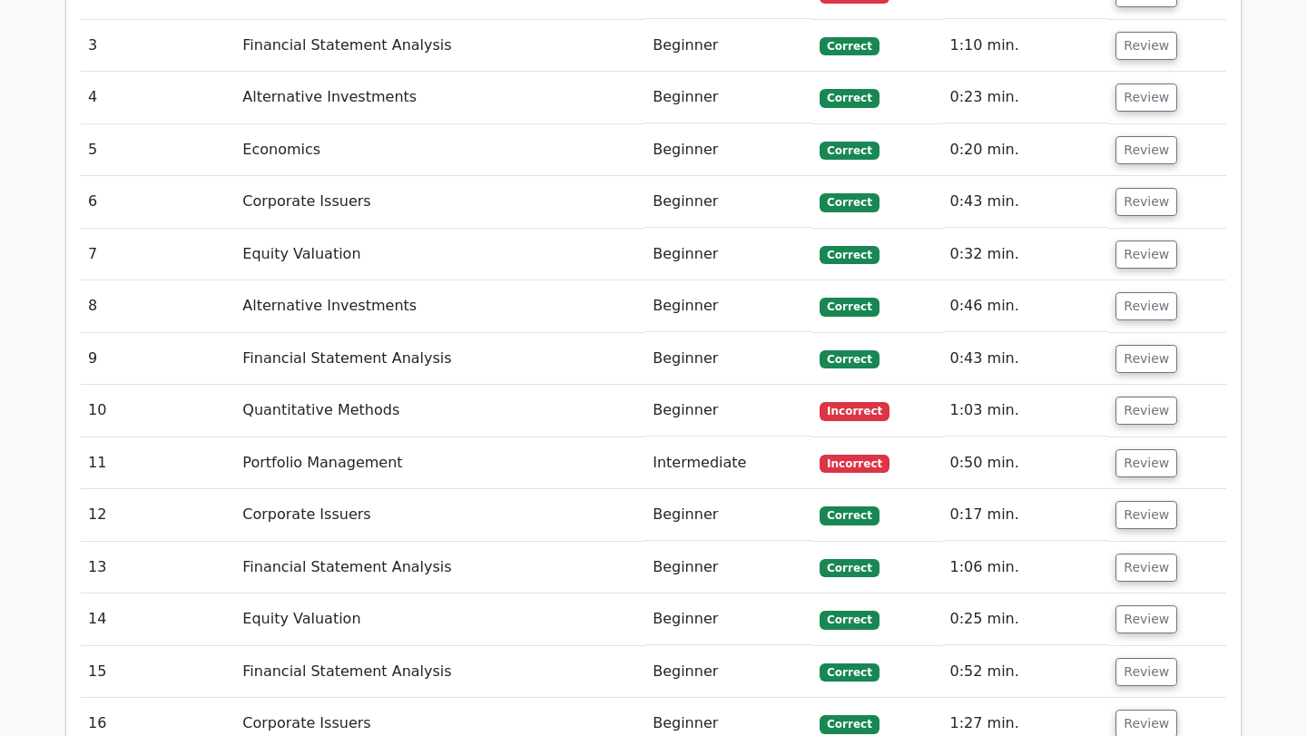
scroll to position [2837, 0]
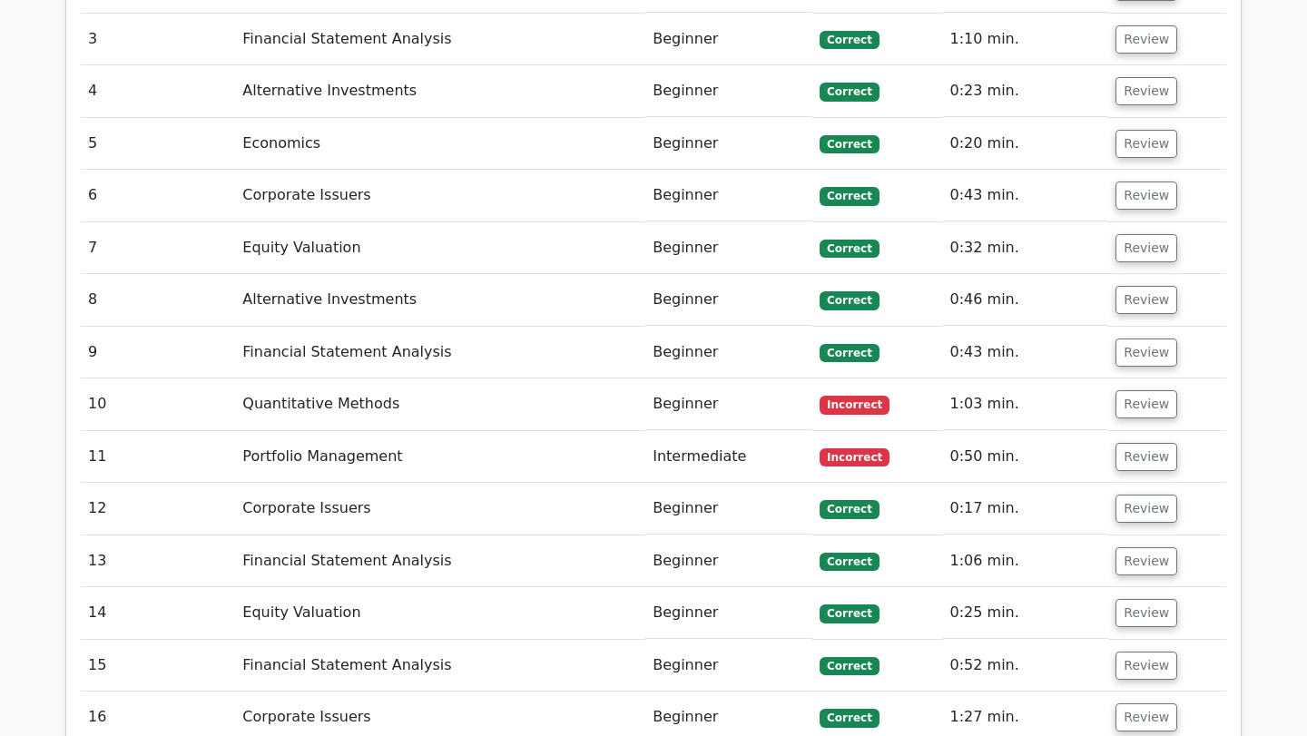
click at [695, 378] on td "Beginner" at bounding box center [728, 404] width 167 height 52
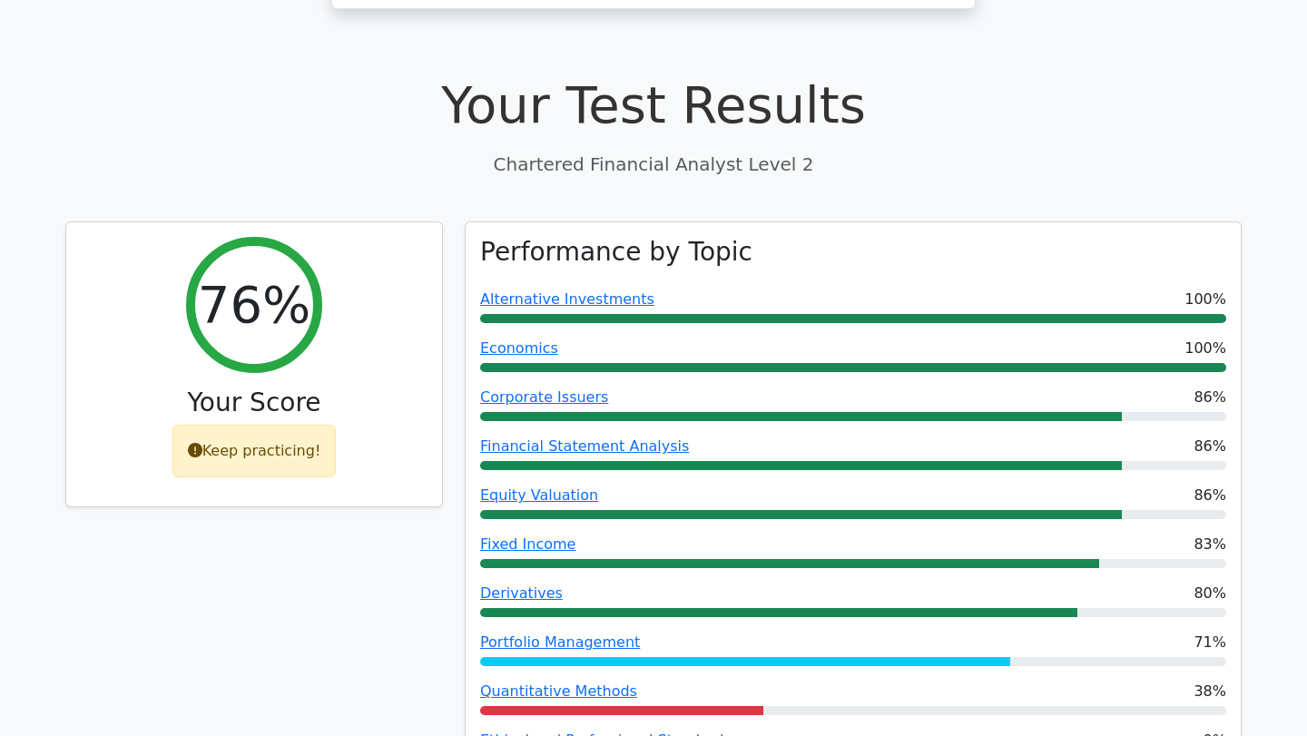
scroll to position [525, 0]
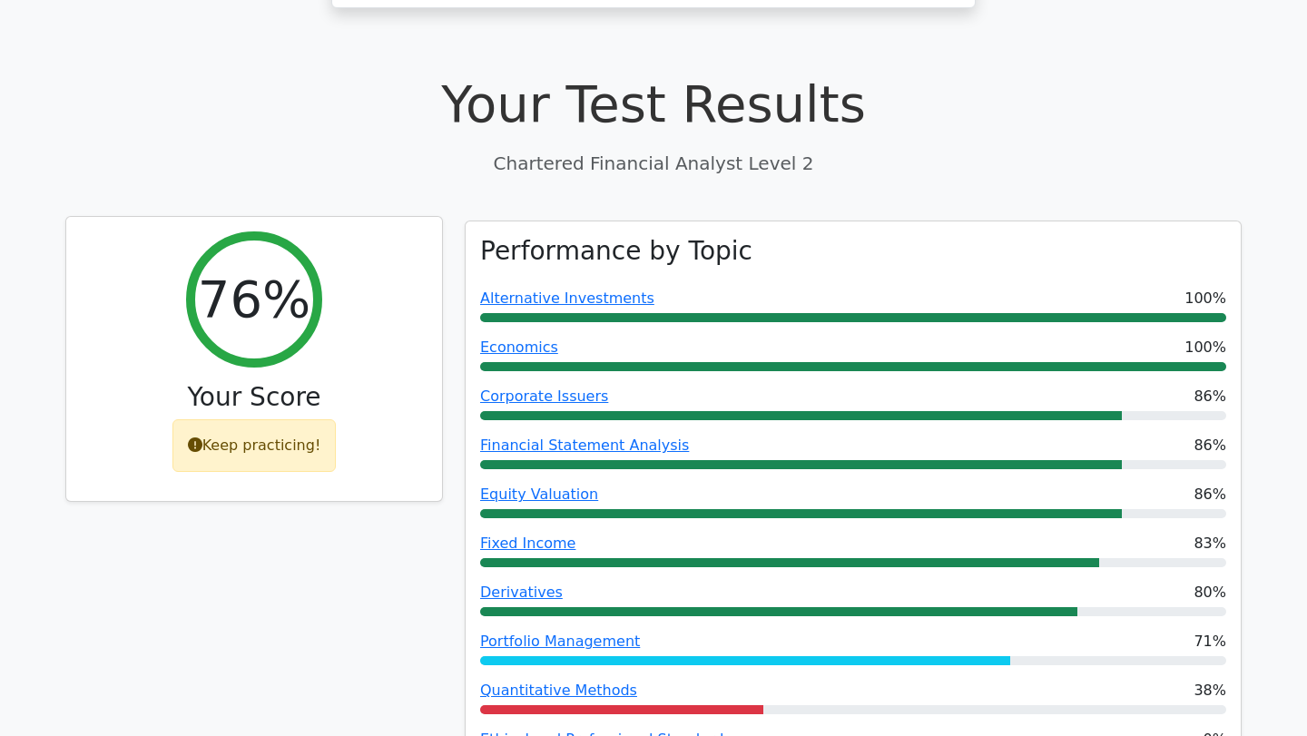
click at [254, 419] on div "Keep practicing!" at bounding box center [254, 445] width 164 height 53
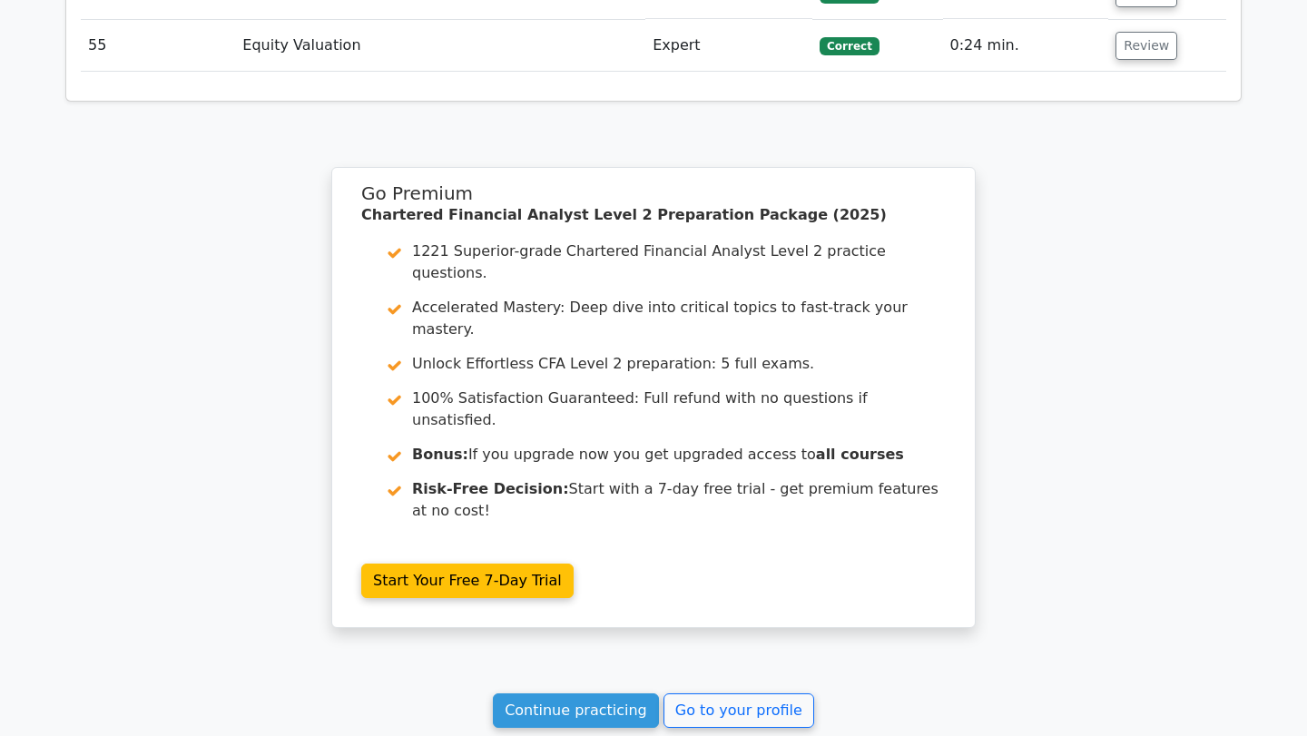
scroll to position [5628, 0]
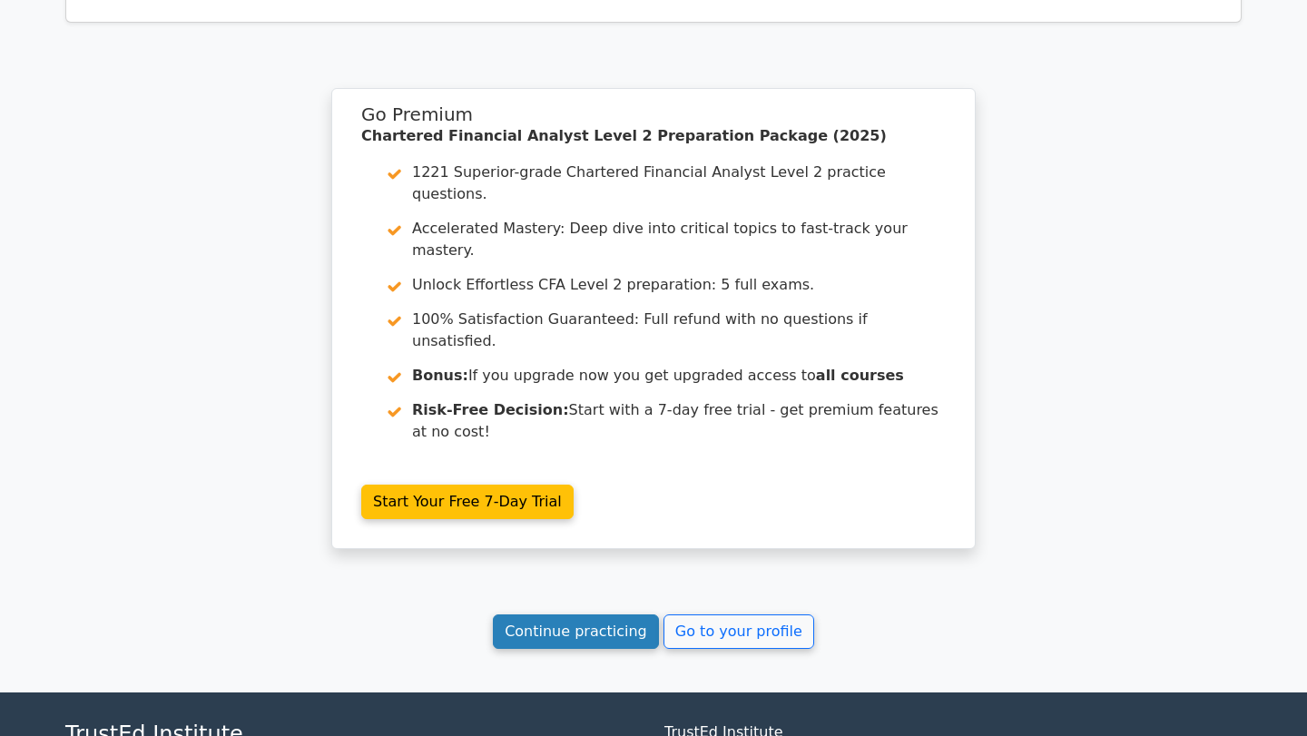
click at [546, 614] on link "Continue practicing" at bounding box center [576, 631] width 166 height 34
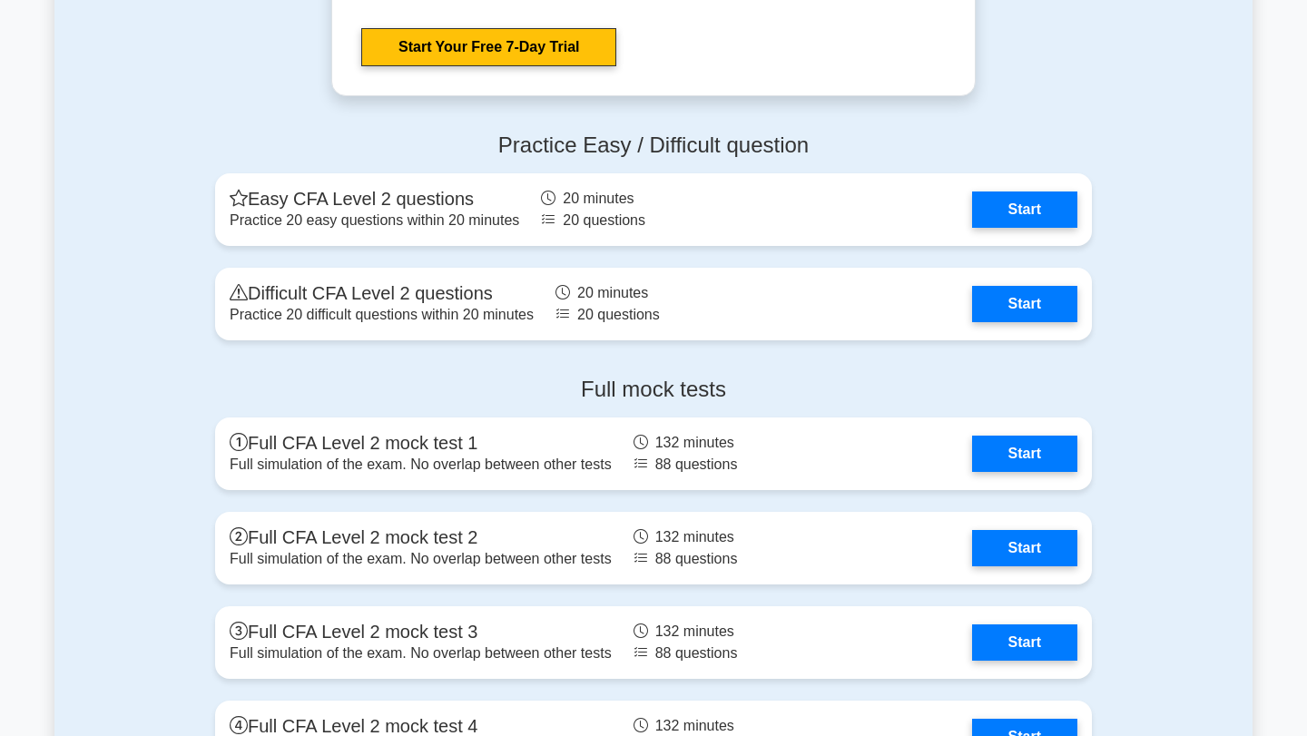
scroll to position [2829, 0]
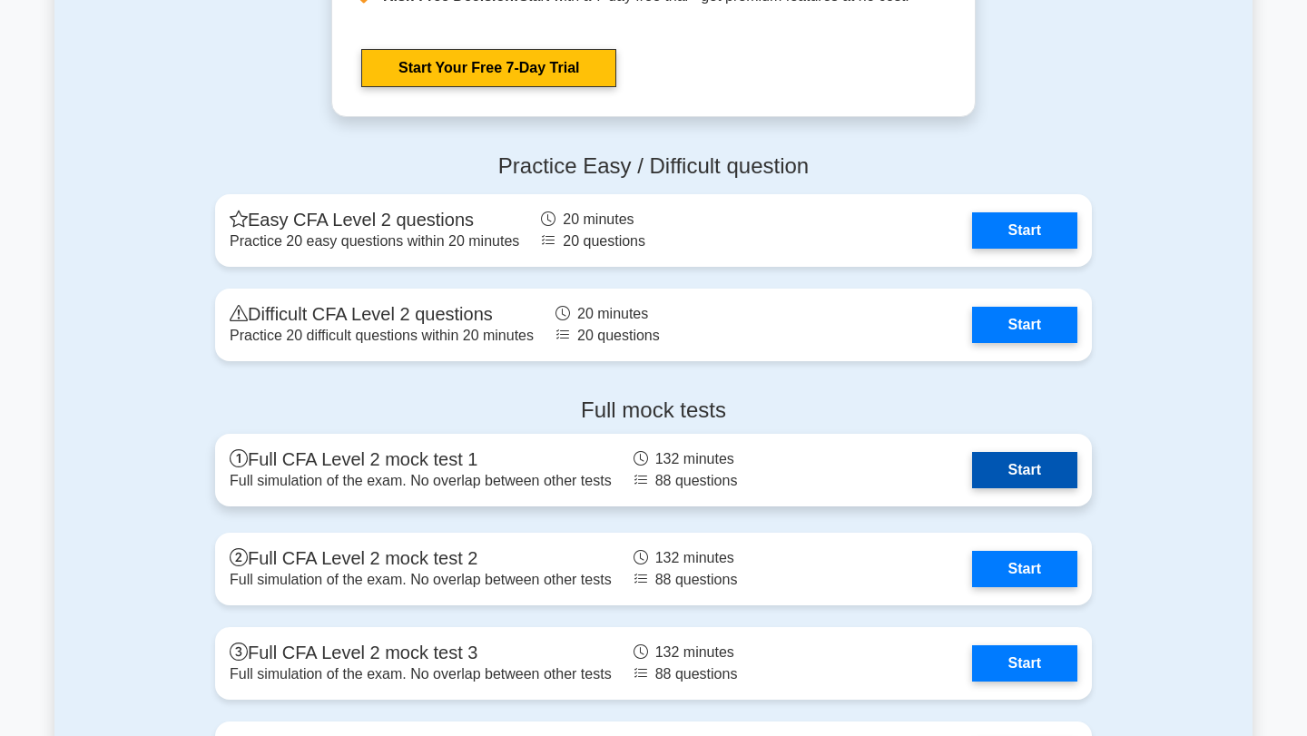
click at [989, 467] on link "Start" at bounding box center [1024, 470] width 105 height 36
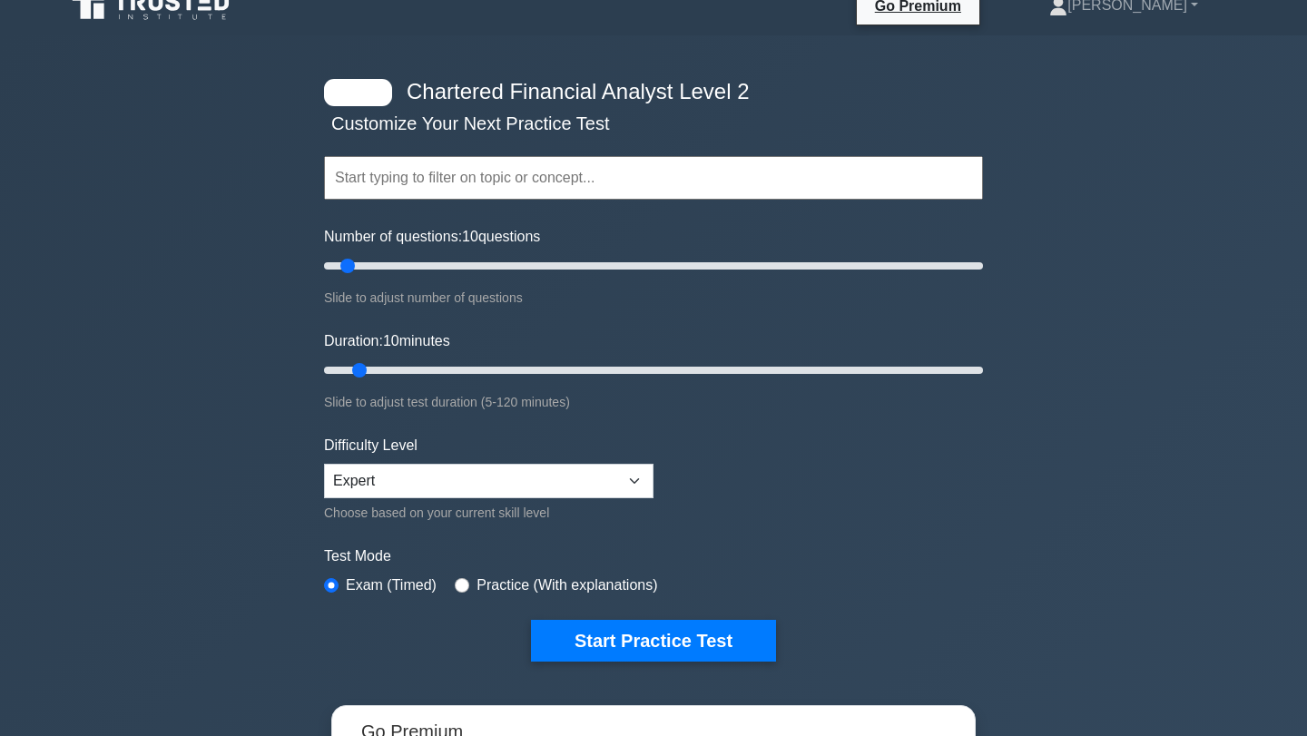
scroll to position [0, 0]
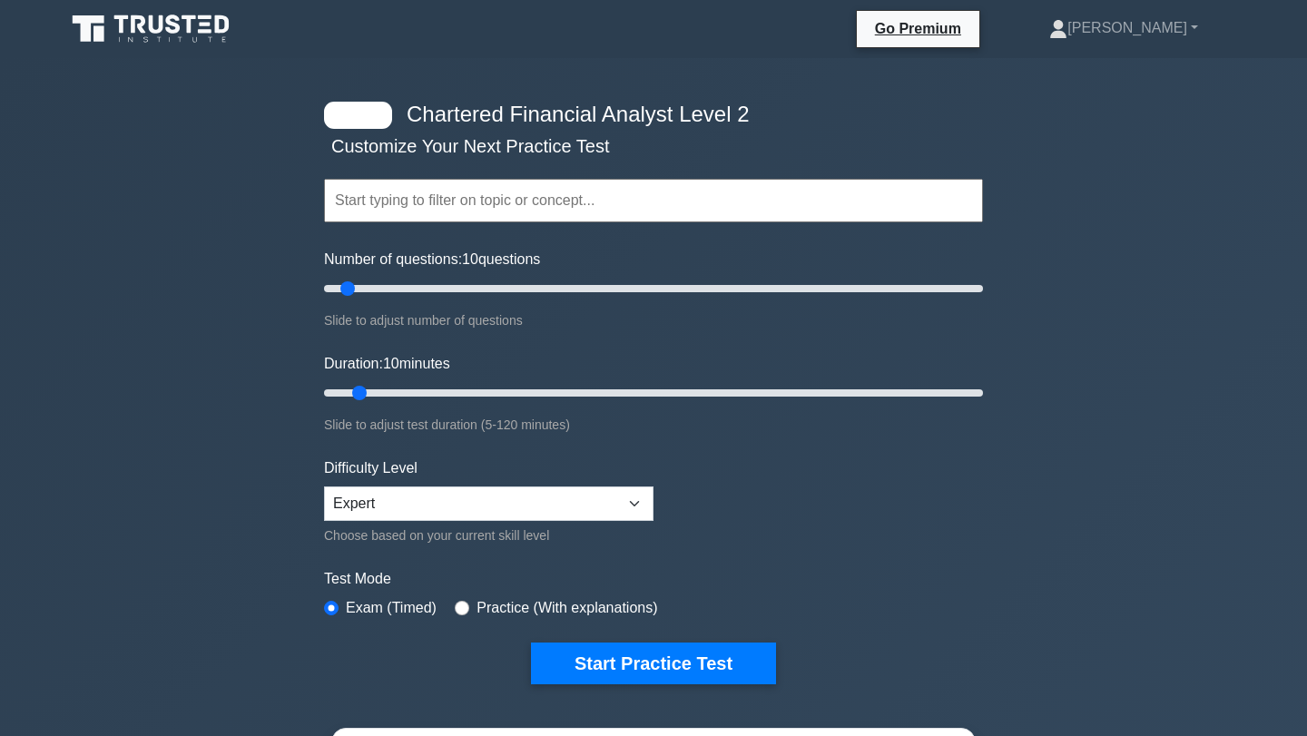
click at [170, 22] on icon at bounding box center [173, 24] width 15 height 19
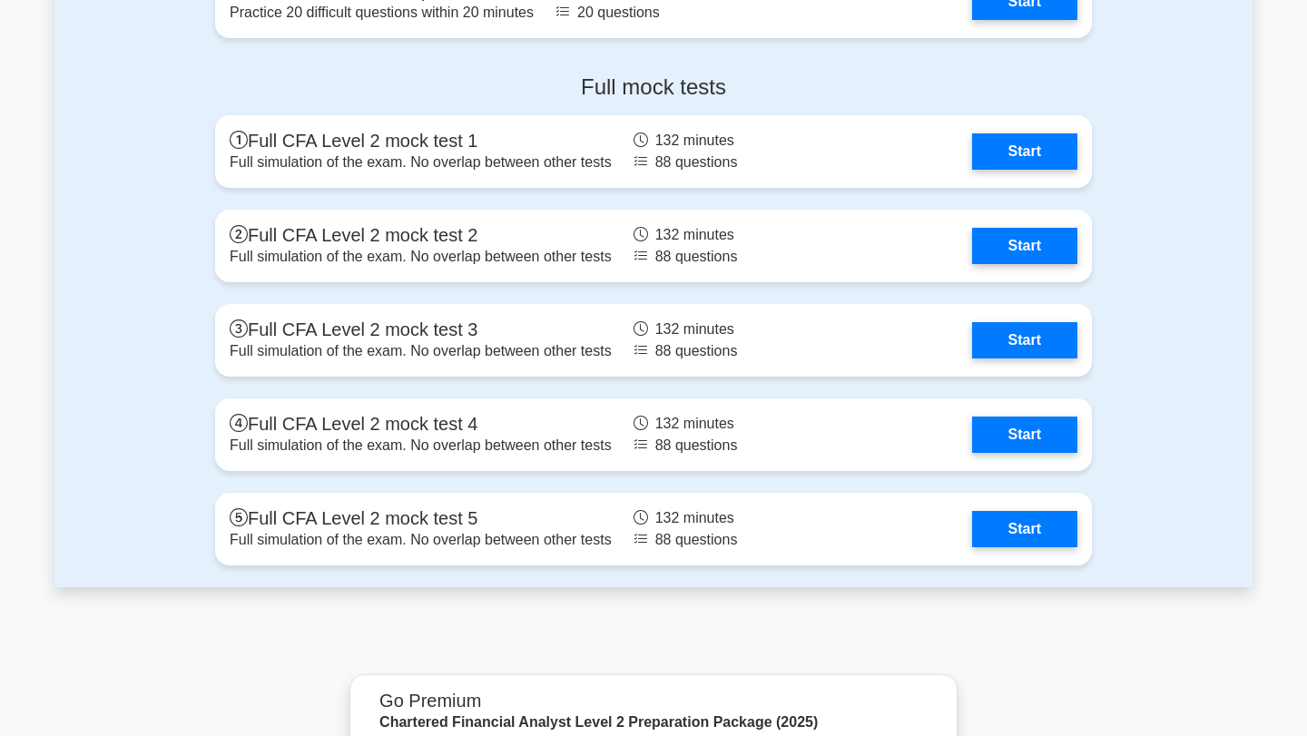
scroll to position [3146, 0]
